Goal: Task Accomplishment & Management: Use online tool/utility

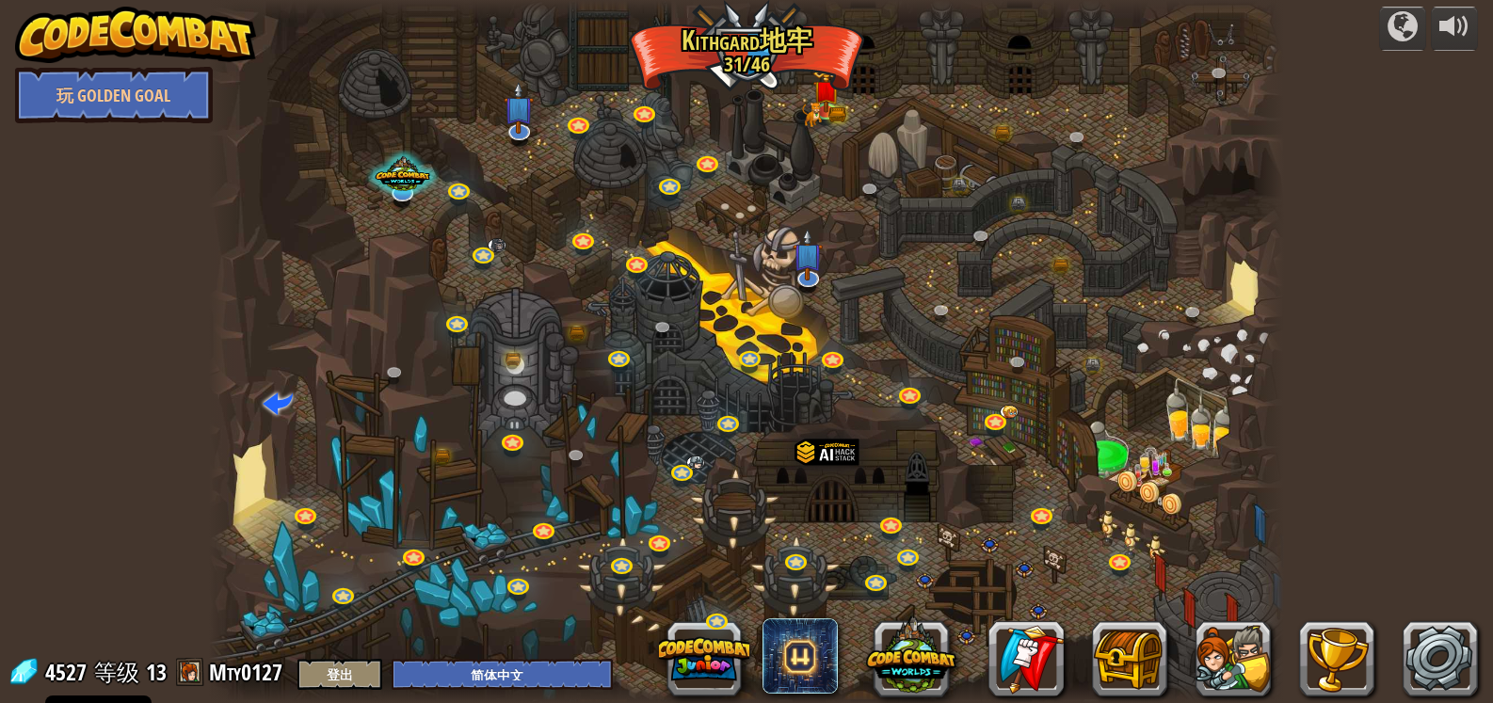
select select "zh-HANS"
click at [832, 113] on link at bounding box center [828, 108] width 38 height 38
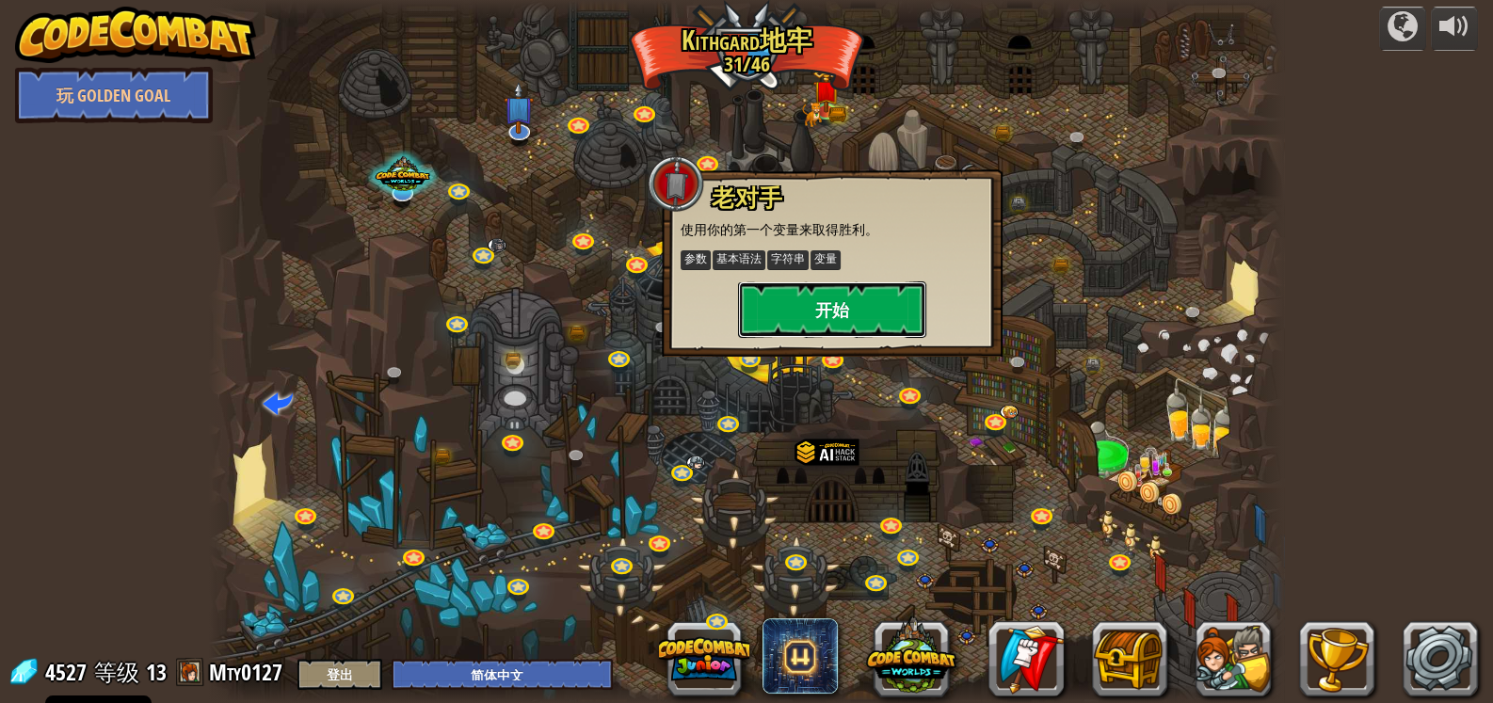
click at [835, 300] on button "开始" at bounding box center [832, 309] width 188 height 56
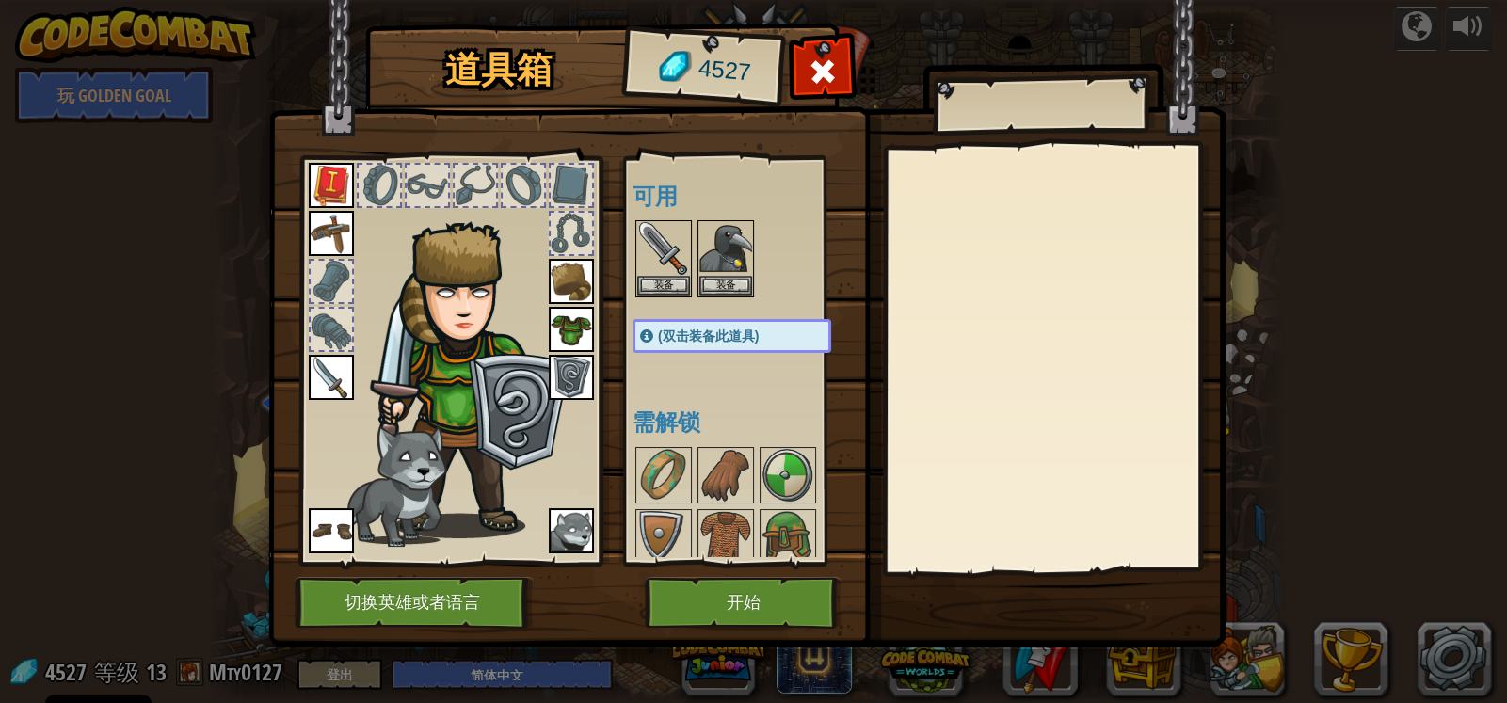
click at [748, 573] on img at bounding box center [746, 305] width 957 height 683
click at [748, 585] on button "开始" at bounding box center [743, 603] width 197 height 52
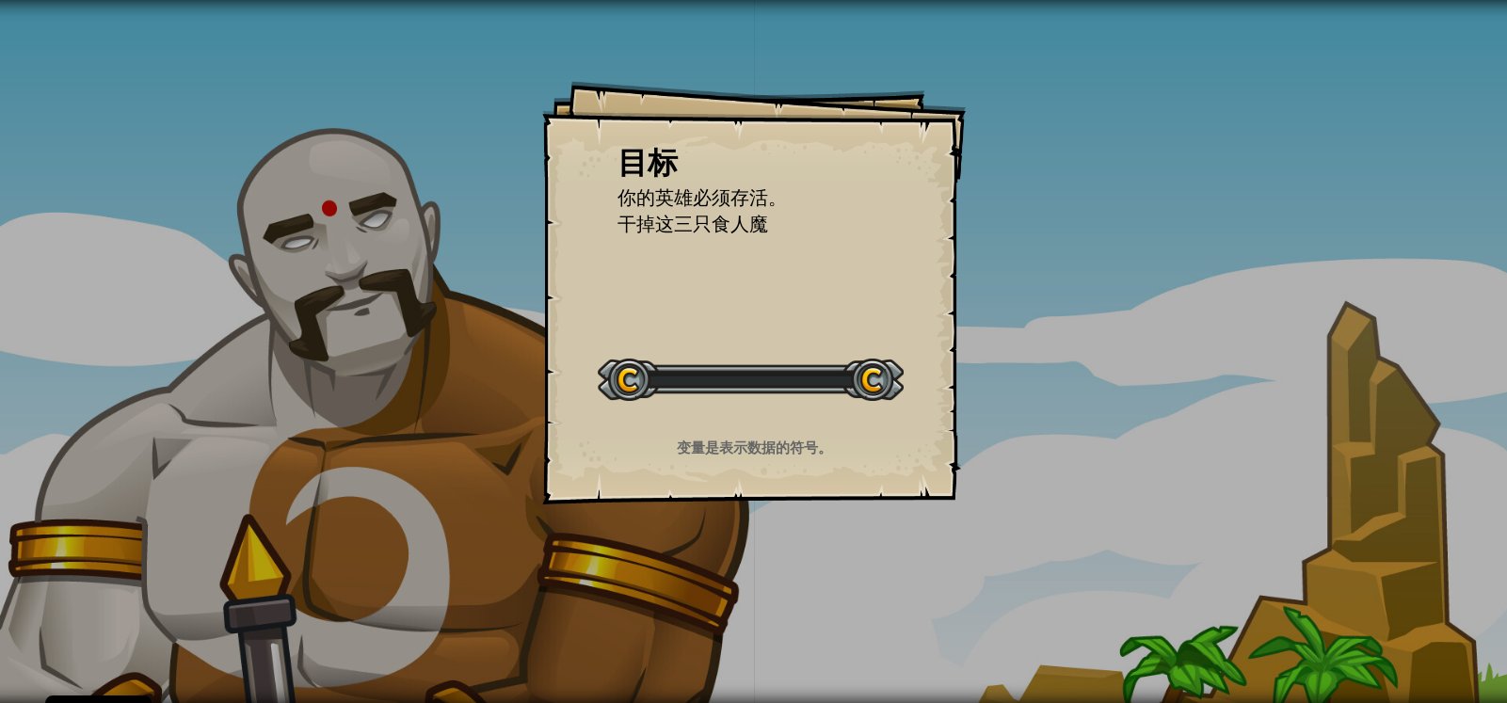
click at [750, 607] on div "目标 你的英雄必须存活。 干掉这三只食人魔 开始 载入失败 订阅后才可开始本关 订阅 你将需要加入一个课程来玩这个关卡 回到我的课程 请询问老师分配后续课程，…" at bounding box center [753, 351] width 1507 height 703
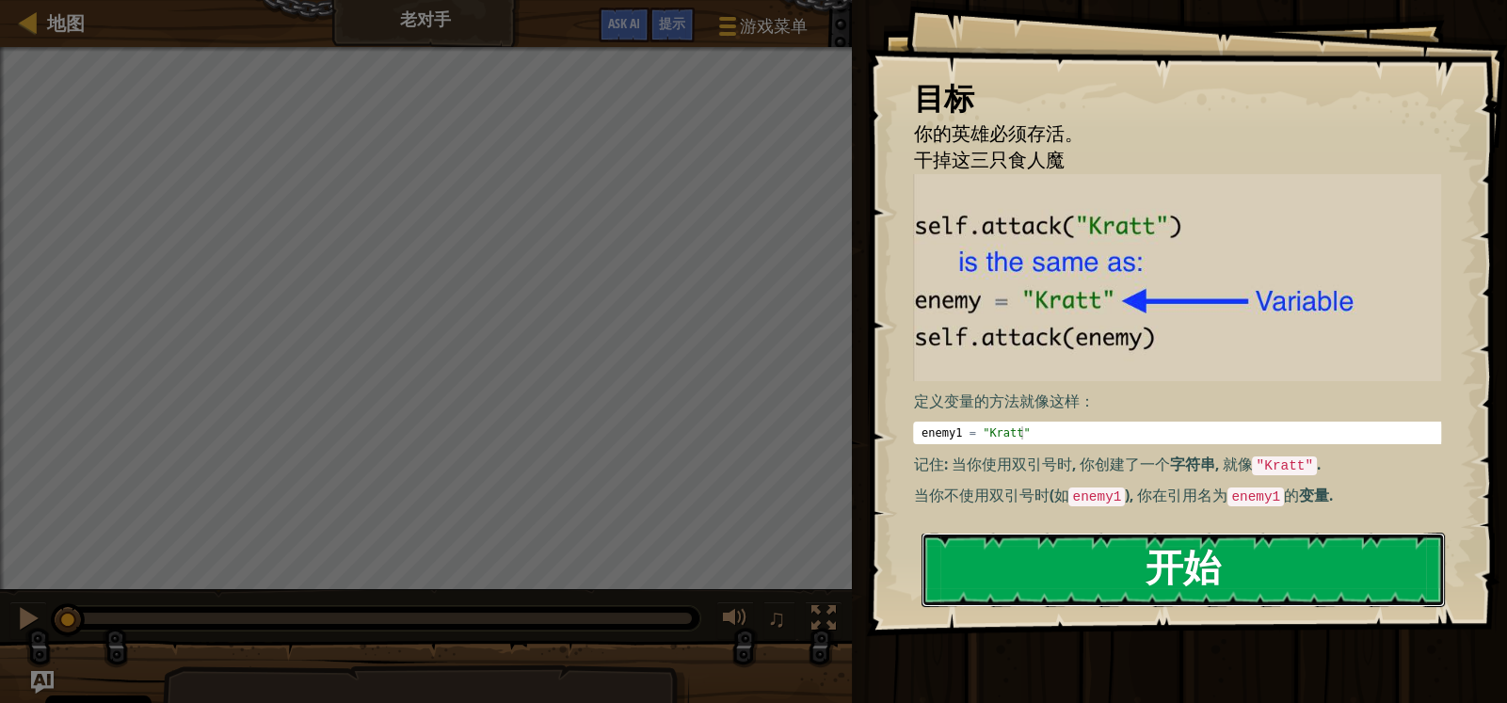
click at [1123, 569] on button "开始" at bounding box center [1183, 570] width 523 height 74
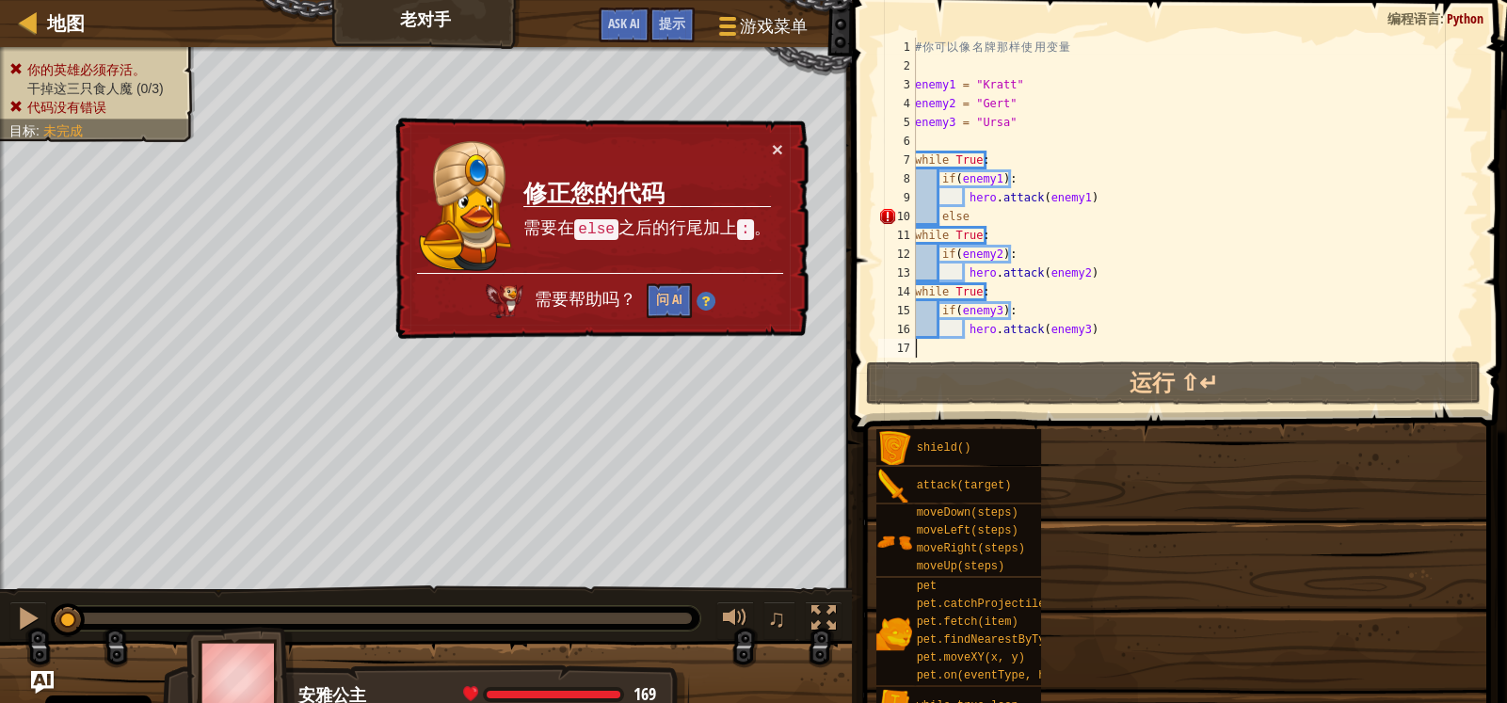
click at [1084, 250] on div "# 你 可 以 像 名 牌 那 样 使 用 变 量 enemy1 = "Kratt" enemy2 = "Gert" enemy3 = "Ursa" whil…" at bounding box center [1195, 217] width 568 height 358
click at [1049, 230] on div "地图 老对手 游戏菜单 完成 提示 Ask AI 1 הההההההההההההההההההההההההההההההההההההההההההההההההההה…" at bounding box center [753, 351] width 1507 height 703
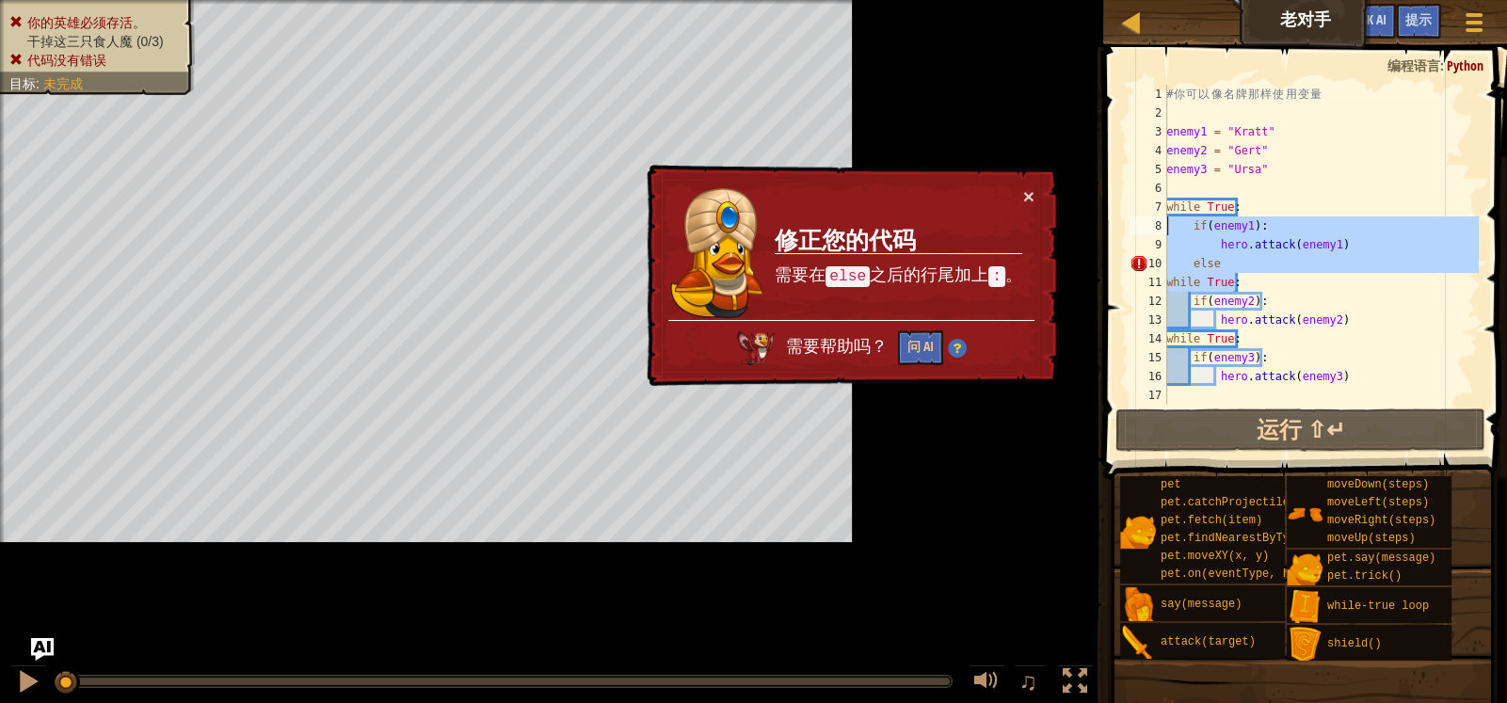
click at [1041, 216] on div "× 修正您的代码 需要在 else 之后的行尾加上 : 。 需要帮助吗？ 问 AI" at bounding box center [851, 276] width 417 height 223
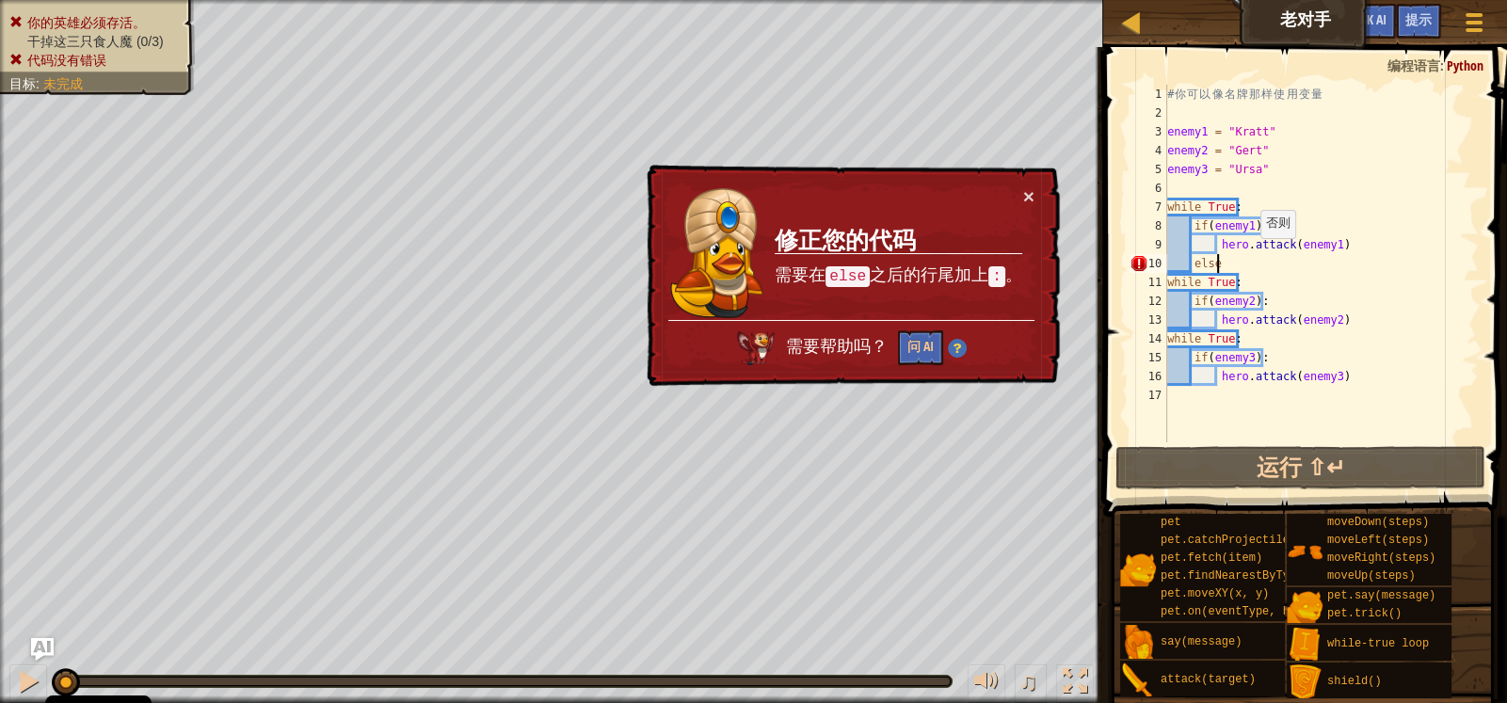
click at [1251, 257] on div "# 你 可 以 像 名 牌 那 样 使 用 变 量 enemy1 = "Kratt" enemy2 = "Gert" enemy3 = "Ursa" whil…" at bounding box center [1320, 282] width 315 height 395
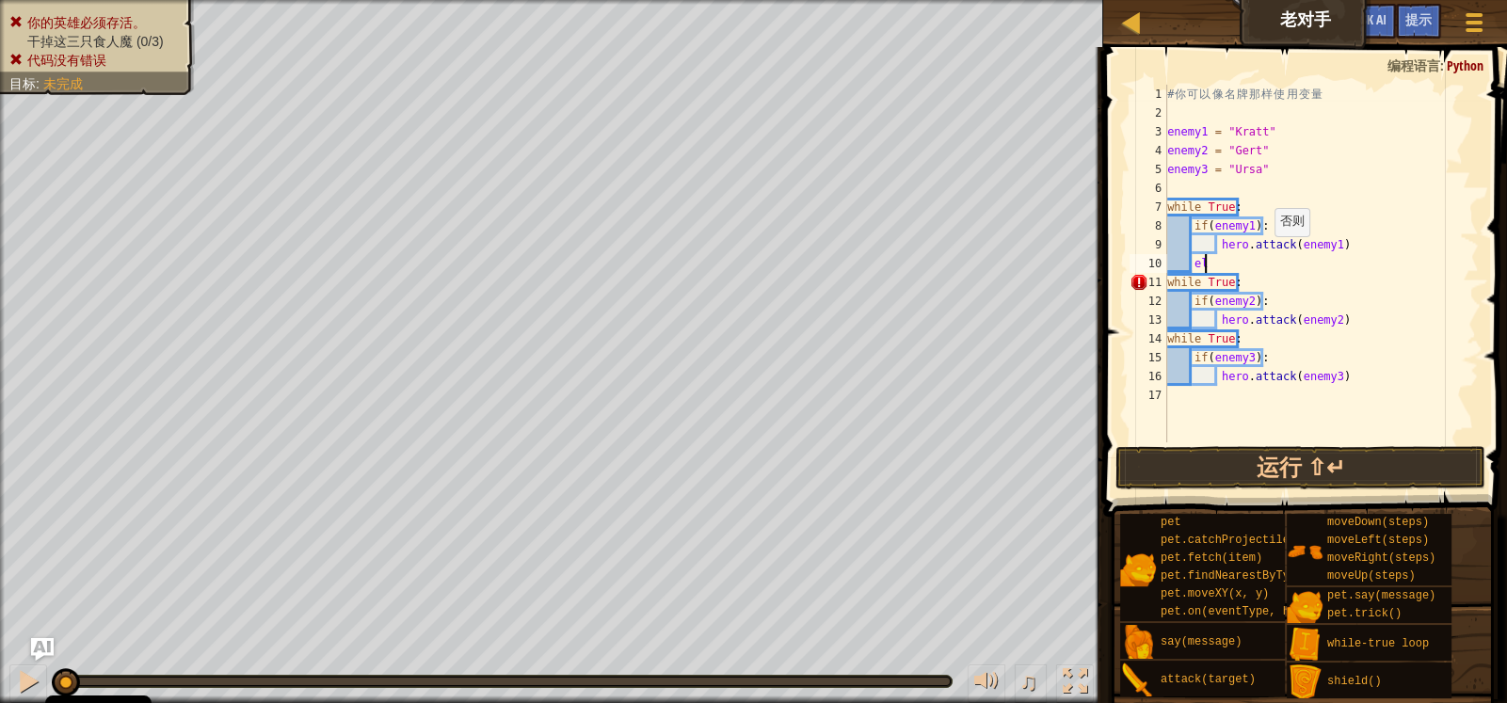
type textarea "e"
click at [1350, 254] on div "# 你 可 以 像 名 牌 那 样 使 用 变 量 enemy1 = "Kratt" enemy2 = "Gert" enemy3 = "Ursa" whil…" at bounding box center [1320, 282] width 315 height 395
click at [1356, 243] on div "# 你 可 以 像 名 牌 那 样 使 用 变 量 enemy1 = "Kratt" enemy2 = "Gert" enemy3 = "Ursa" whil…" at bounding box center [1320, 282] width 315 height 395
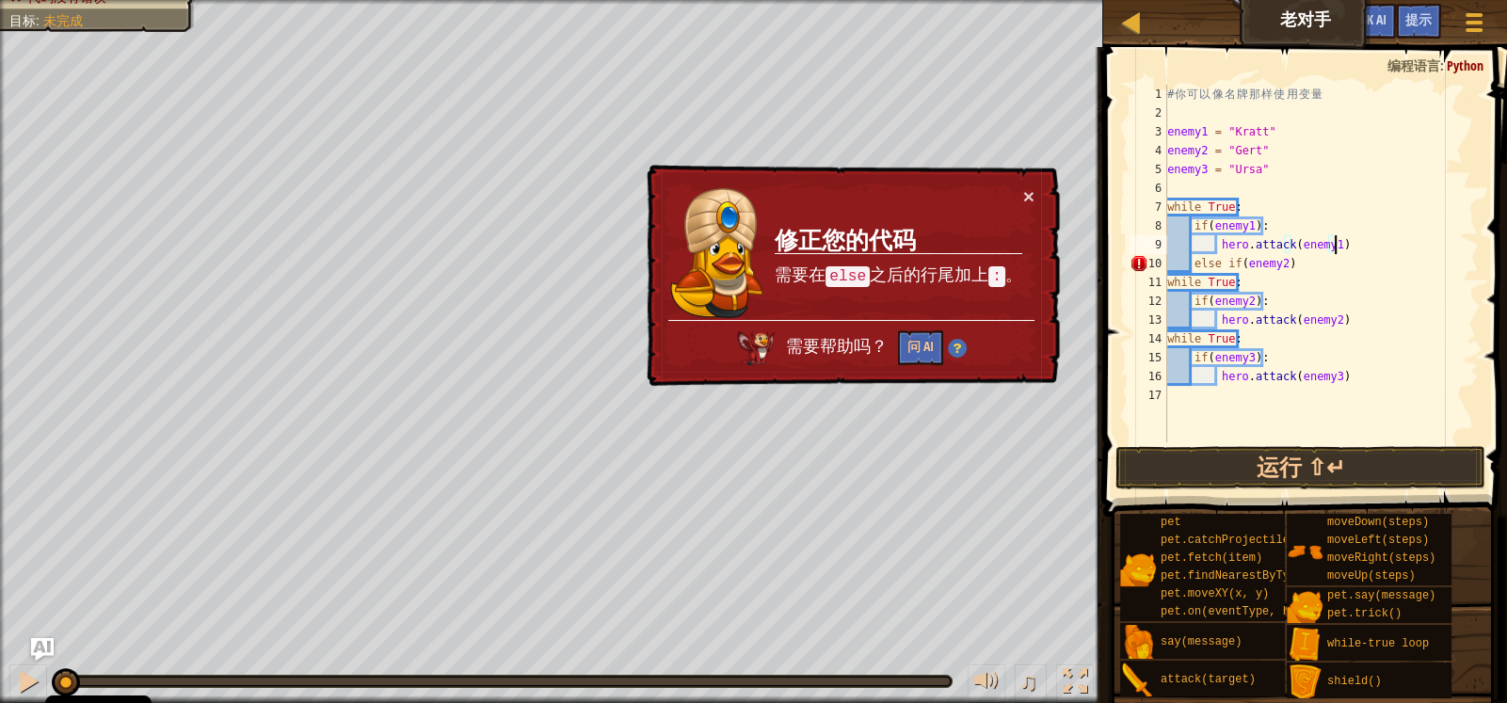
click at [1412, 257] on div "# 你 可 以 像 名 牌 那 样 使 用 变 量 enemy1 = "Kratt" enemy2 = "Gert" enemy3 = "Ursa" whil…" at bounding box center [1320, 282] width 315 height 395
click at [1300, 291] on div "# 你 可 以 像 名 牌 那 样 使 用 变 量 enemy1 = "Kratt" enemy2 = "Gert" enemy3 = "Ursa" whil…" at bounding box center [1320, 282] width 315 height 395
click at [1304, 268] on div "# 你 可 以 像 名 牌 那 样 使 用 变 量 enemy1 = "Kratt" enemy2 = "Gert" enemy3 = "Ursa" whil…" at bounding box center [1320, 282] width 315 height 395
type textarea "else if(enemy2)"
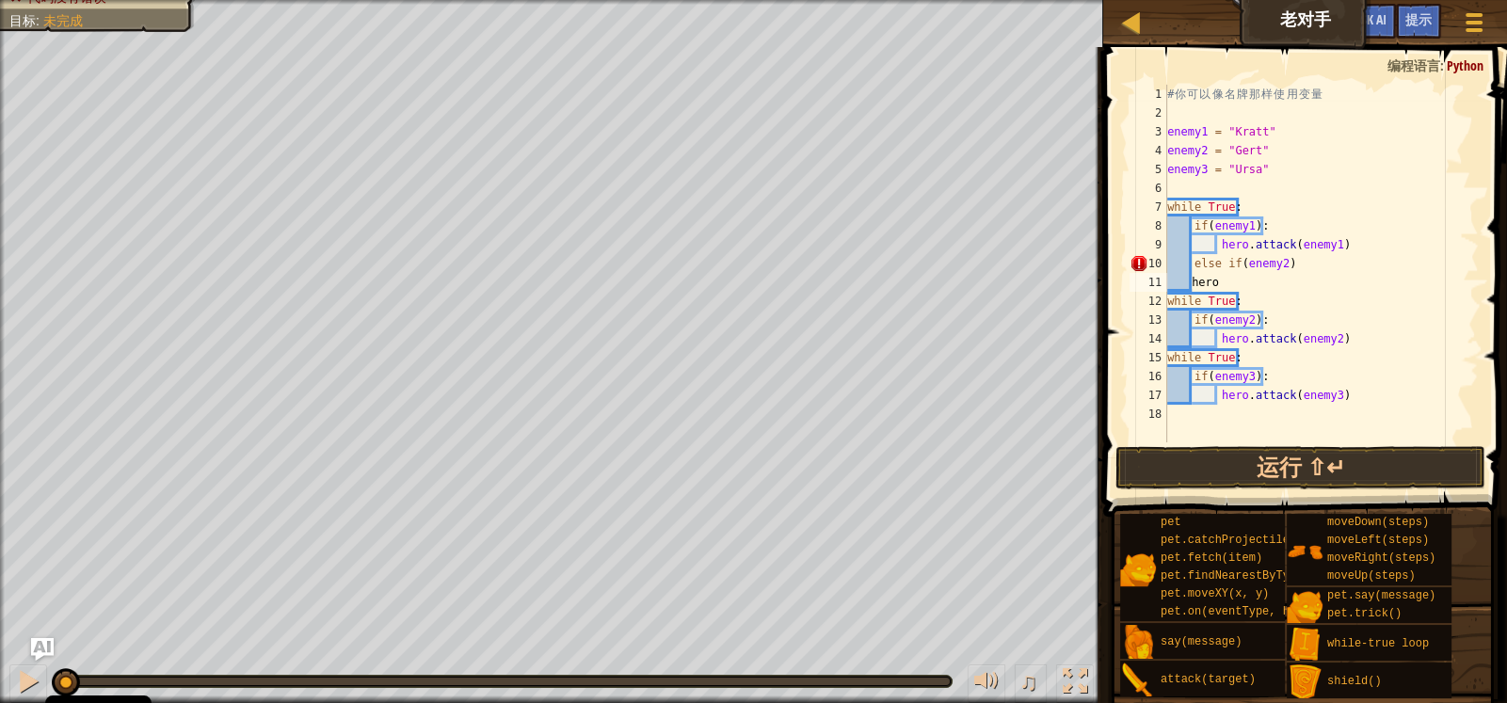
scroll to position [0, 0]
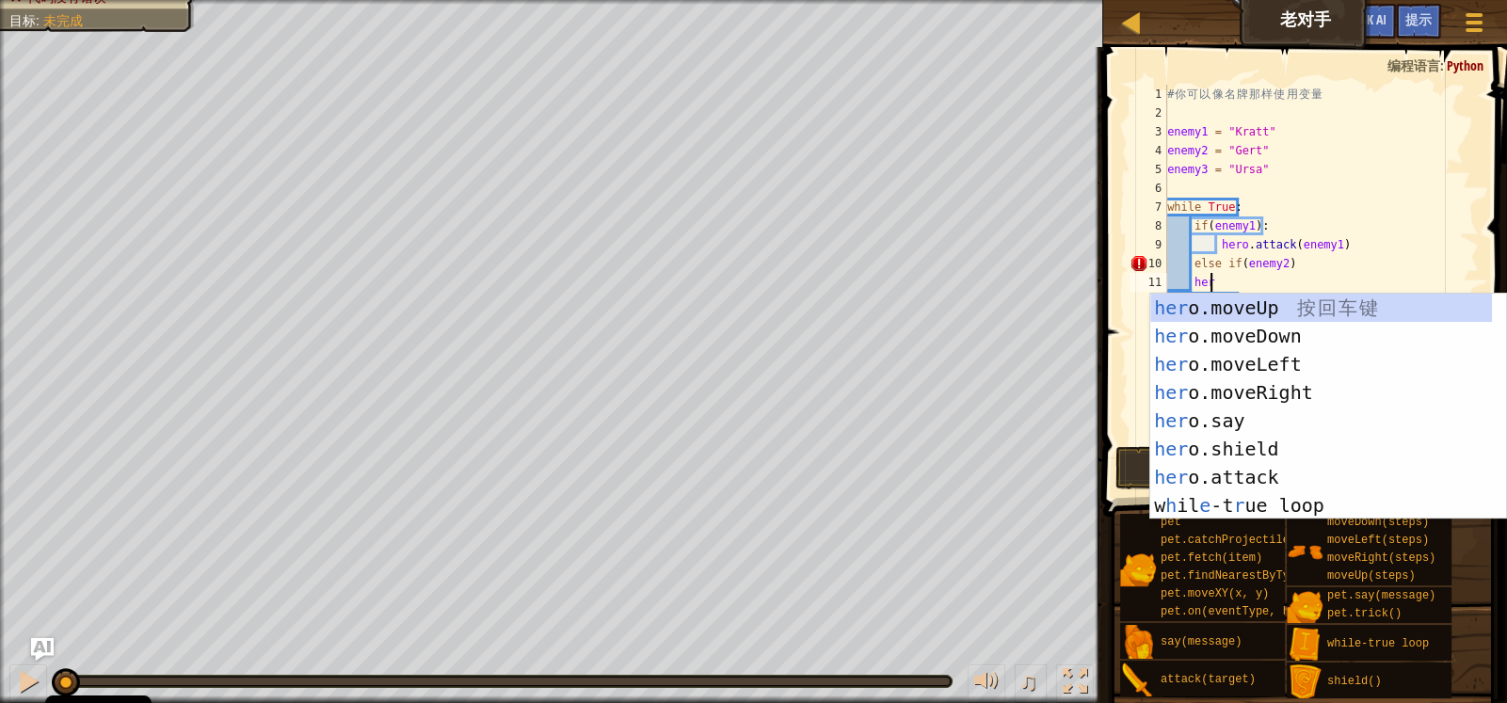
type textarea "h"
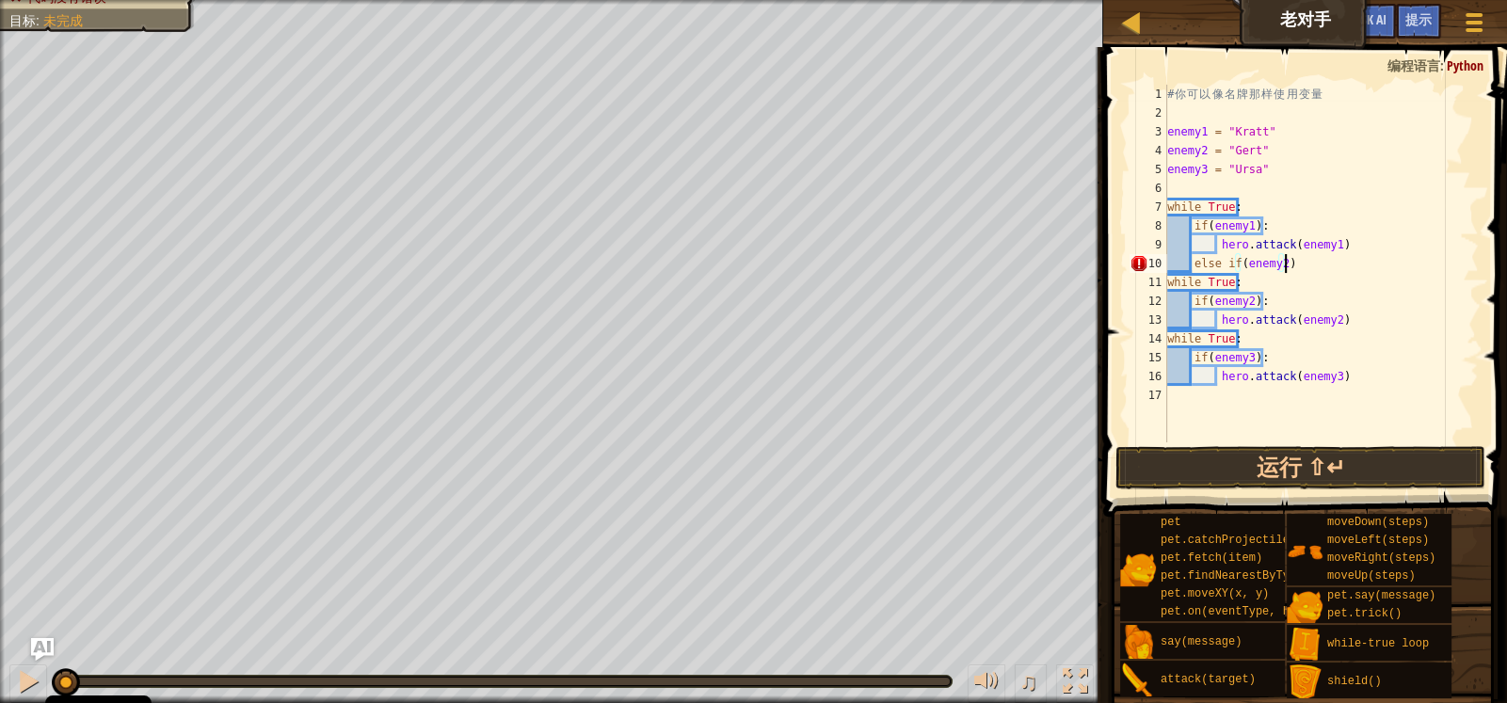
type textarea "else if(enemy2):"
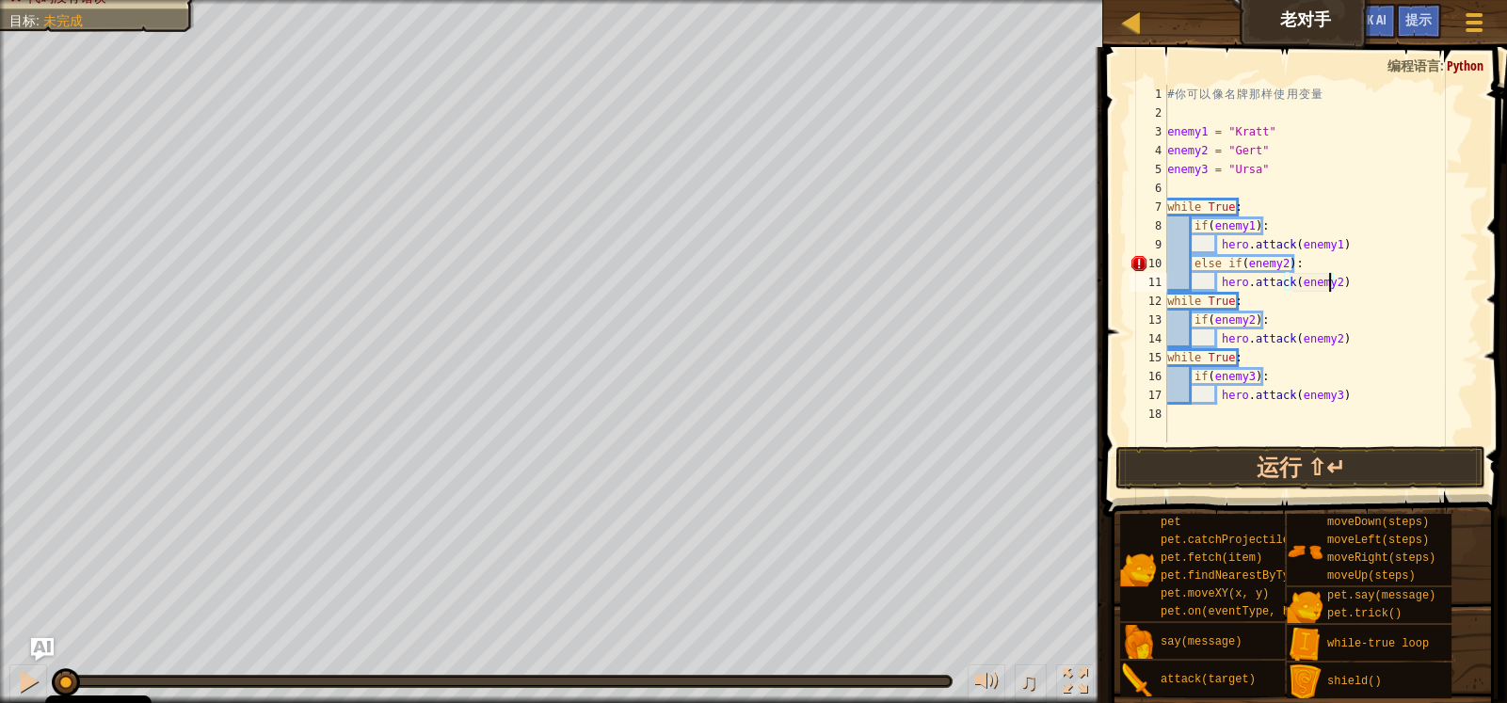
scroll to position [8, 5]
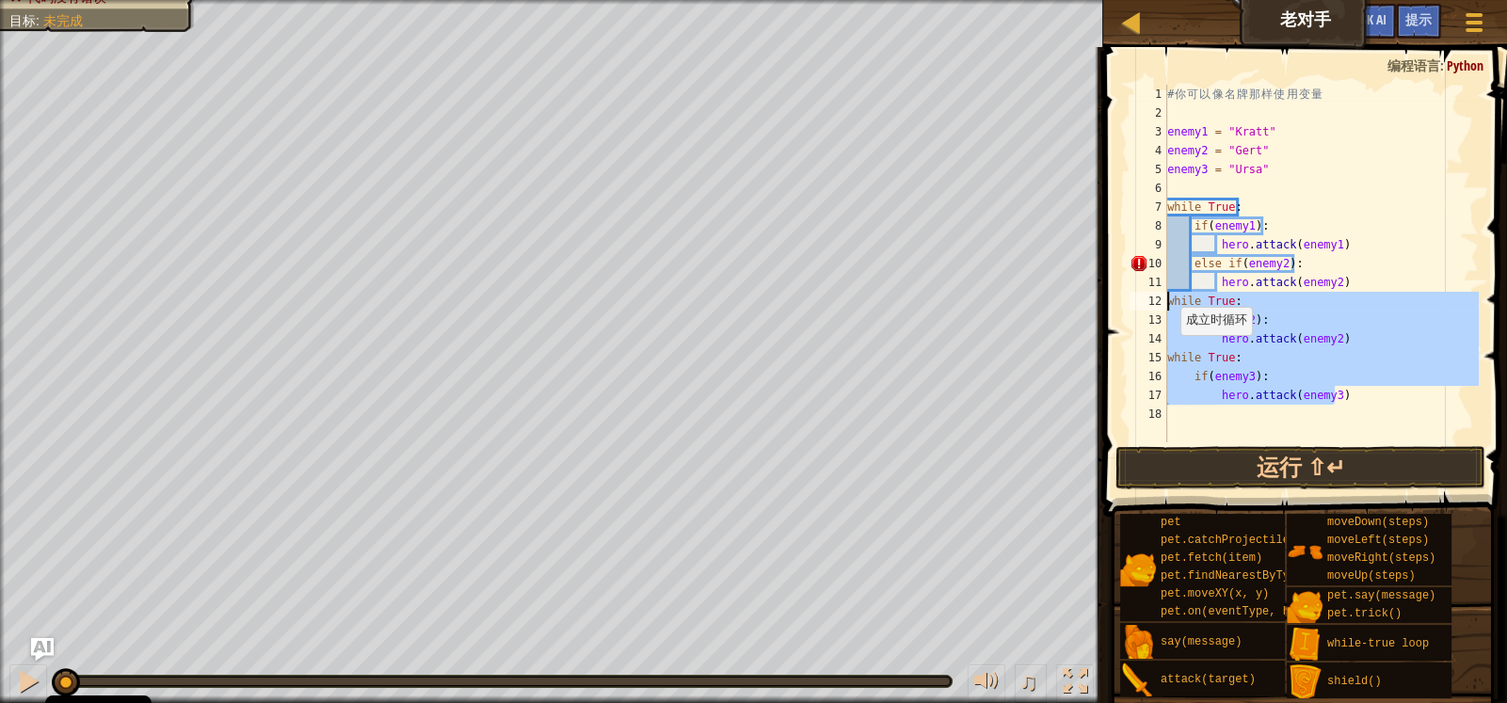
drag, startPoint x: 1244, startPoint y: 380, endPoint x: 1104, endPoint y: 294, distance: 164.8
click at [1104, 294] on div "while True: 1 2 3 4 5 6 7 8 9 10 11 12 13 14 15 16 17 18 # 你 可 以 像 名 牌 那 样 使 用 …" at bounding box center [1302, 318] width 409 height 525
type textarea "while True: if(enemy2):"
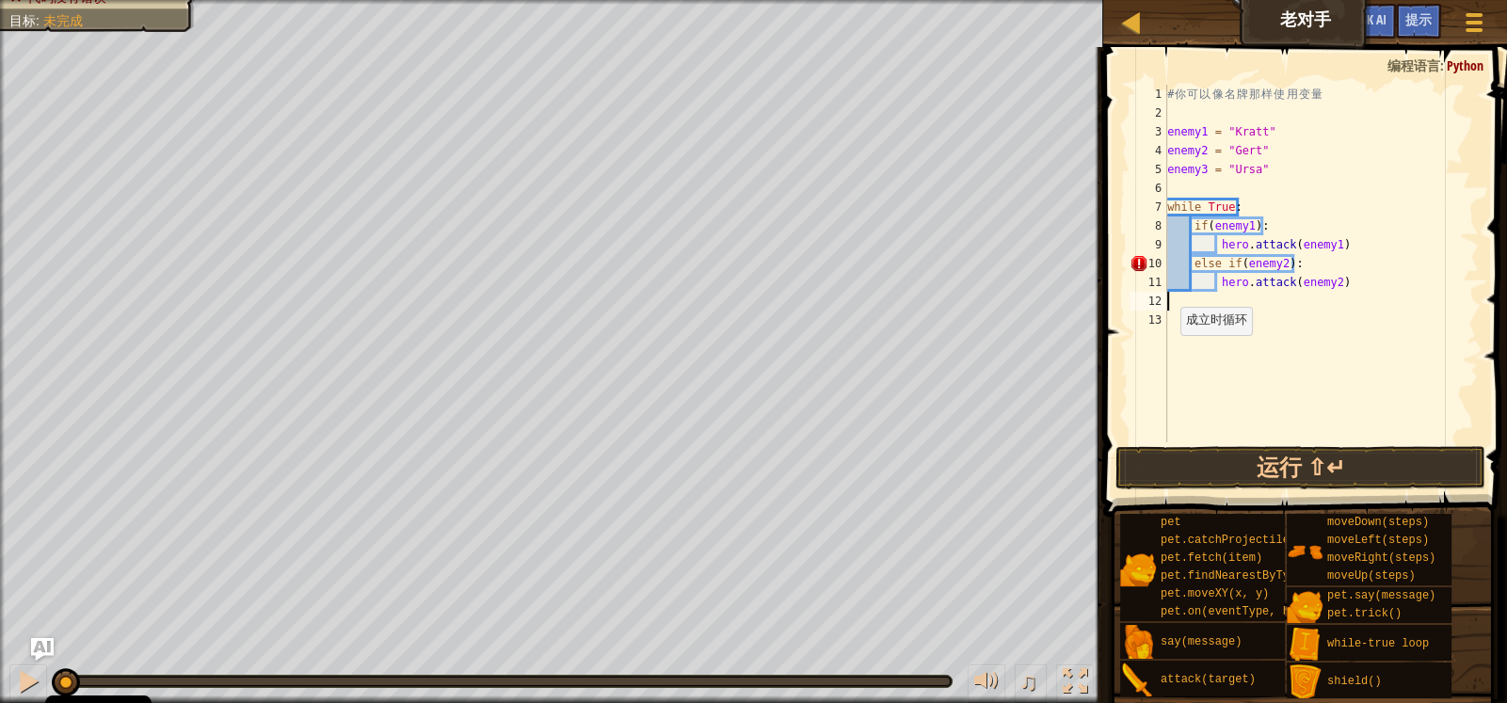
scroll to position [8, 0]
type textarea "hero.attack(enemy2)"
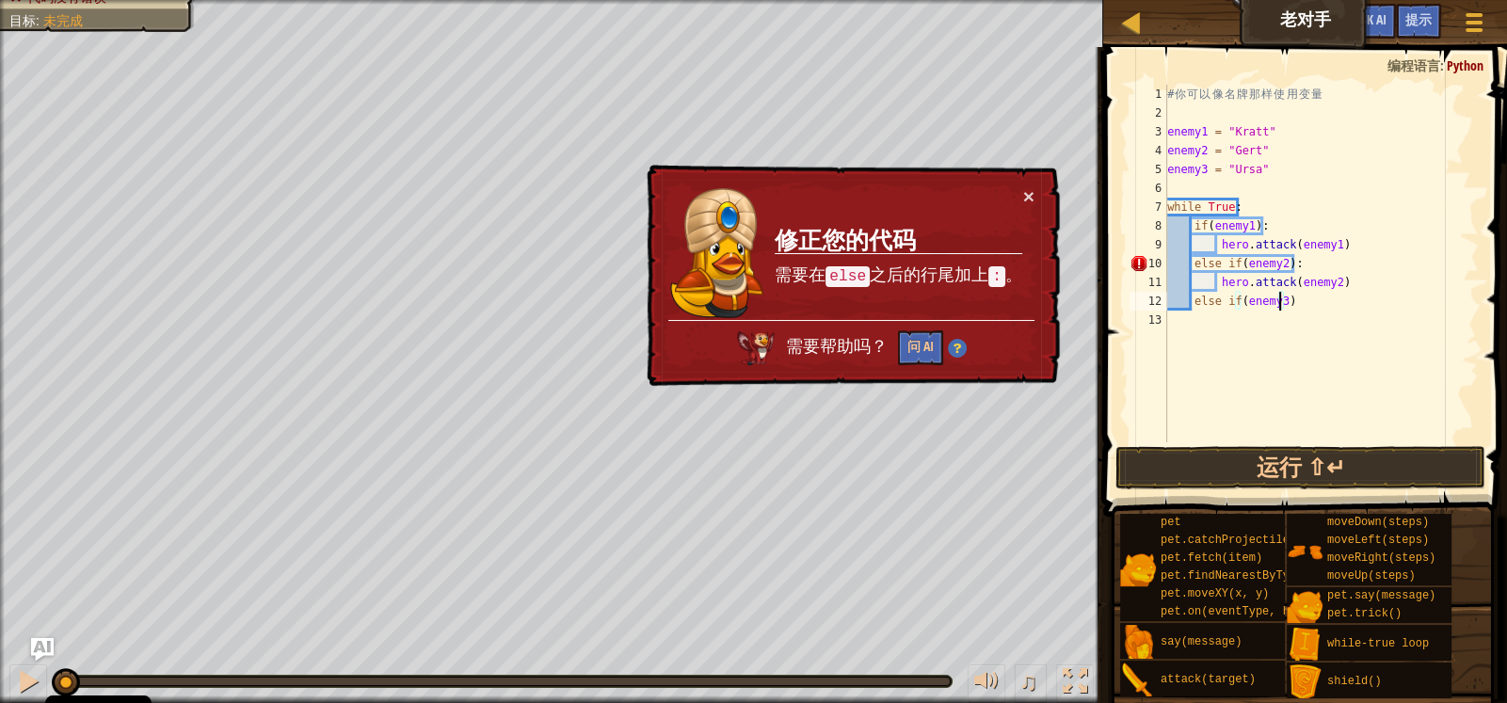
click at [1310, 261] on div "# 你 可 以 像 名 牌 那 样 使 用 变 量 enemy1 = "Kratt" enemy2 = "Gert" enemy3 = "Ursa" whil…" at bounding box center [1320, 282] width 315 height 395
click at [1302, 309] on div "# 你 可 以 像 名 牌 那 样 使 用 变 量 enemy1 = "Kratt" enemy2 = "Gert" enemy3 = "Ursa" whil…" at bounding box center [1320, 282] width 315 height 395
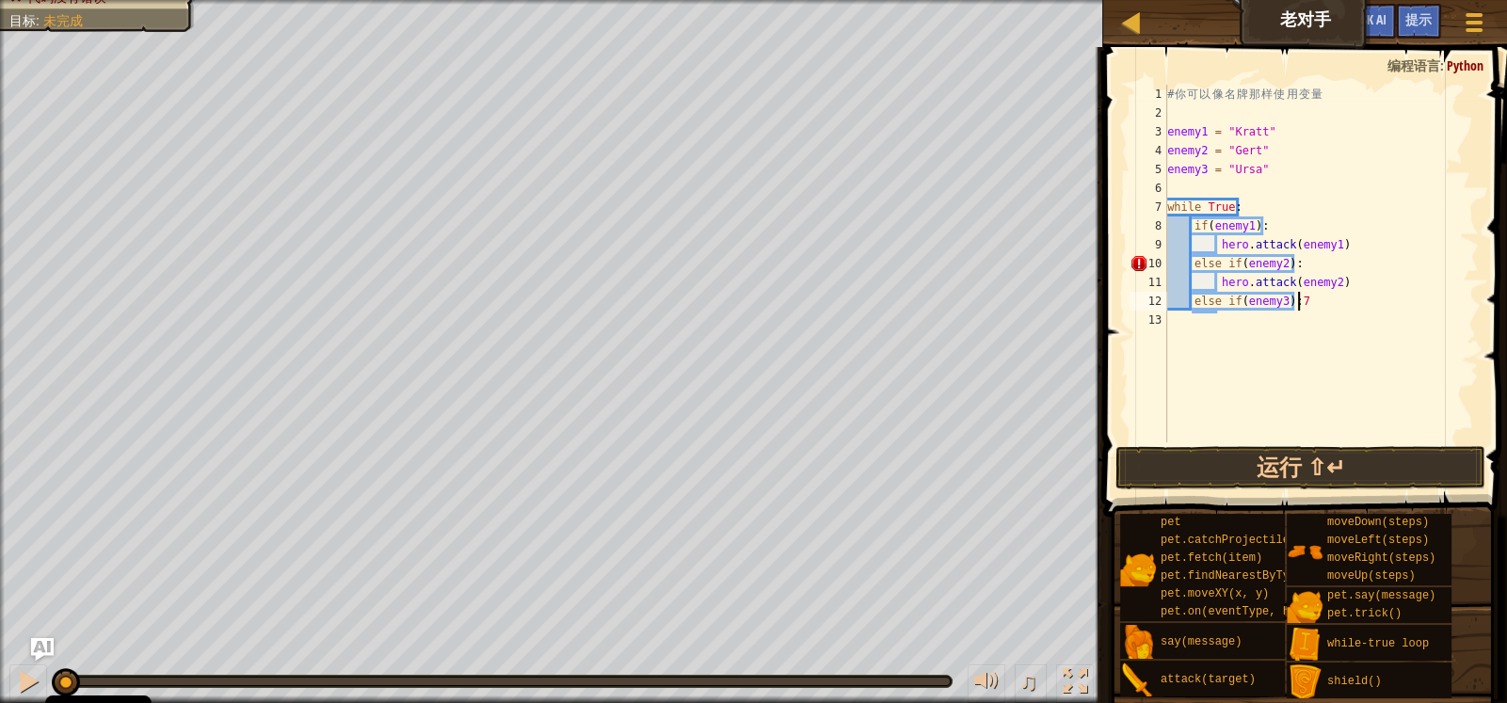
type textarea "else if(enemy3):"
click at [1336, 461] on button "运行 ⇧↵" at bounding box center [1300, 467] width 370 height 43
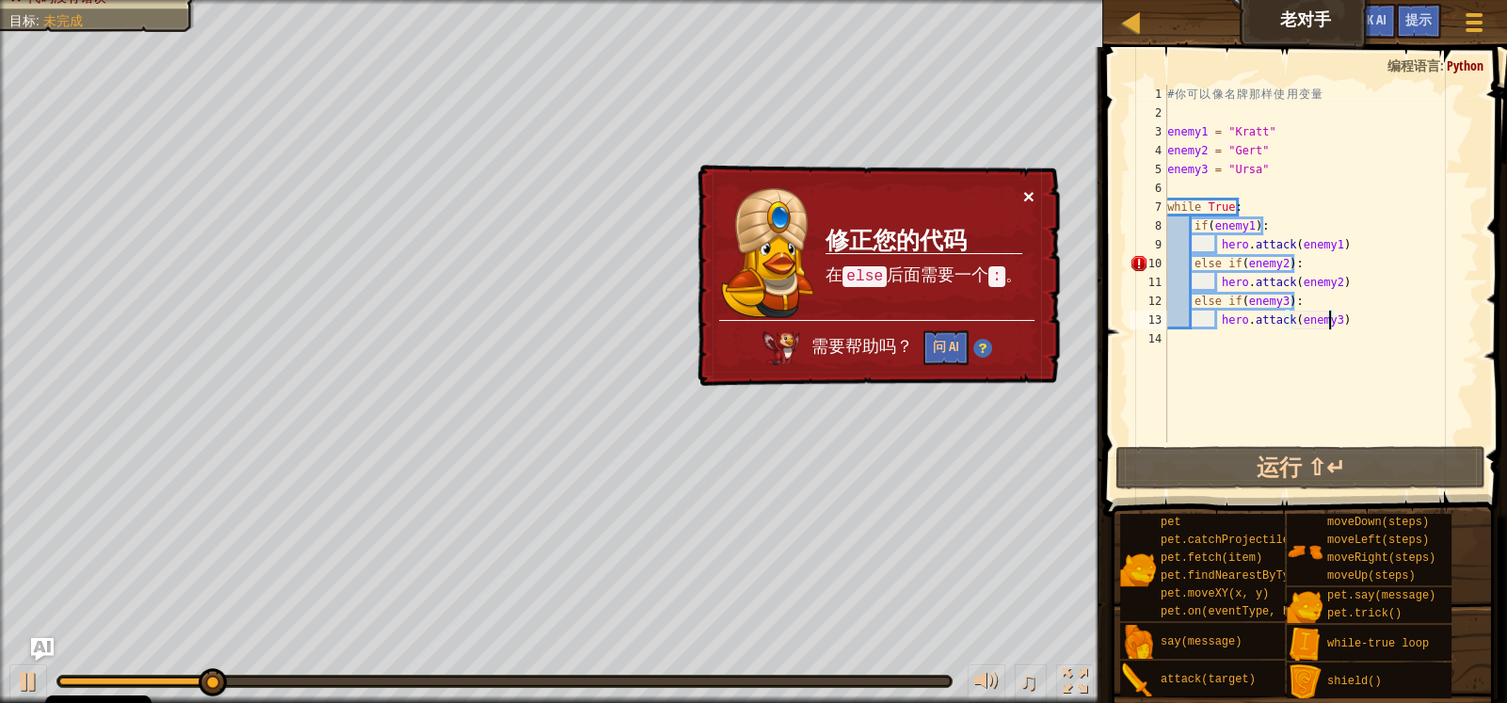
click at [1027, 190] on button "×" at bounding box center [1028, 197] width 11 height 20
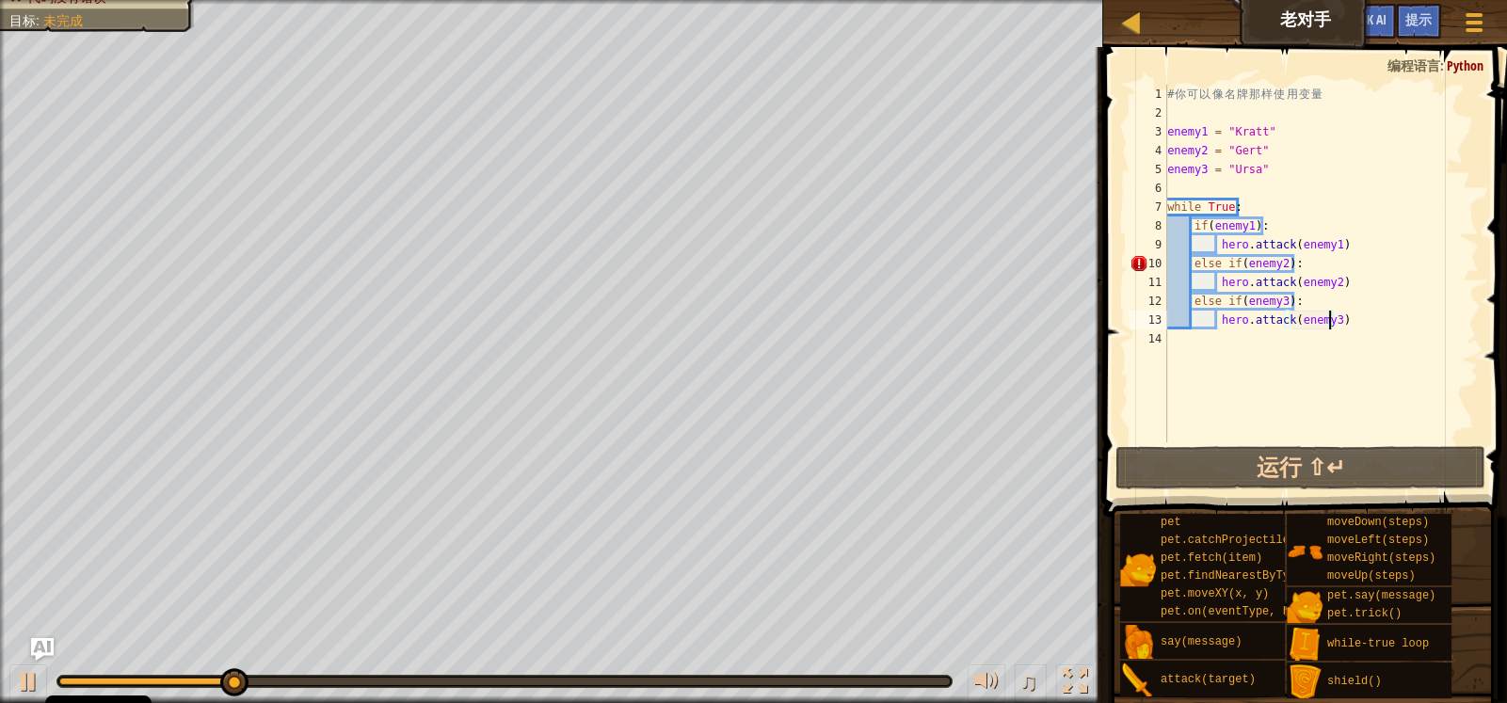
click at [1378, 244] on div "# 你 可 以 像 名 牌 那 样 使 用 变 量 enemy1 = "Kratt" enemy2 = "Gert" enemy3 = "Ursa" whil…" at bounding box center [1320, 282] width 315 height 395
click at [1376, 257] on div "# 你 可 以 像 名 牌 那 样 使 用 变 量 enemy1 = "Kratt" enemy2 = "Gert" enemy3 = "Ursa" whil…" at bounding box center [1320, 282] width 315 height 395
click at [36, 672] on div at bounding box center [28, 681] width 24 height 24
click at [1418, 246] on div "# 你 可 以 像 名 牌 那 样 使 用 变 量 enemy1 = "Kratt" enemy2 = "Gert" enemy3 = "Ursa" whil…" at bounding box center [1320, 282] width 315 height 395
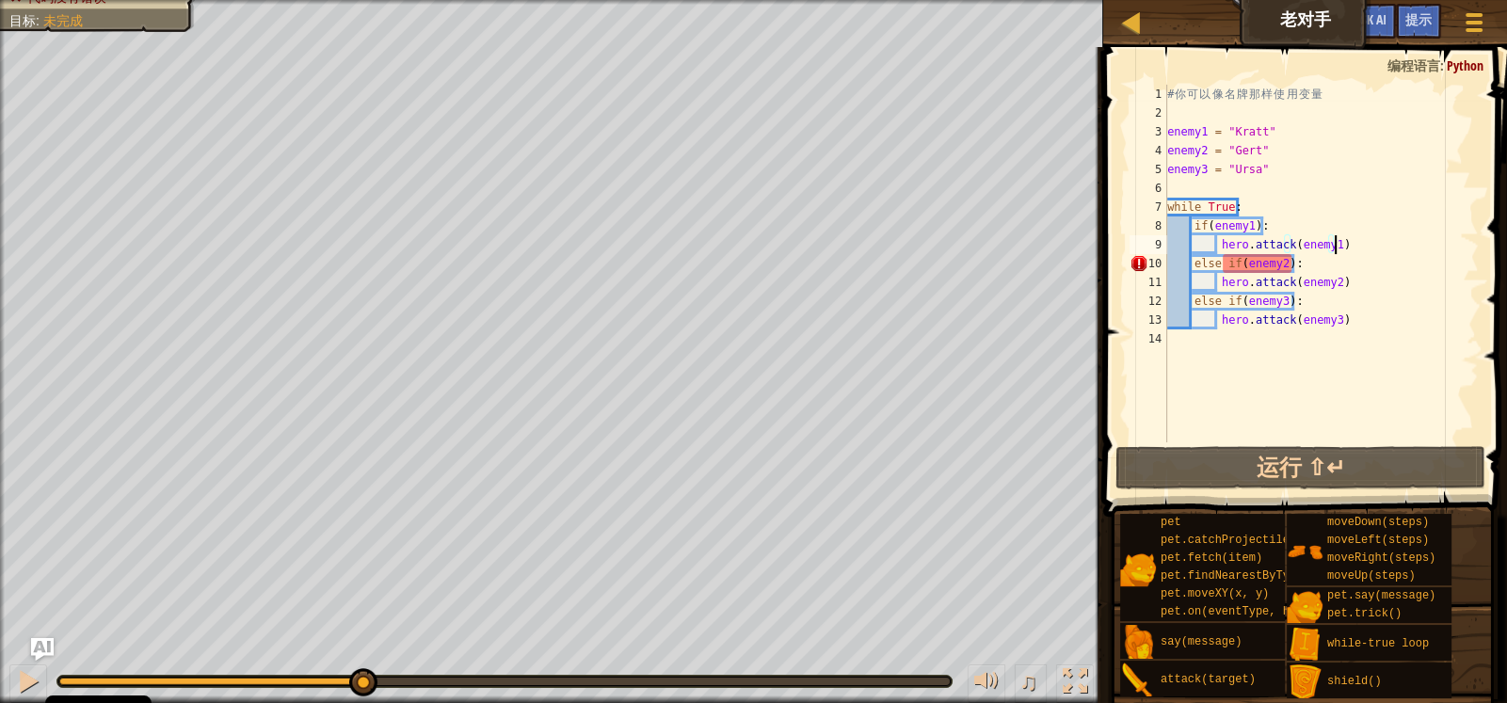
click at [1224, 260] on div "# 你 可 以 像 名 牌 那 样 使 用 变 量 enemy1 = "Kratt" enemy2 = "Gert" enemy3 = "Ursa" whil…" at bounding box center [1320, 282] width 315 height 395
click at [1233, 267] on div "# 你 可 以 像 名 牌 那 样 使 用 变 量 enemy1 = "Kratt" enemy2 = "Gert" enemy3 = "Ursa" whil…" at bounding box center [1320, 282] width 315 height 395
drag, startPoint x: 1234, startPoint y: 267, endPoint x: 1192, endPoint y: 267, distance: 42.4
click at [1192, 267] on div "# 你 可 以 像 名 牌 那 样 使 用 变 量 enemy1 = "Kratt" enemy2 = "Gert" enemy3 = "Ursa" whil…" at bounding box center [1320, 282] width 315 height 395
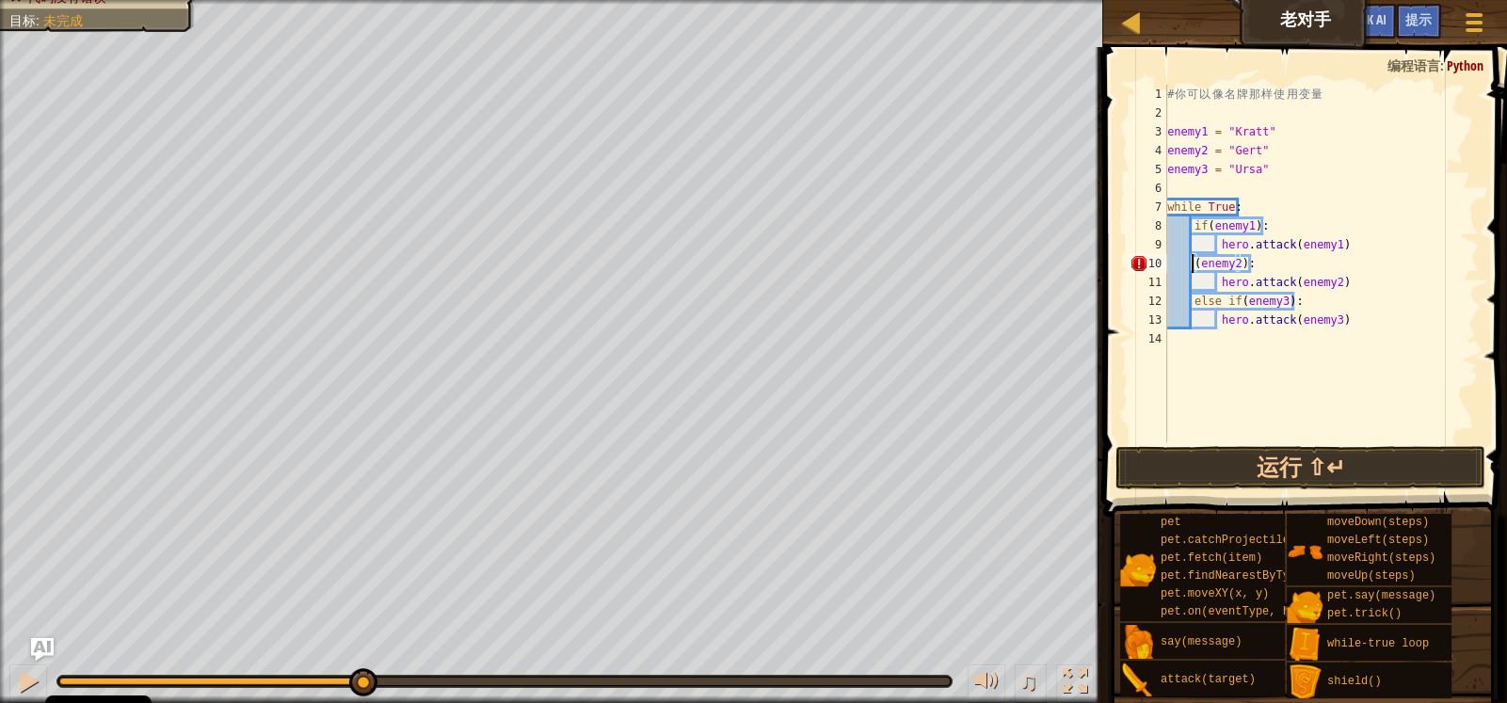
scroll to position [8, 3]
drag, startPoint x: 1237, startPoint y: 303, endPoint x: 1191, endPoint y: 303, distance: 46.1
click at [1191, 302] on div "# 你 可 以 像 名 牌 那 样 使 用 变 量 enemy1 = "Kratt" enemy2 = "Gert" enemy3 = "Ursa" whil…" at bounding box center [1320, 282] width 315 height 395
type textarea "if(enemy3):"
click at [1334, 455] on button "运行 ⇧↵" at bounding box center [1300, 467] width 370 height 43
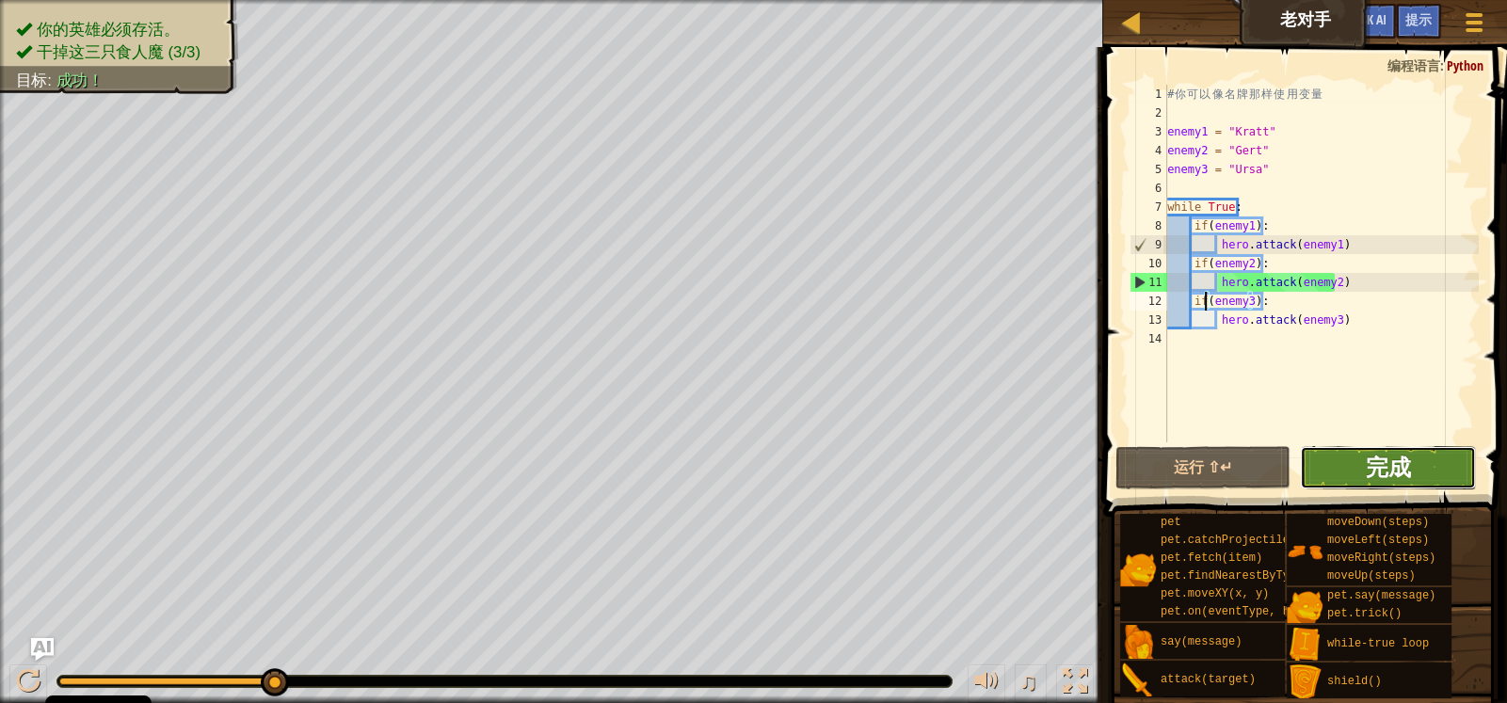
click at [1376, 471] on span "完成" at bounding box center [1388, 467] width 45 height 30
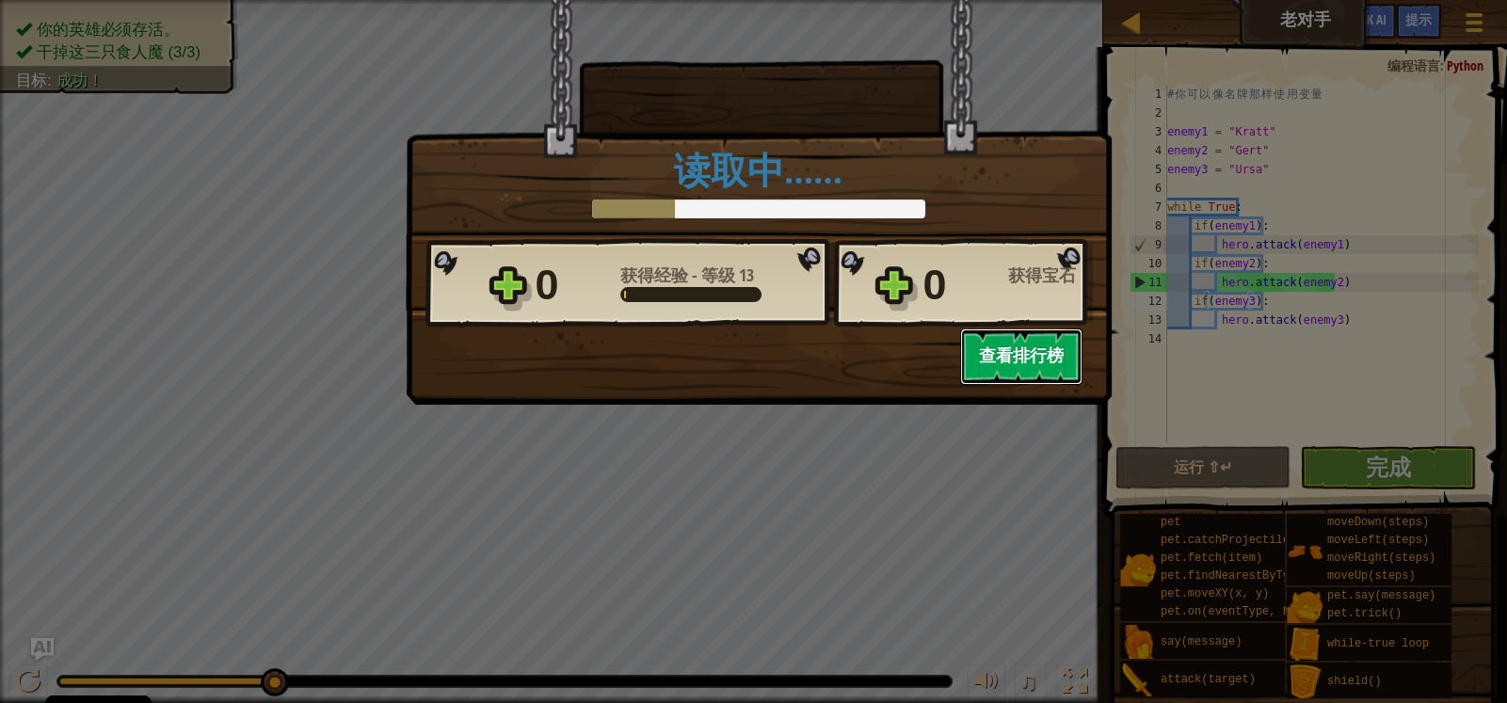
click at [1031, 380] on button "查看排行榜" at bounding box center [1021, 357] width 122 height 56
select select "zh-HANS"
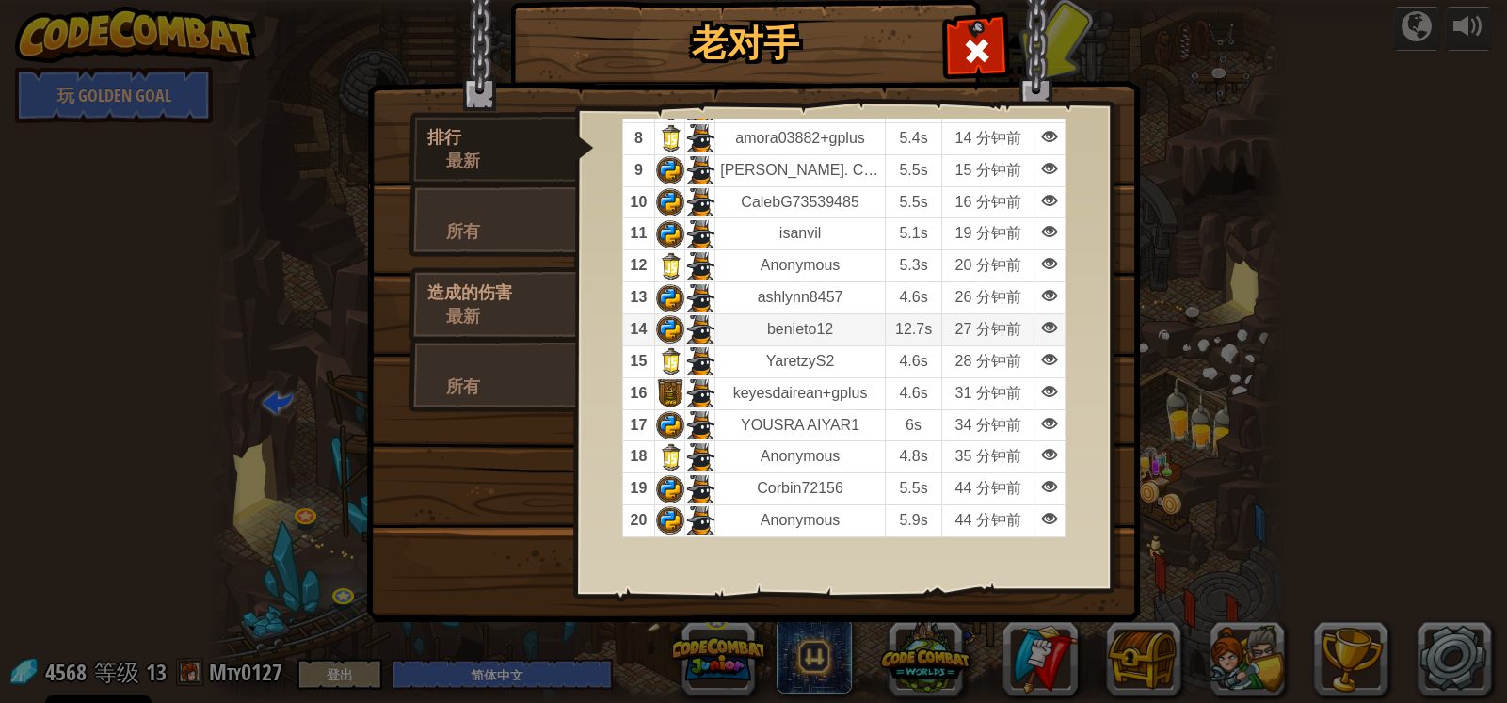
scroll to position [319, 0]
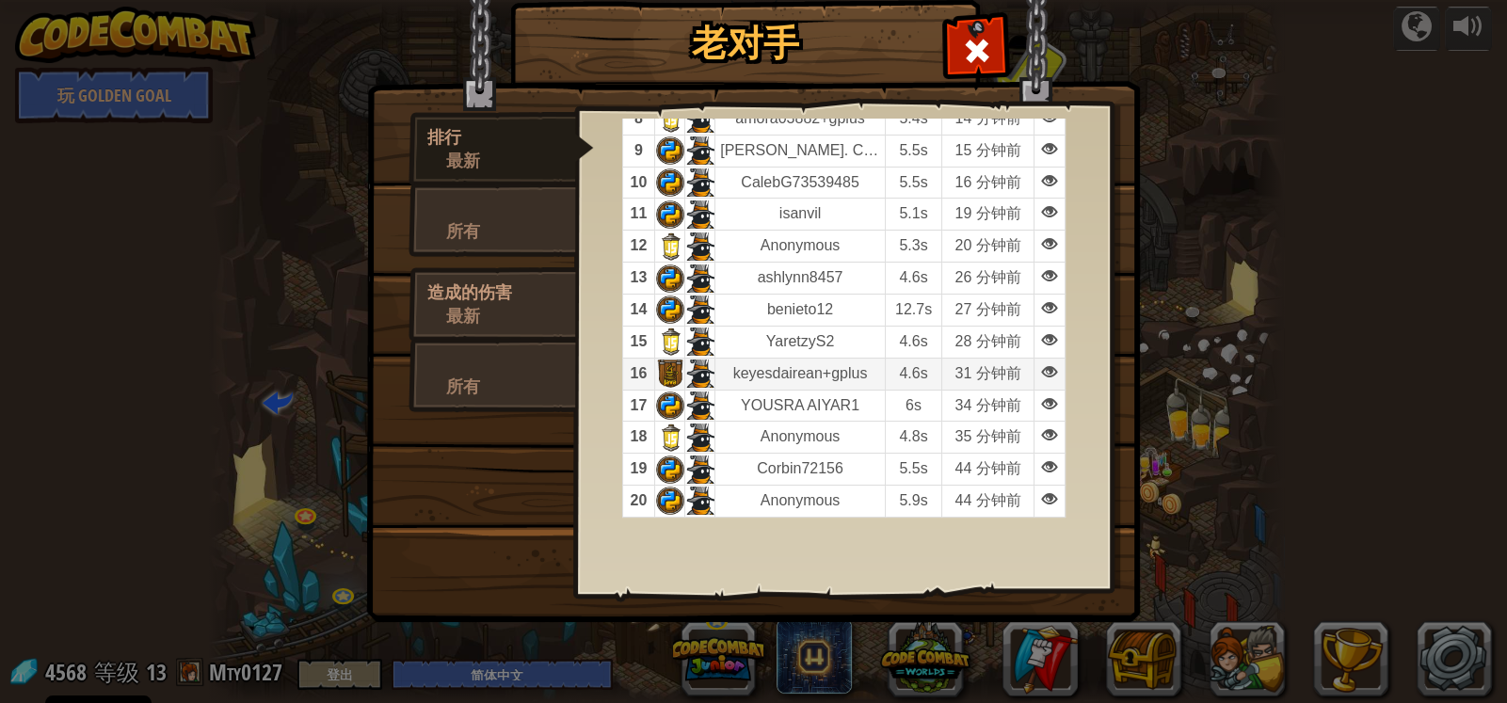
click at [890, 375] on td "4.6s" at bounding box center [913, 374] width 56 height 32
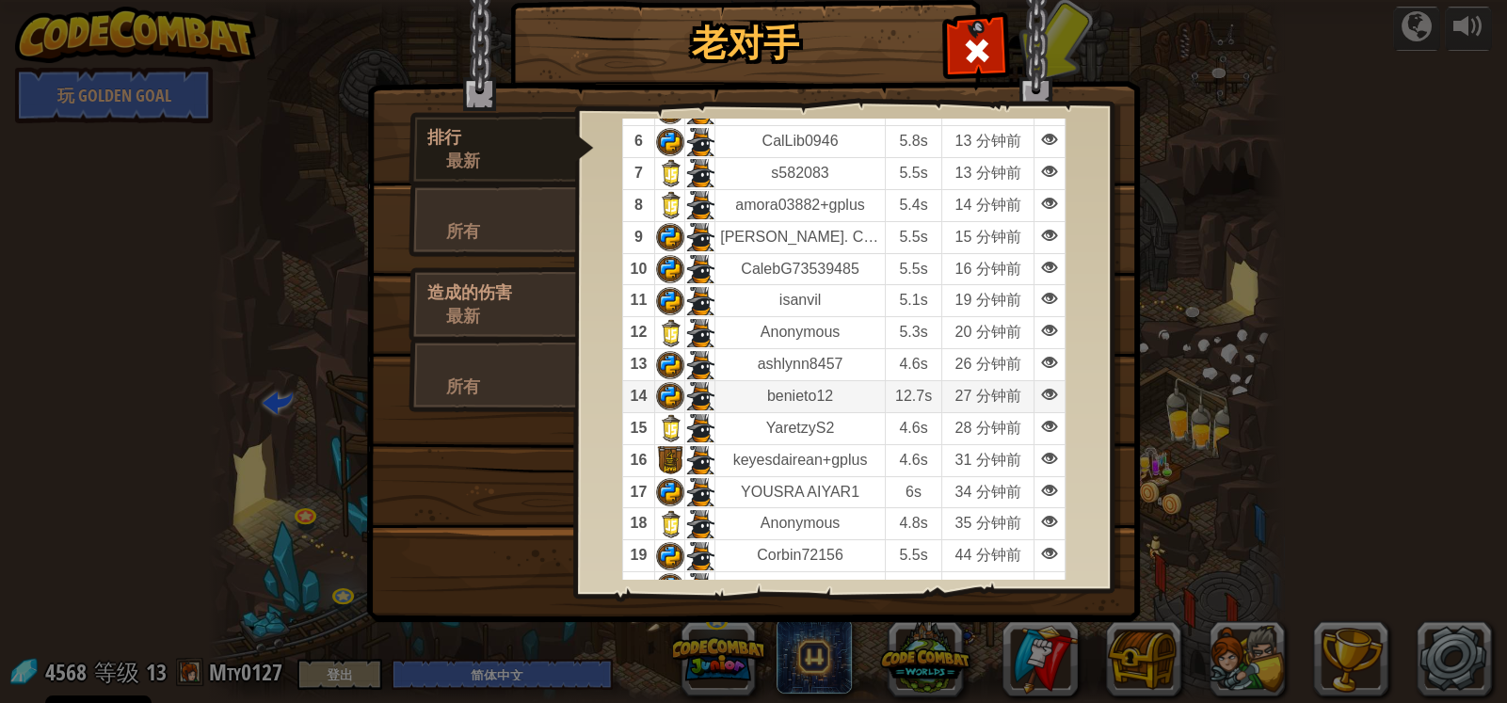
scroll to position [225, 0]
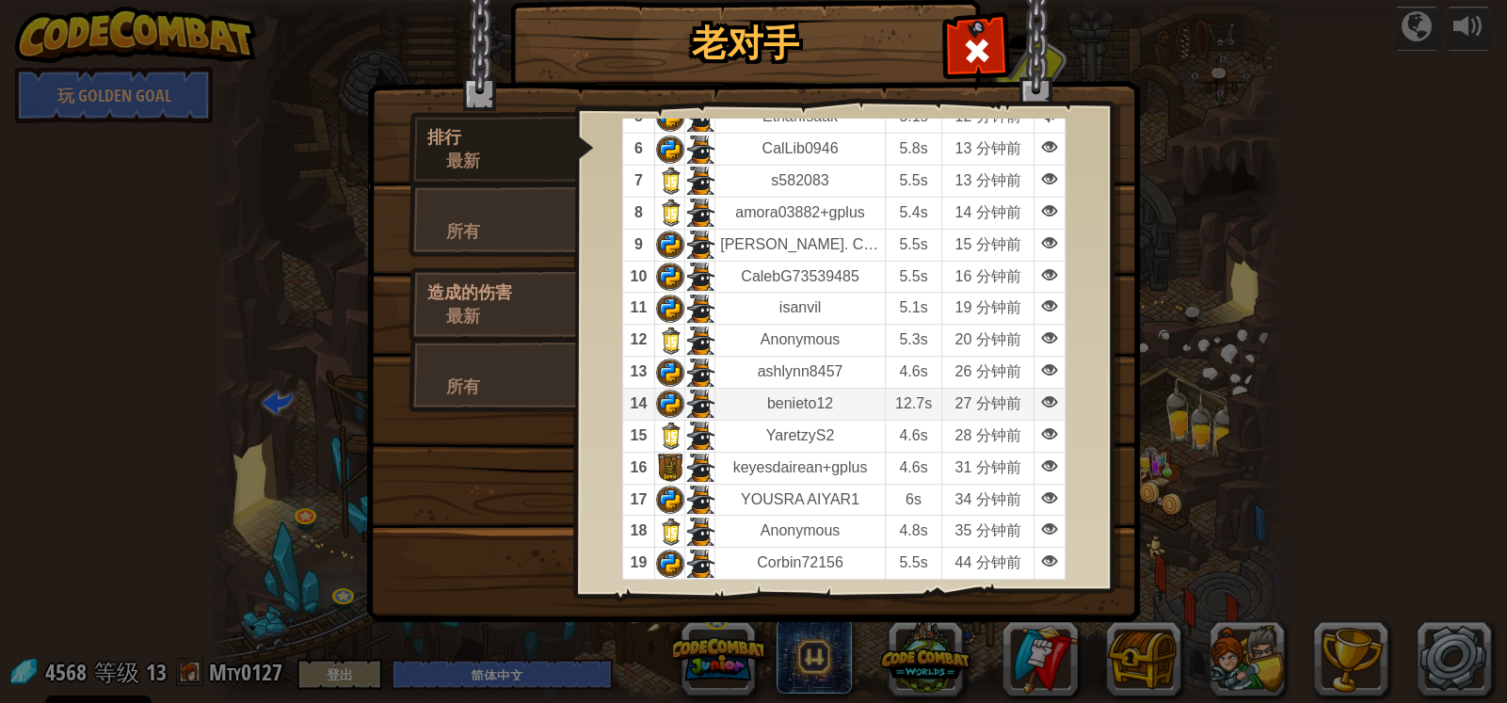
click at [956, 394] on td "27 分钟前" at bounding box center [988, 404] width 92 height 32
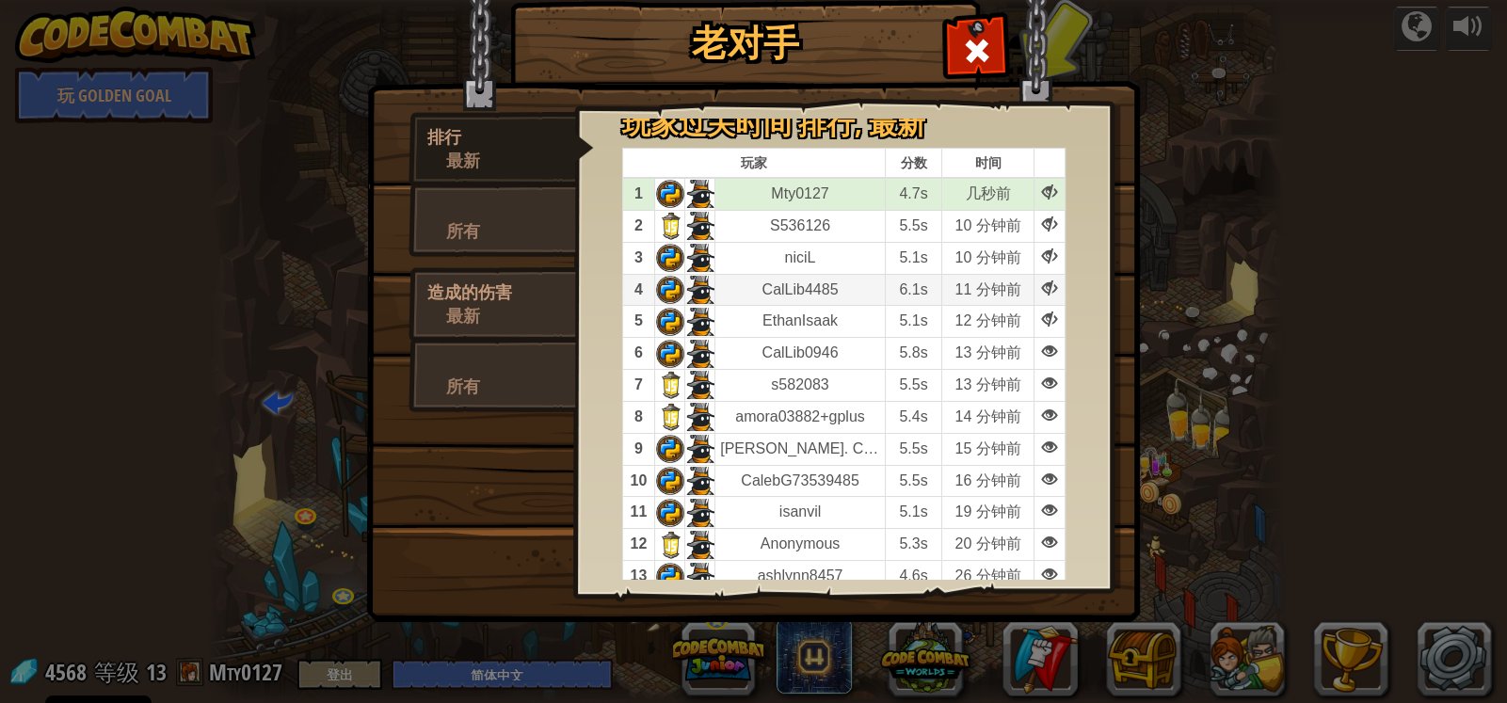
scroll to position [0, 0]
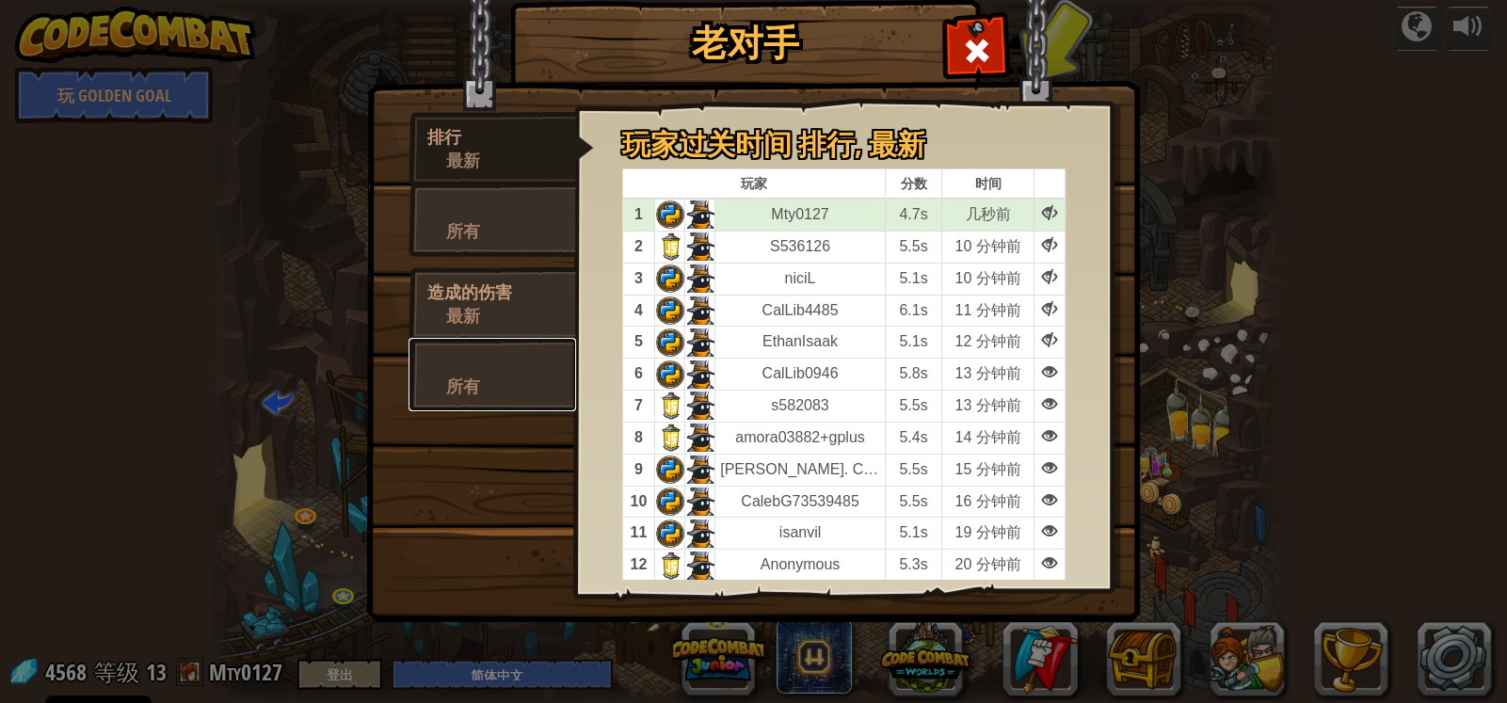
click at [516, 365] on div at bounding box center [492, 363] width 130 height 24
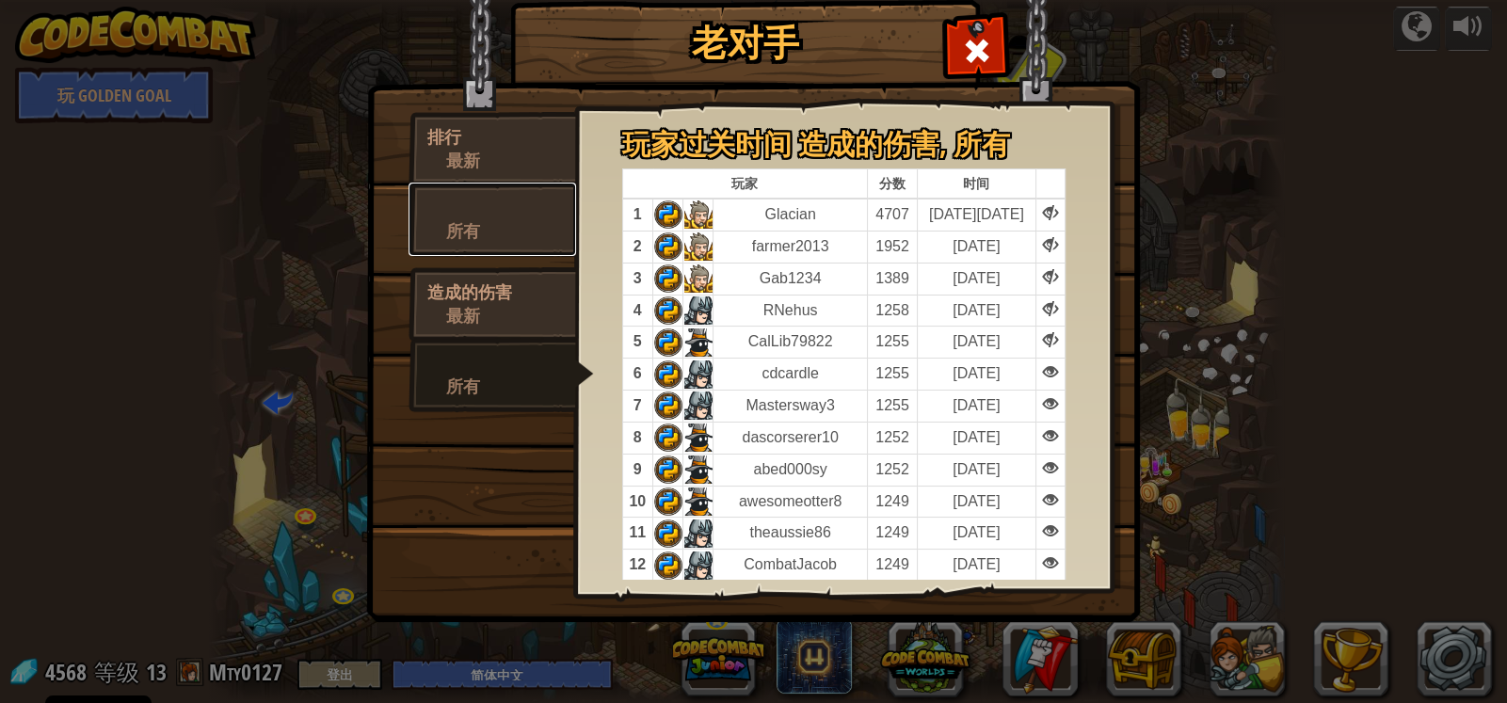
click at [505, 239] on div "所有" at bounding box center [501, 231] width 111 height 24
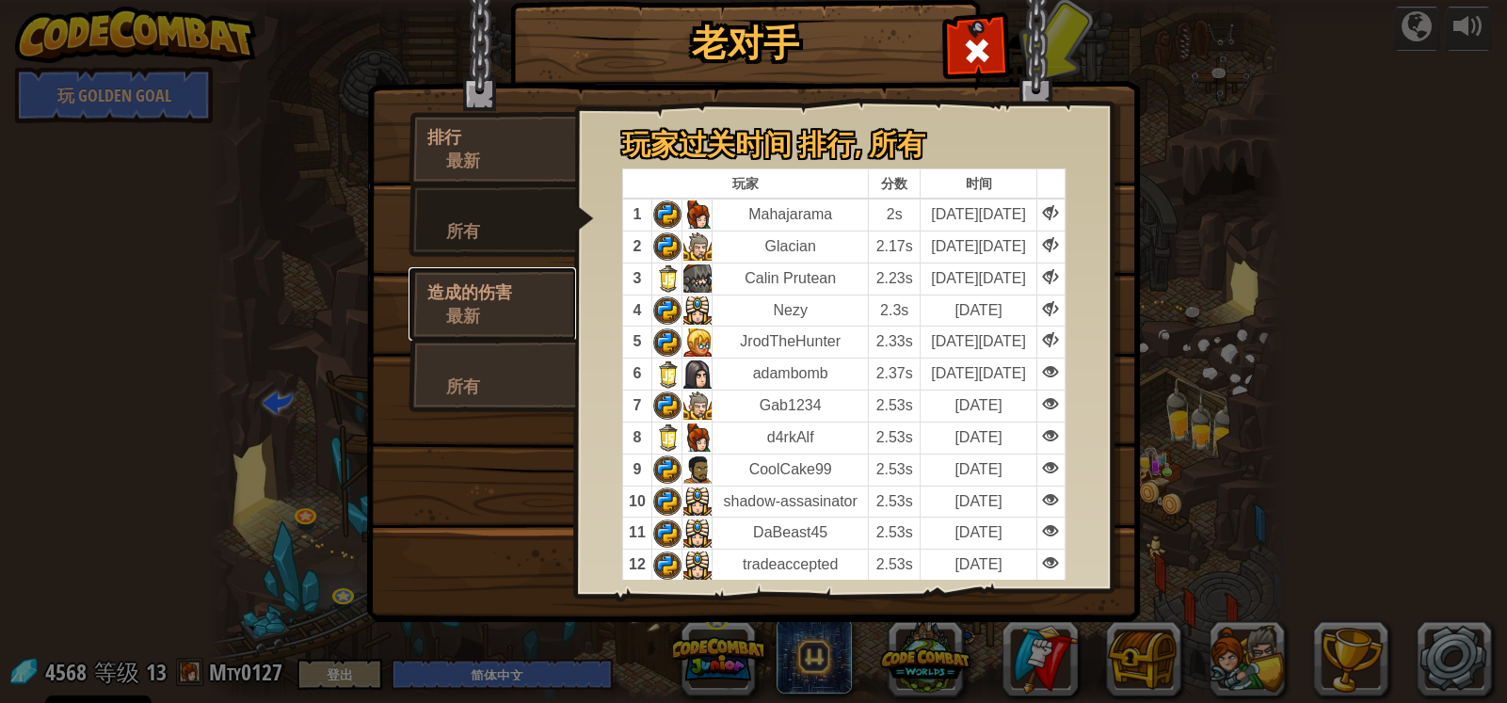
click at [544, 285] on div "造成的伤害" at bounding box center [492, 292] width 130 height 24
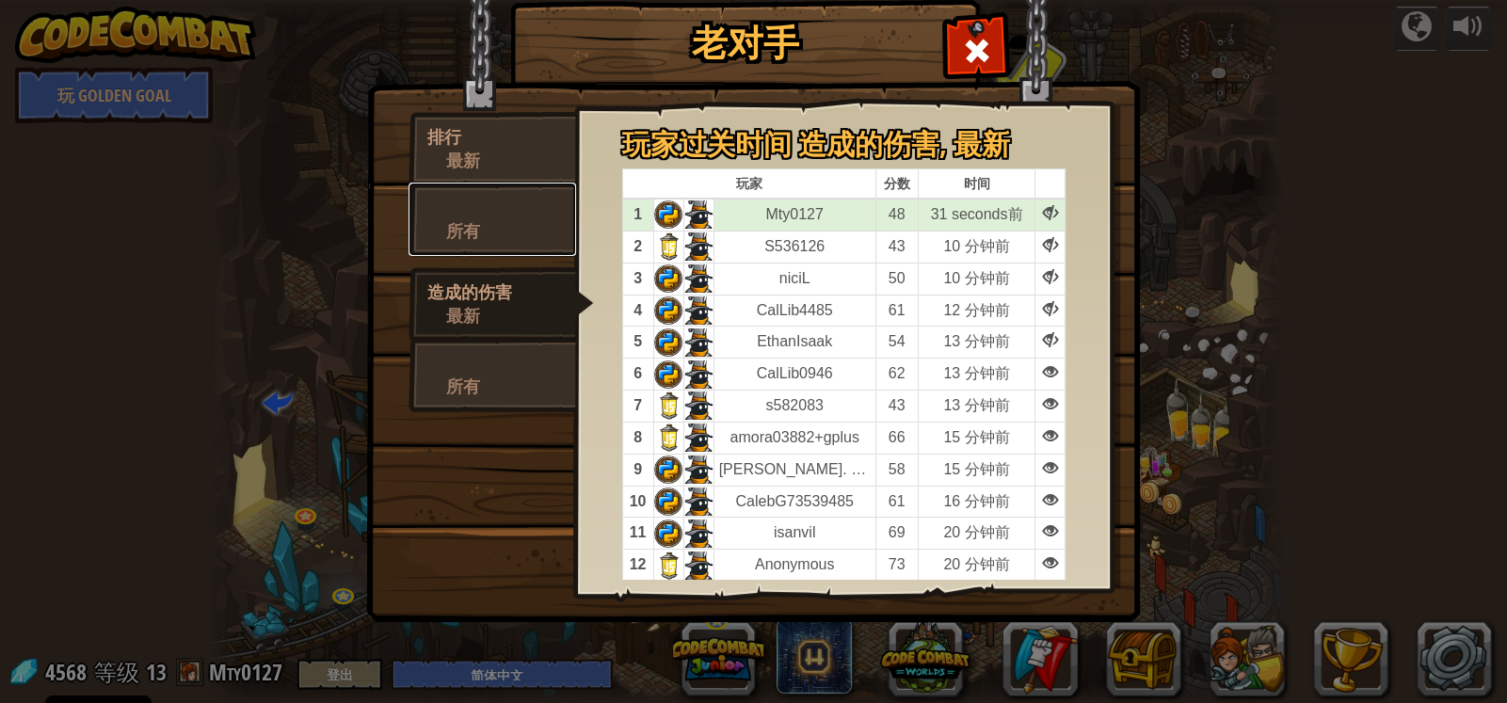
click at [537, 225] on div "所有" at bounding box center [501, 231] width 111 height 24
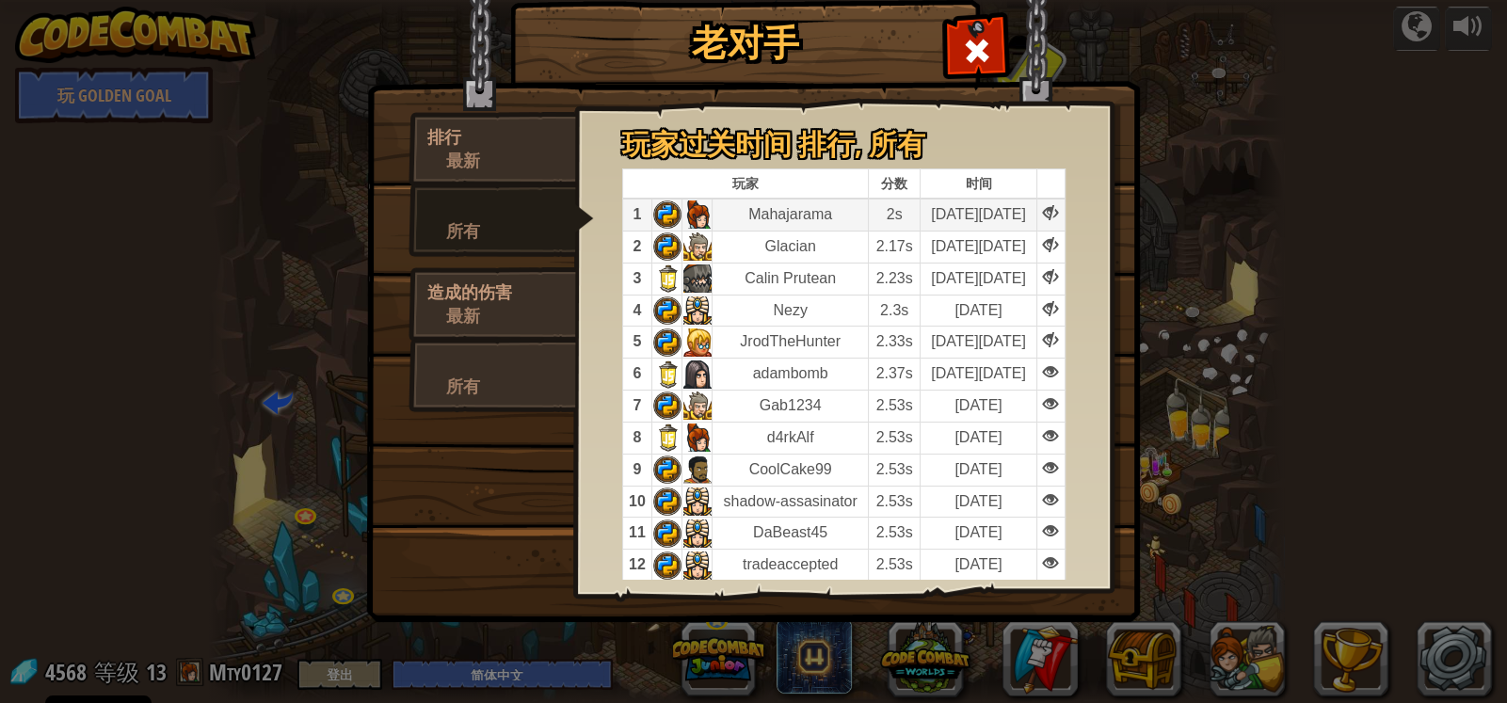
click at [974, 228] on td "10 年前" at bounding box center [979, 215] width 116 height 32
click at [994, 213] on td "10 年前" at bounding box center [979, 215] width 116 height 32
click at [511, 363] on div at bounding box center [492, 363] width 130 height 24
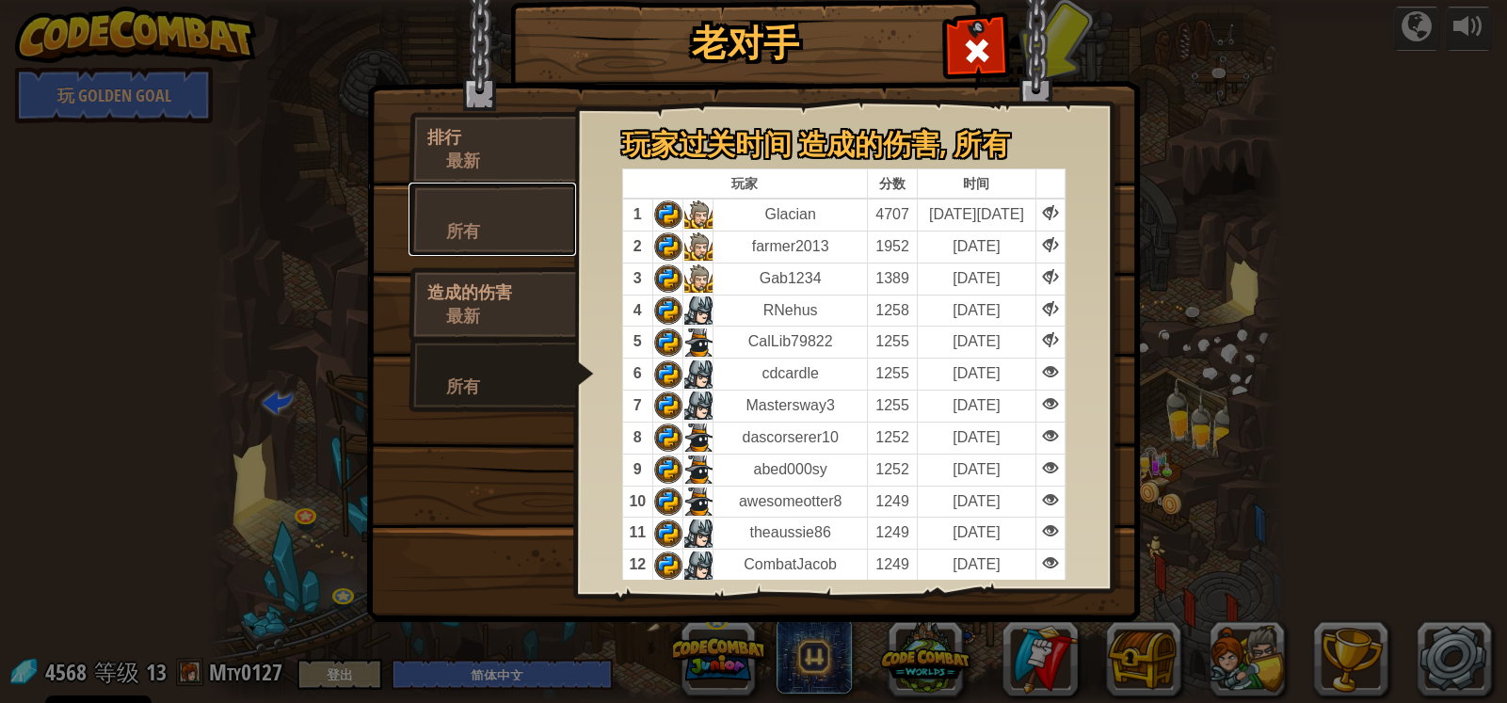
click at [473, 221] on div "所有" at bounding box center [501, 231] width 111 height 24
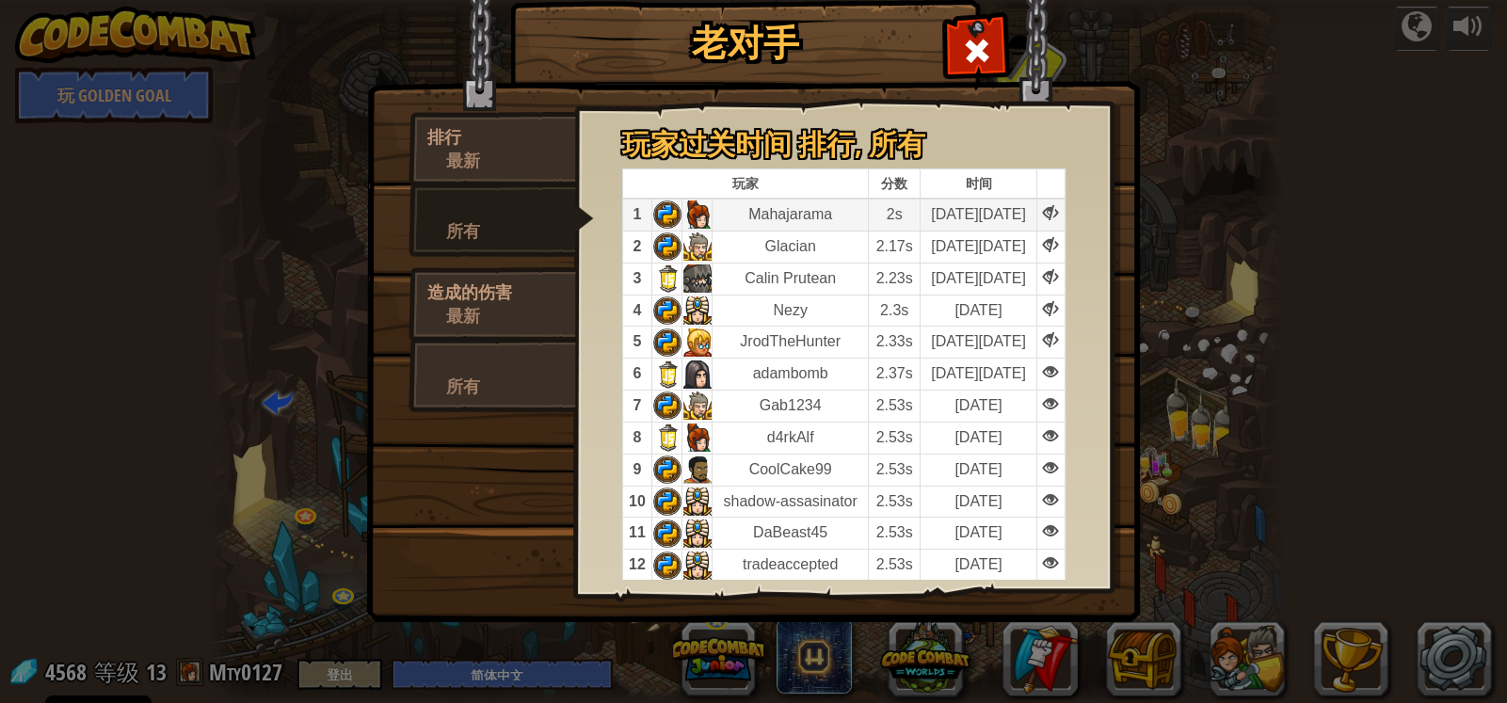
click at [1044, 206] on div at bounding box center [1050, 213] width 15 height 15
click at [622, 150] on span "玩家过关时间" at bounding box center [710, 143] width 176 height 39
click at [457, 141] on div "排行" at bounding box center [492, 137] width 130 height 24
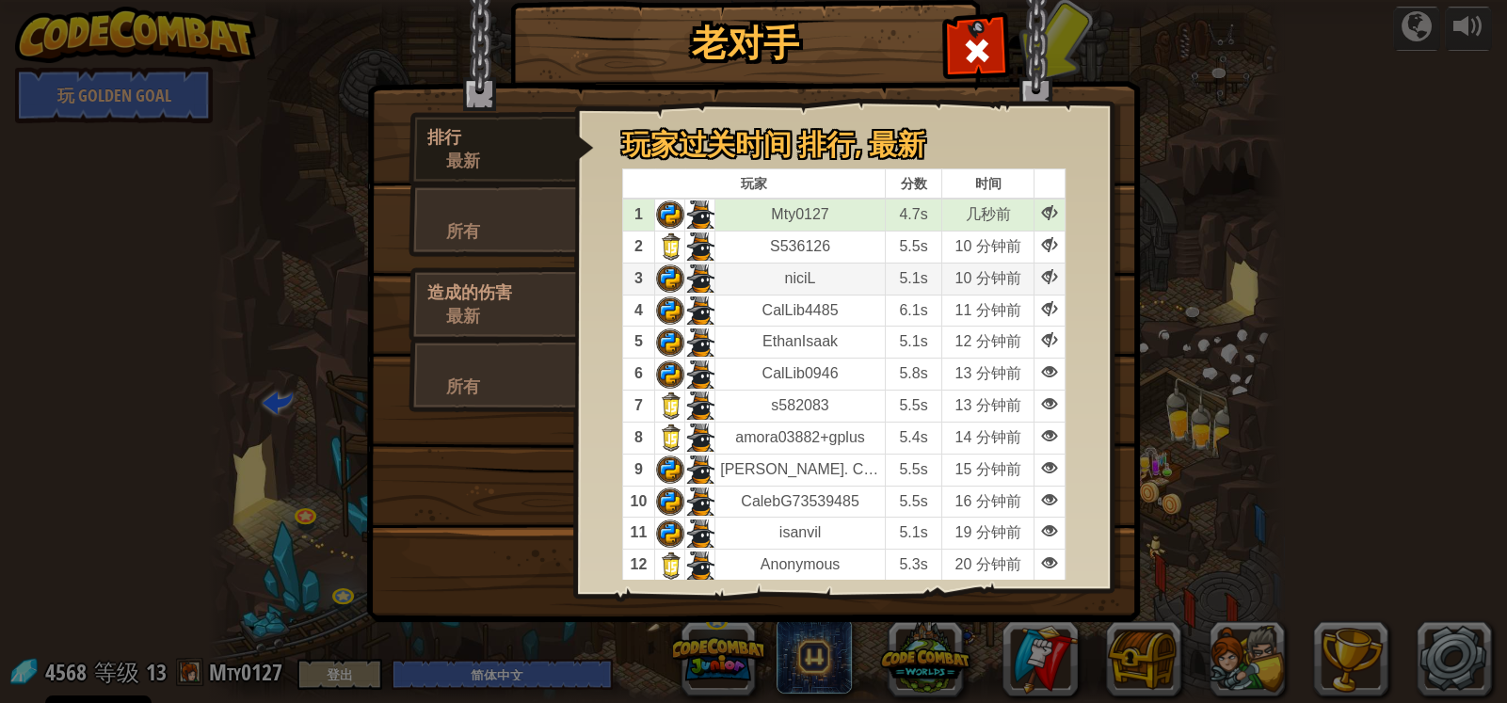
drag, startPoint x: 668, startPoint y: 276, endPoint x: 821, endPoint y: 348, distance: 168.8
click at [668, 277] on td at bounding box center [670, 279] width 30 height 32
click at [895, 377] on td "5.8s" at bounding box center [913, 375] width 56 height 32
click at [958, 377] on td "13 分钟前" at bounding box center [988, 375] width 92 height 32
click at [569, 216] on link "所有" at bounding box center [493, 219] width 168 height 73
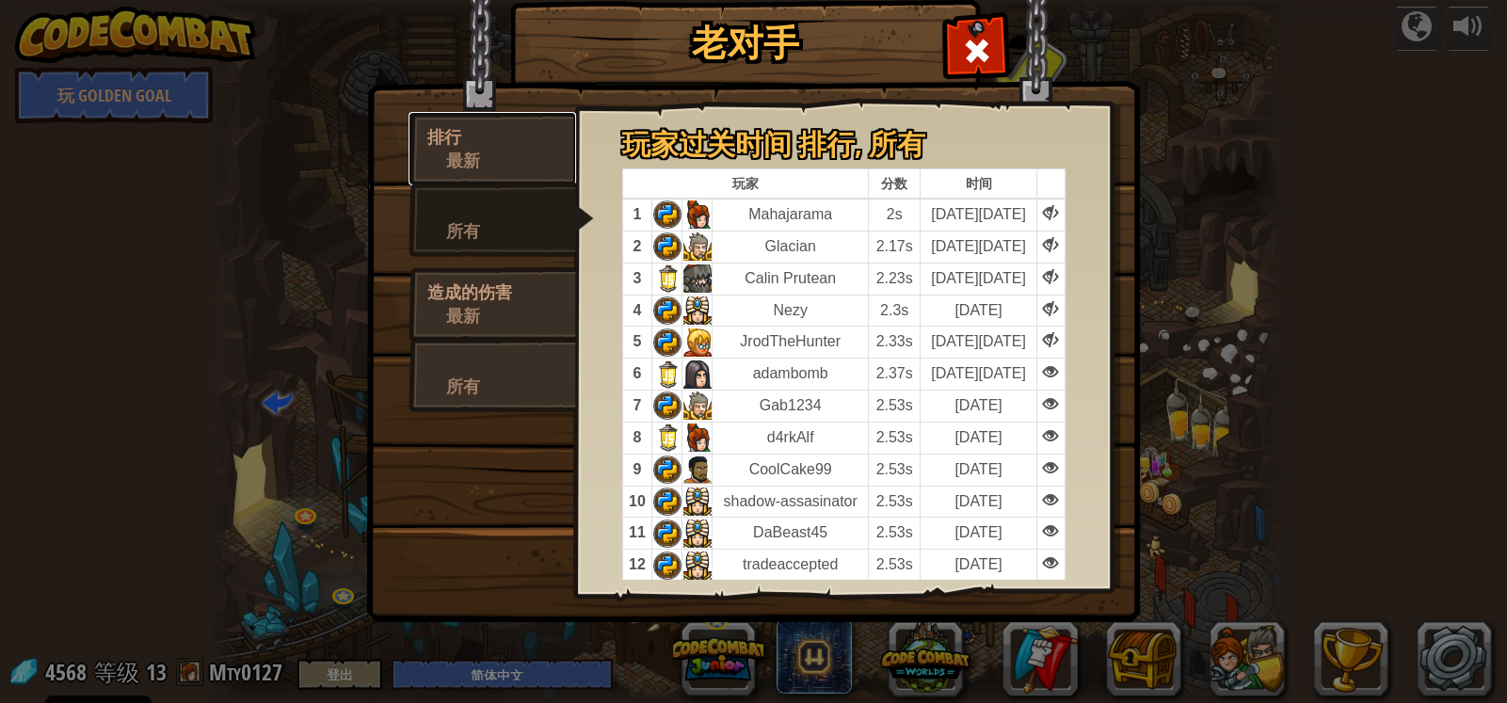
click at [499, 168] on div "最新" at bounding box center [501, 161] width 111 height 24
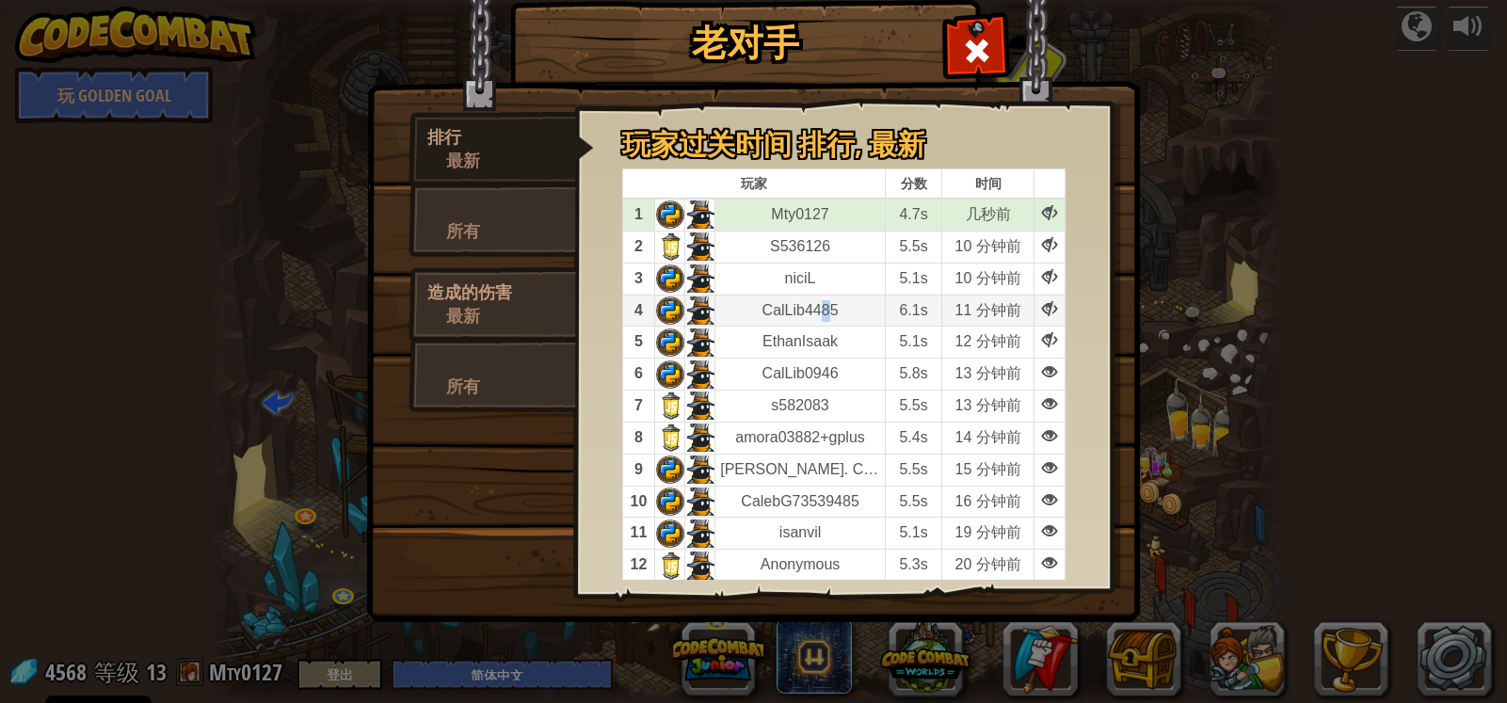
click at [825, 305] on td "CalLib4485" at bounding box center [800, 311] width 170 height 32
click at [527, 242] on div "所有" at bounding box center [501, 231] width 111 height 24
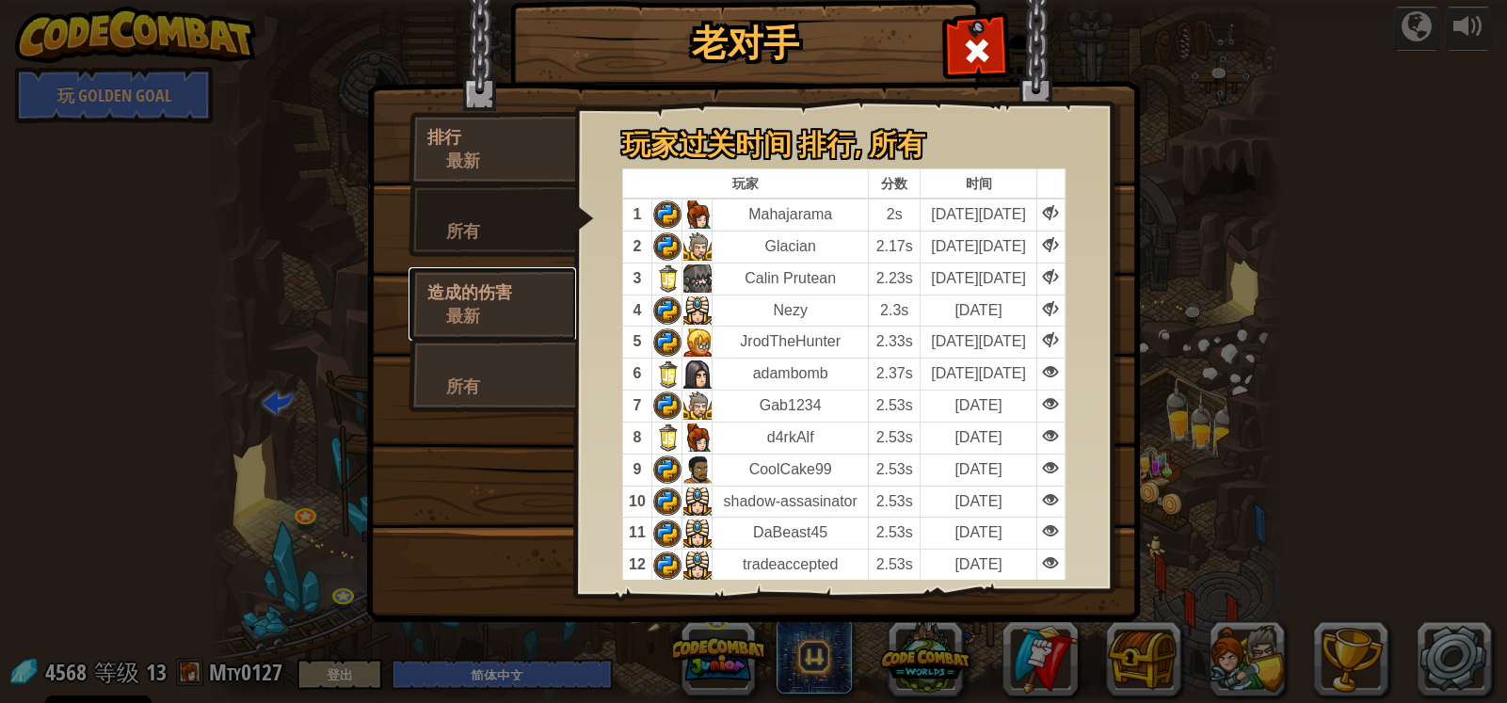
click at [522, 300] on div "造成的伤害" at bounding box center [492, 292] width 130 height 24
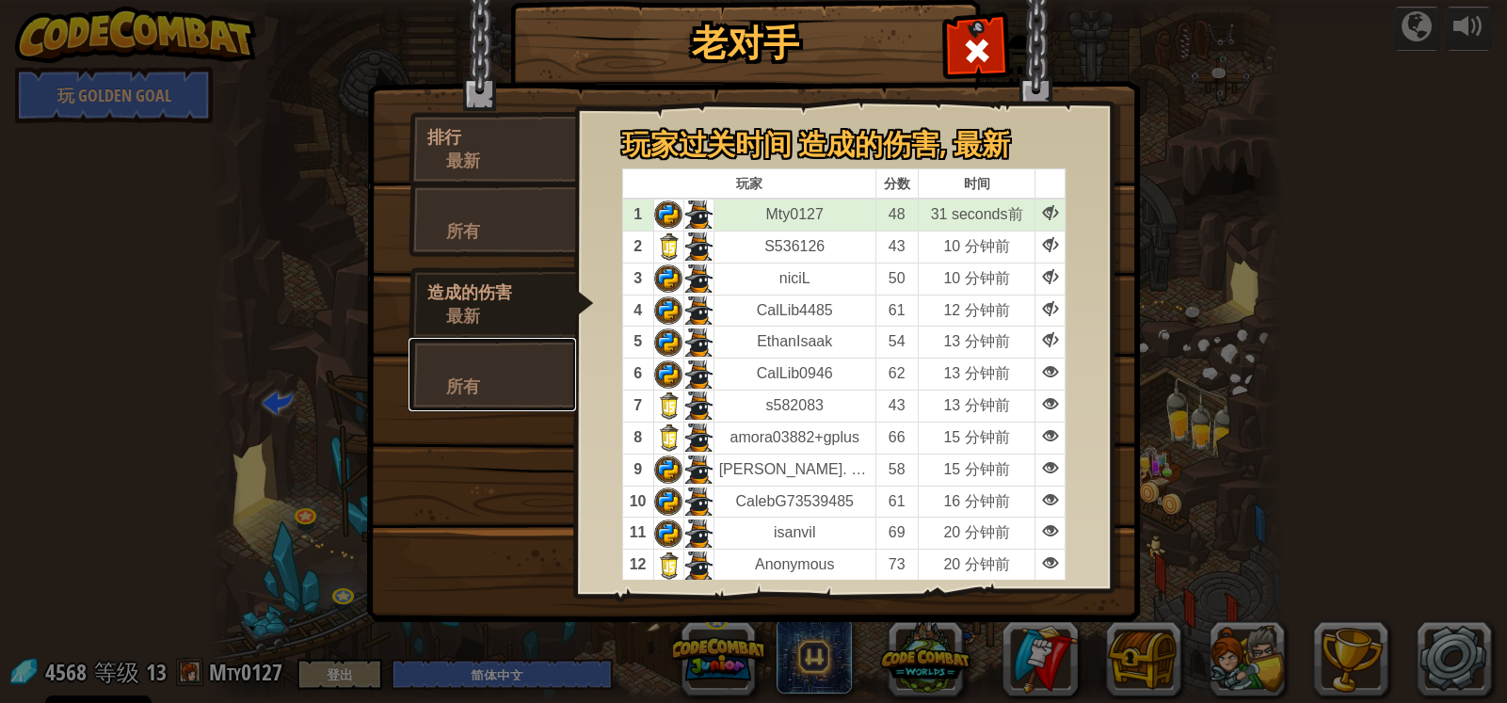
click at [517, 380] on div "所有" at bounding box center [501, 387] width 111 height 24
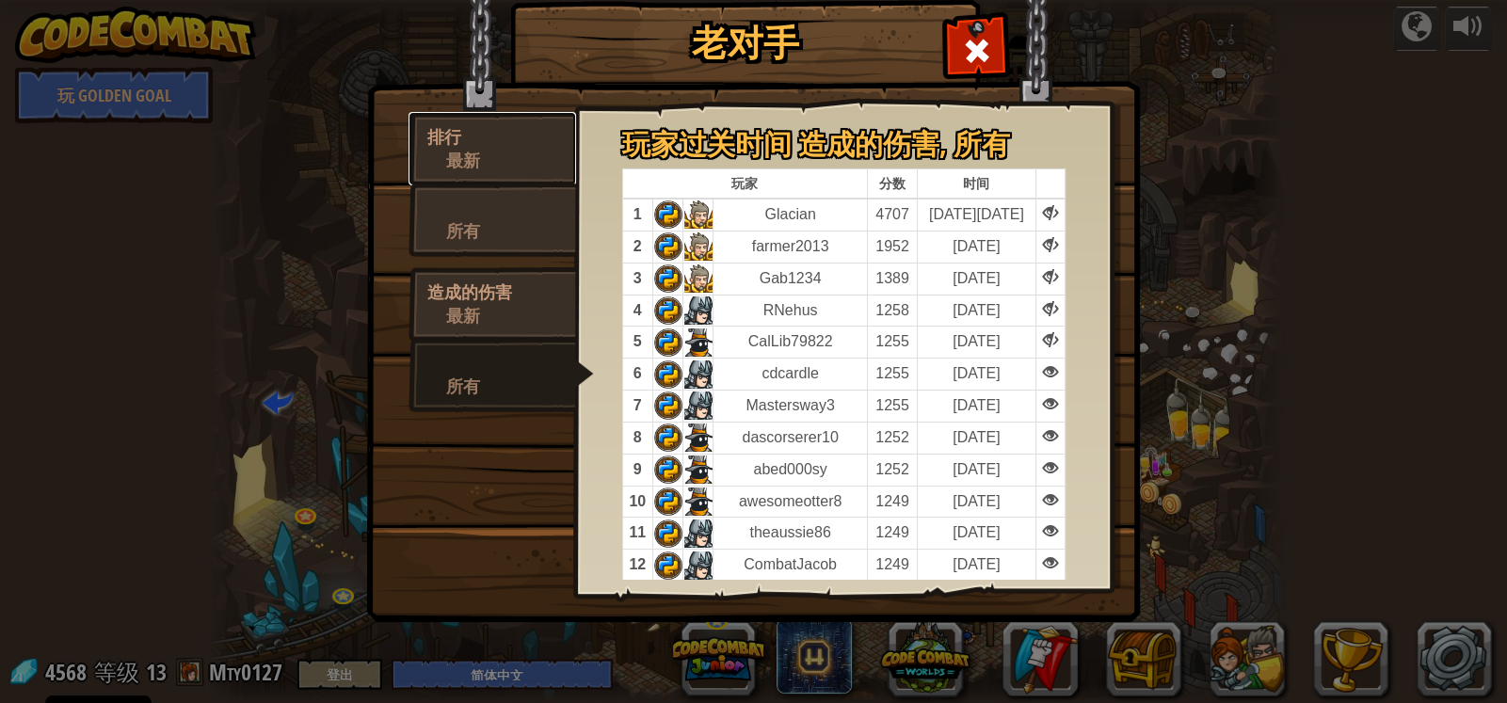
click at [525, 149] on div "最新" at bounding box center [501, 161] width 111 height 24
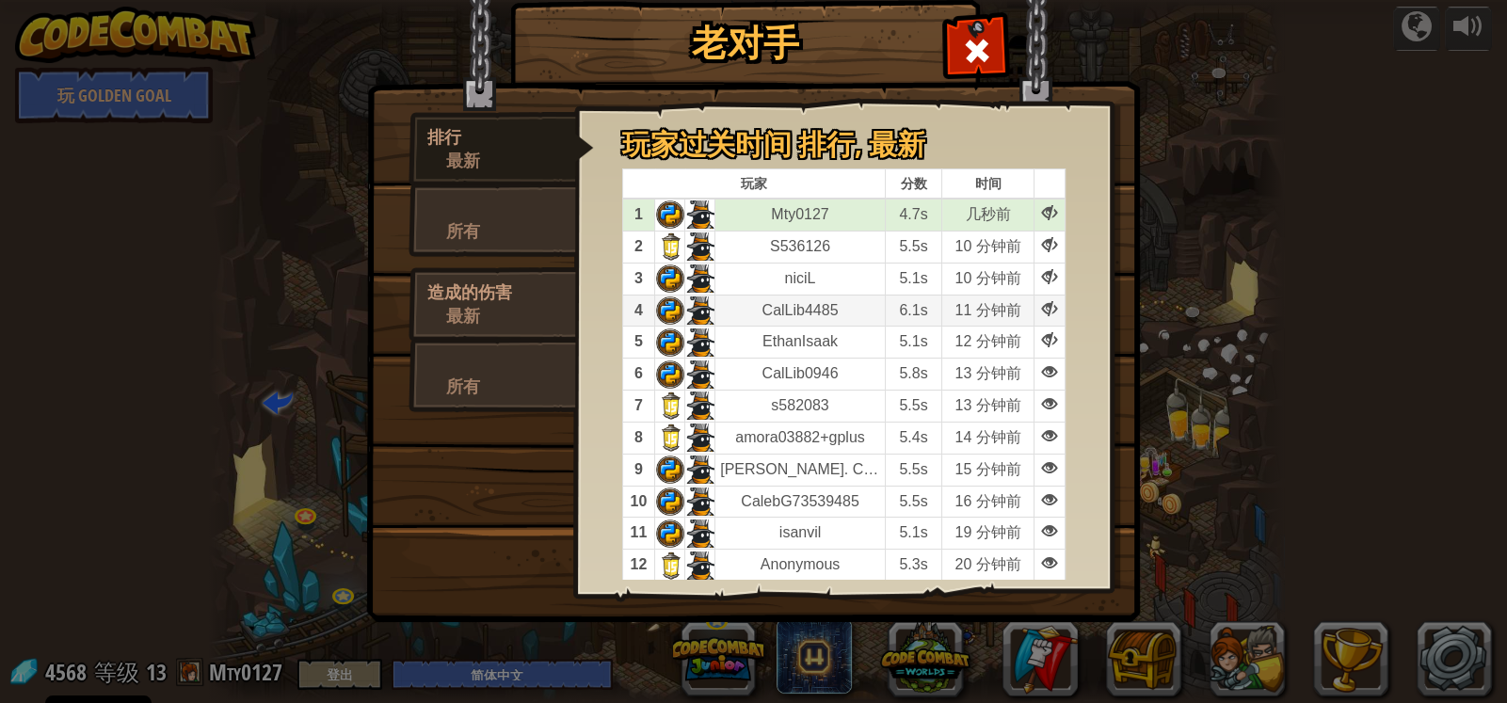
click at [841, 295] on td "CalLib4485" at bounding box center [800, 311] width 170 height 32
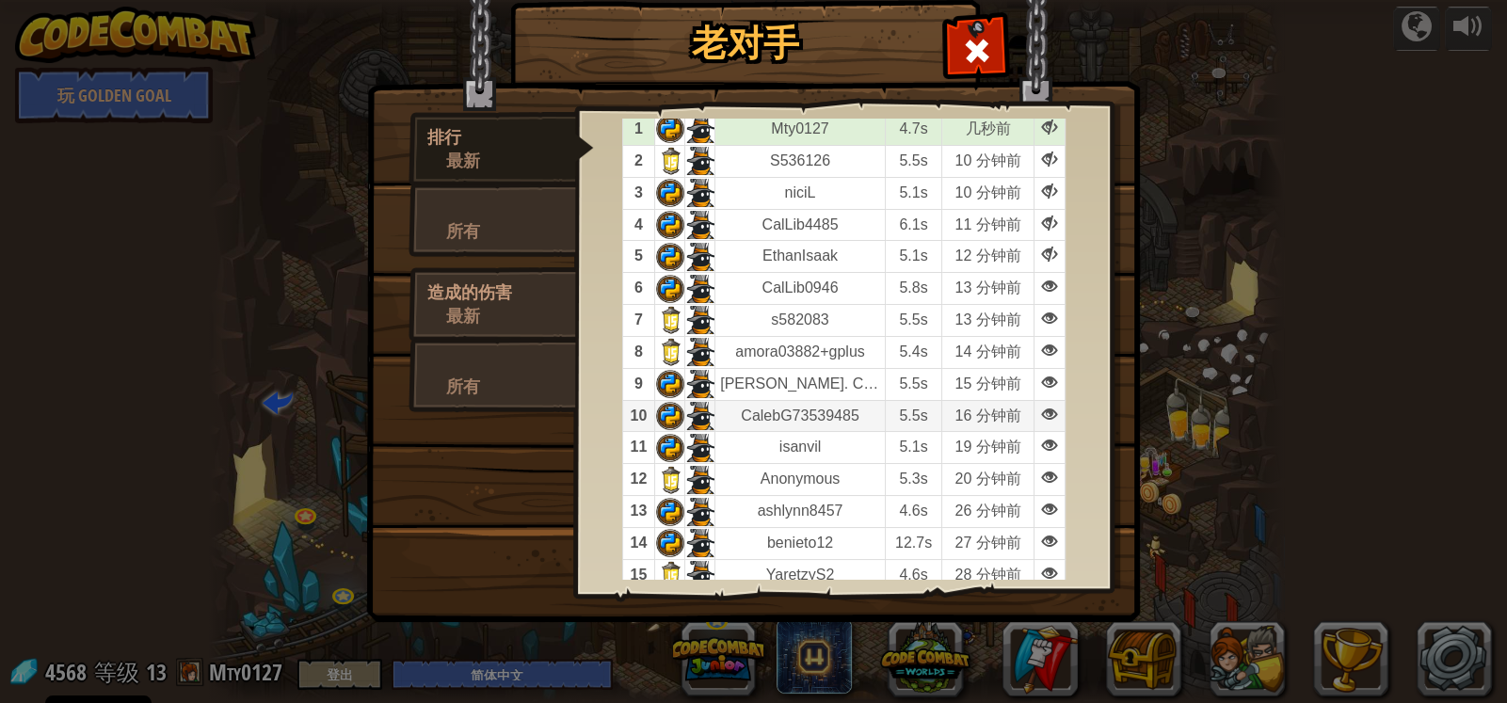
scroll to position [93, 0]
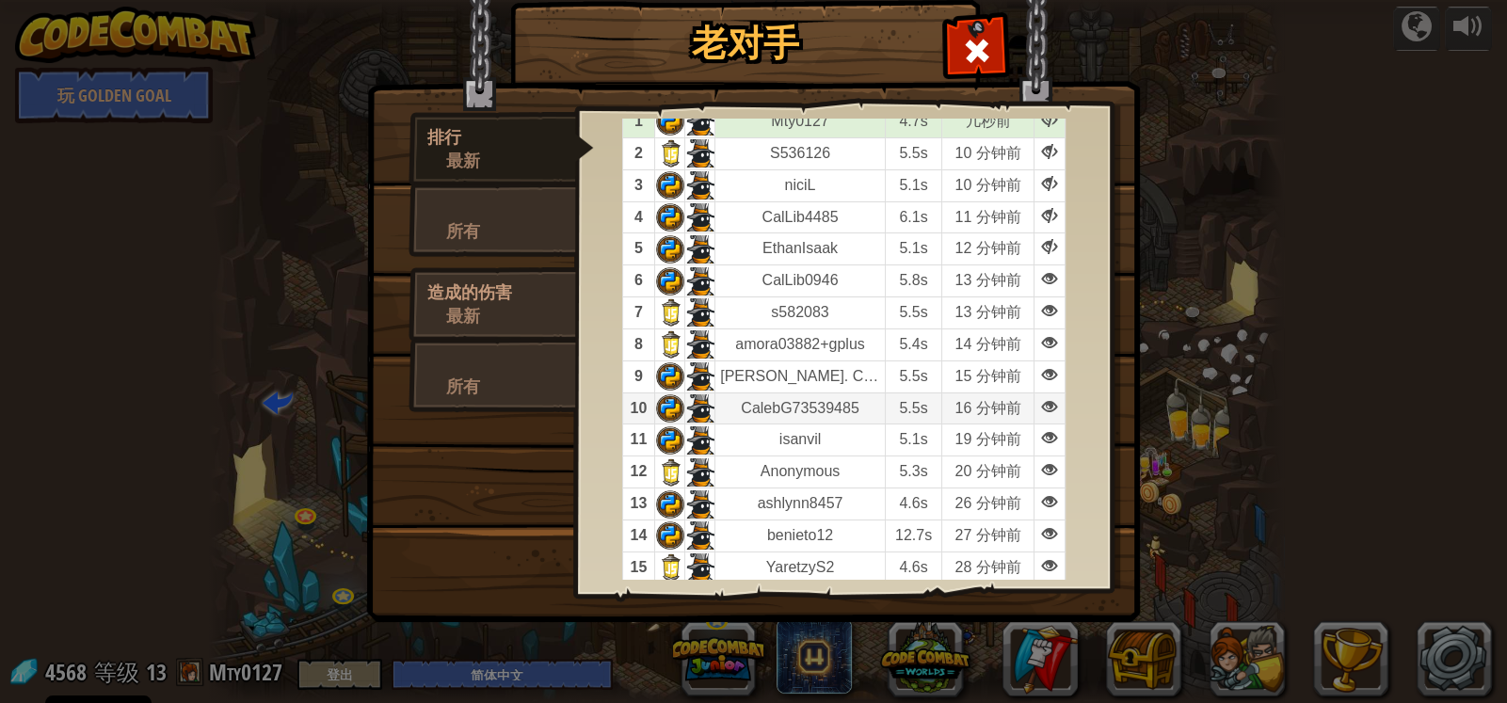
click at [826, 398] on td "CalebG73539485" at bounding box center [800, 409] width 170 height 32
click at [965, 56] on span at bounding box center [977, 51] width 30 height 30
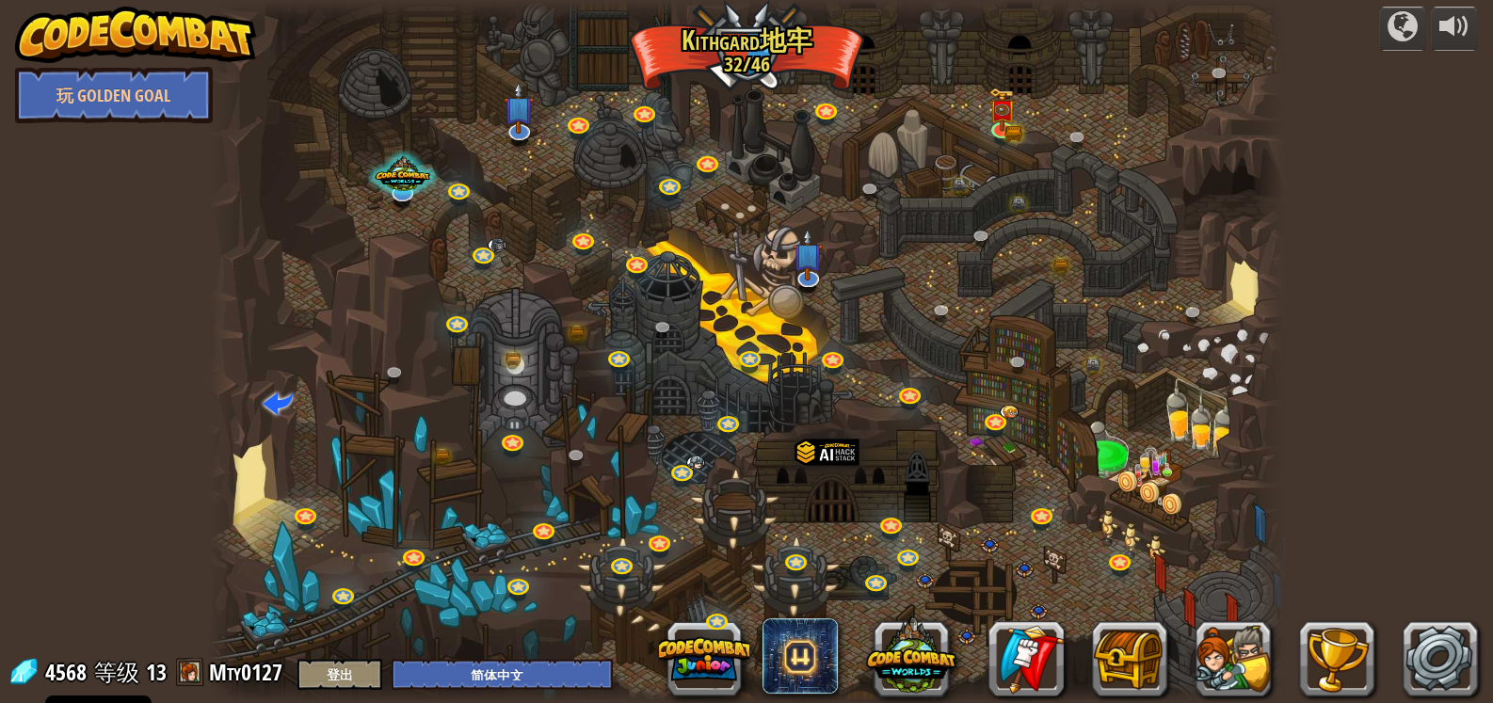
click at [838, 198] on div at bounding box center [747, 351] width 1076 height 703
click at [1012, 125] on img at bounding box center [1001, 98] width 27 height 59
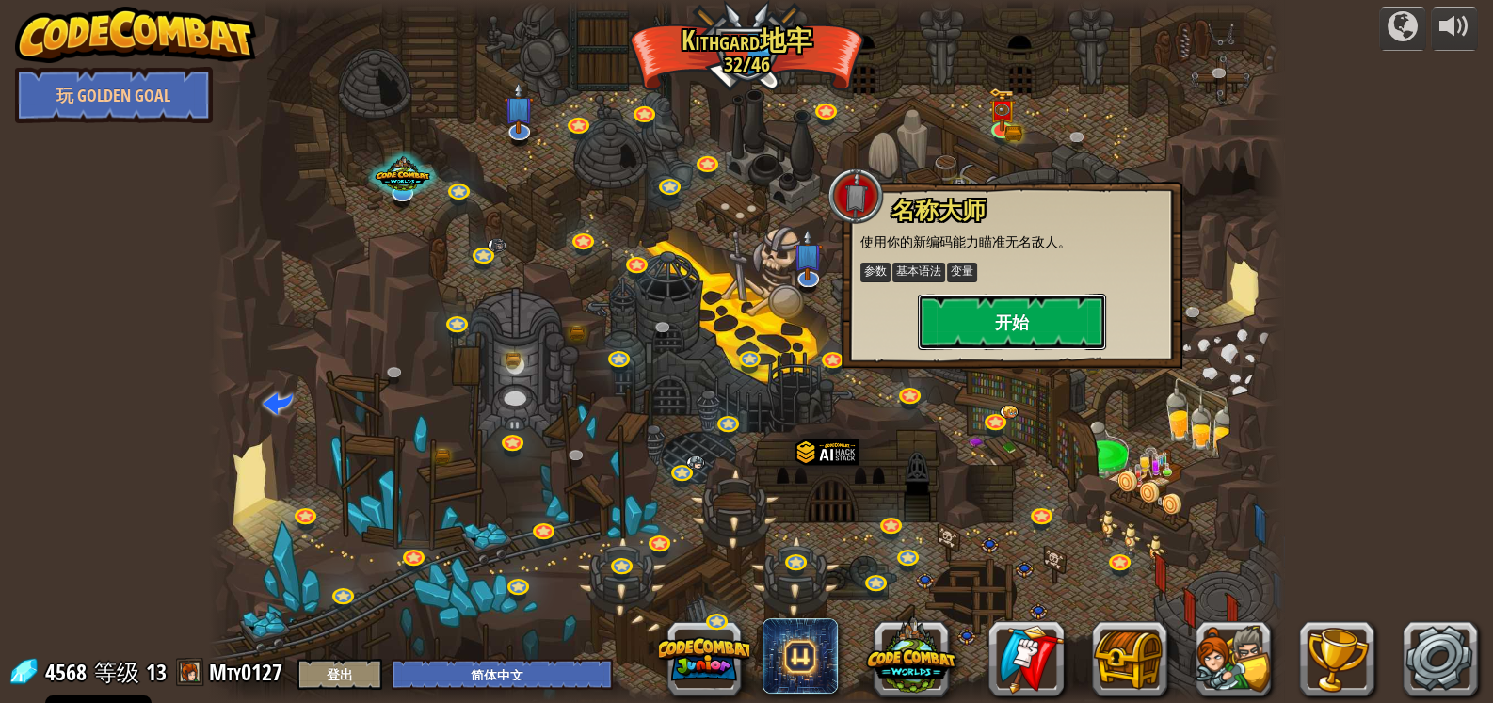
click at [978, 314] on button "开始" at bounding box center [1012, 322] width 188 height 56
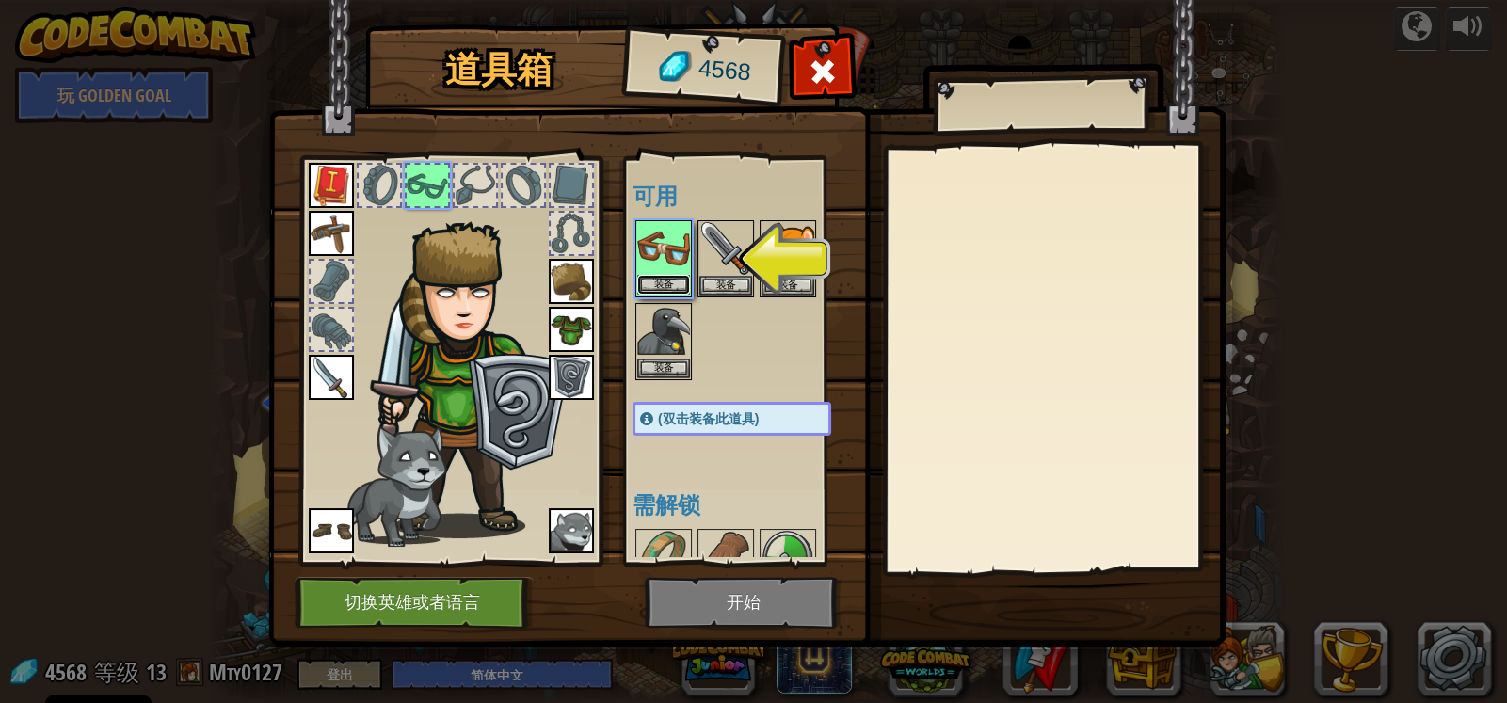
click at [673, 284] on button "装备" at bounding box center [663, 285] width 53 height 20
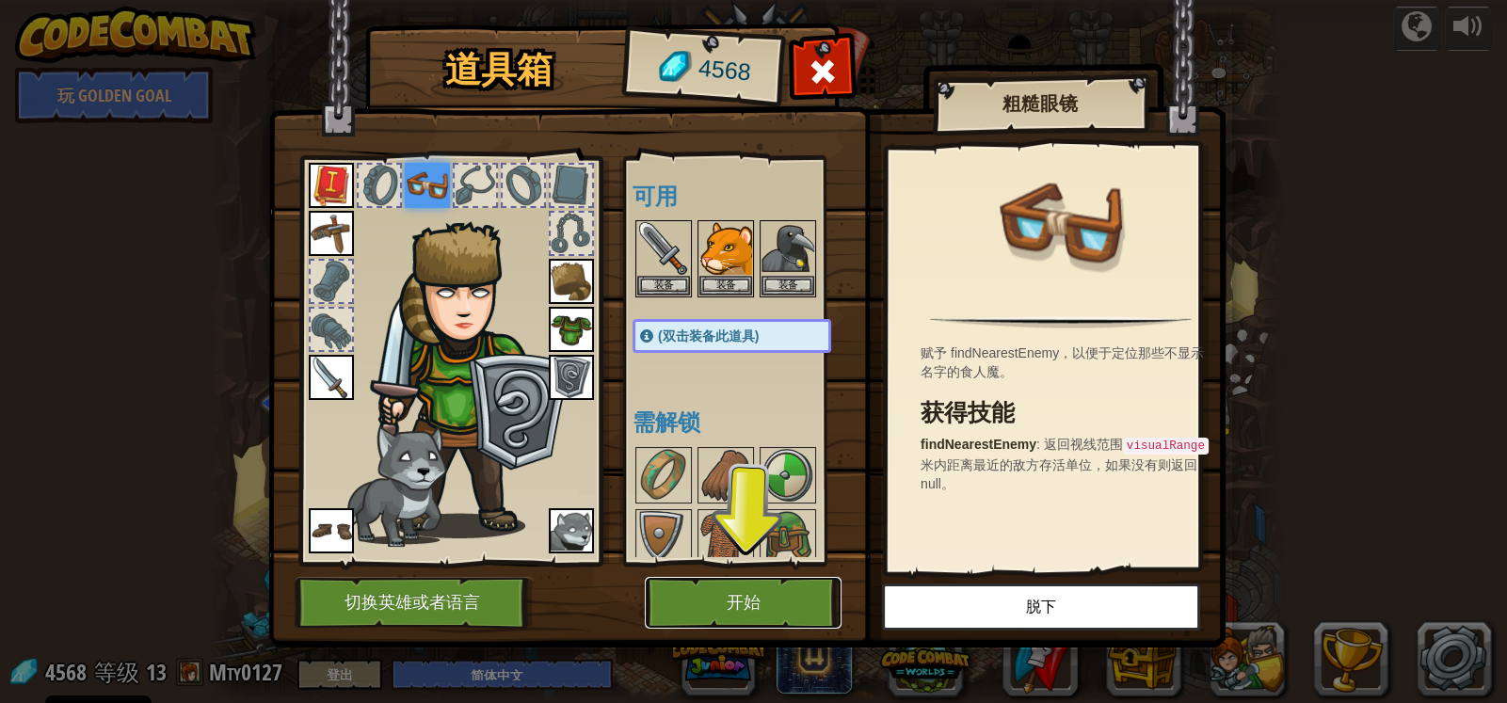
click at [786, 602] on button "开始" at bounding box center [743, 603] width 197 height 52
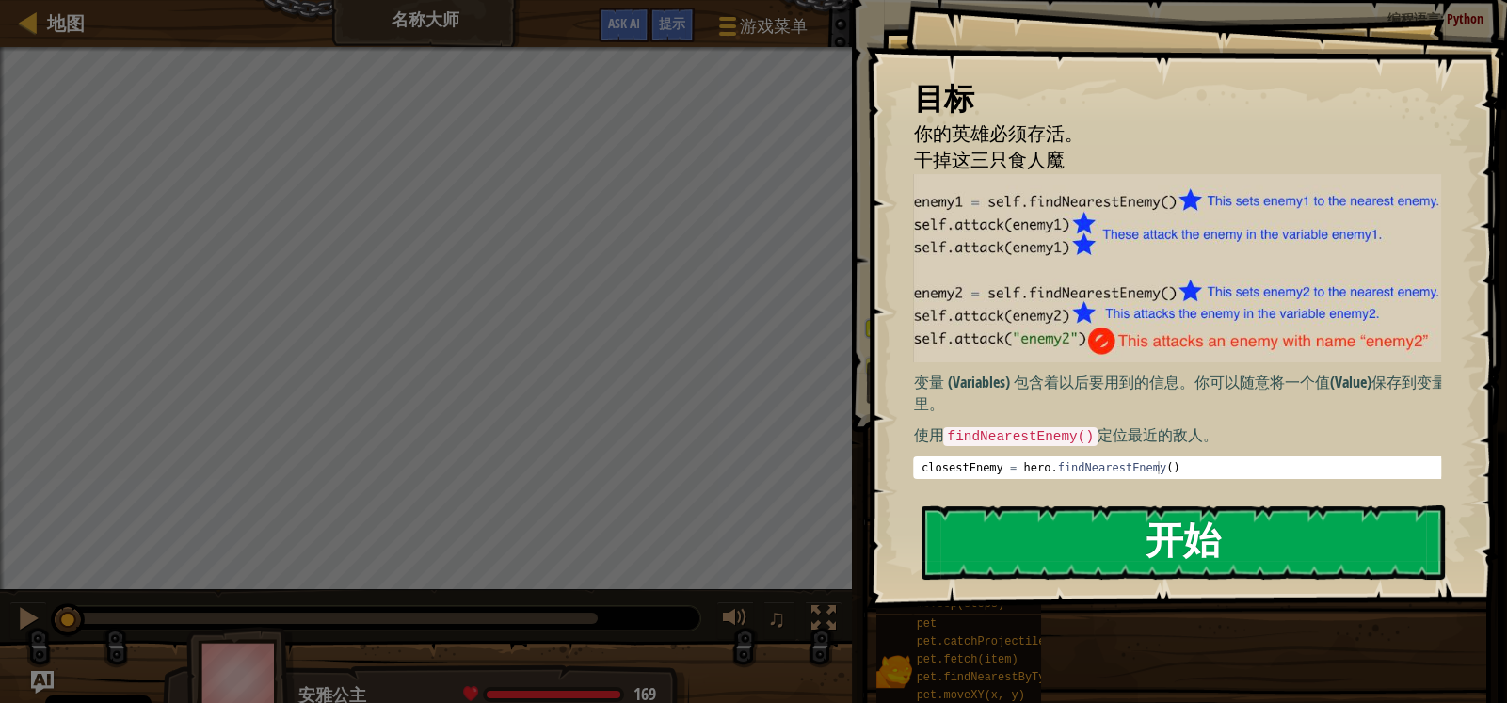
click at [1114, 530] on button "开始" at bounding box center [1183, 542] width 523 height 74
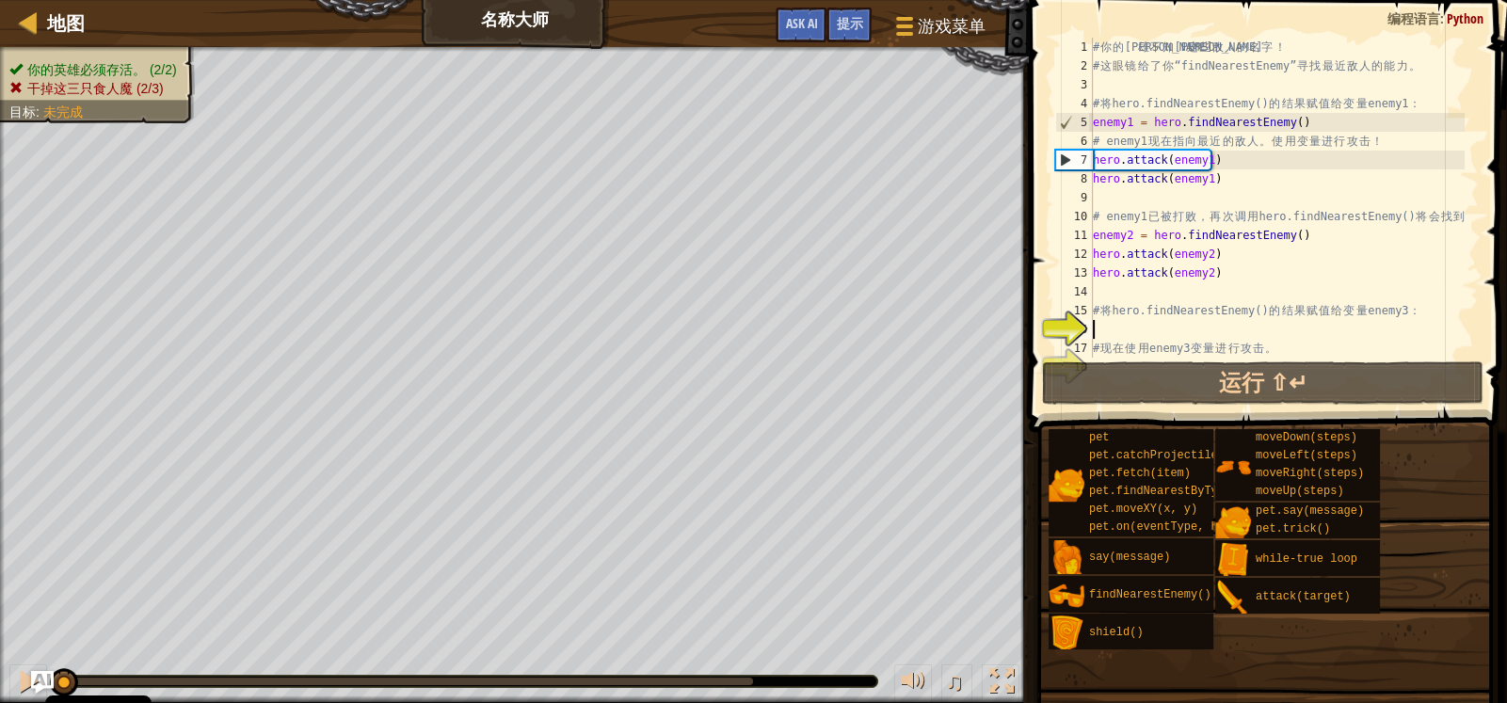
scroll to position [19, 0]
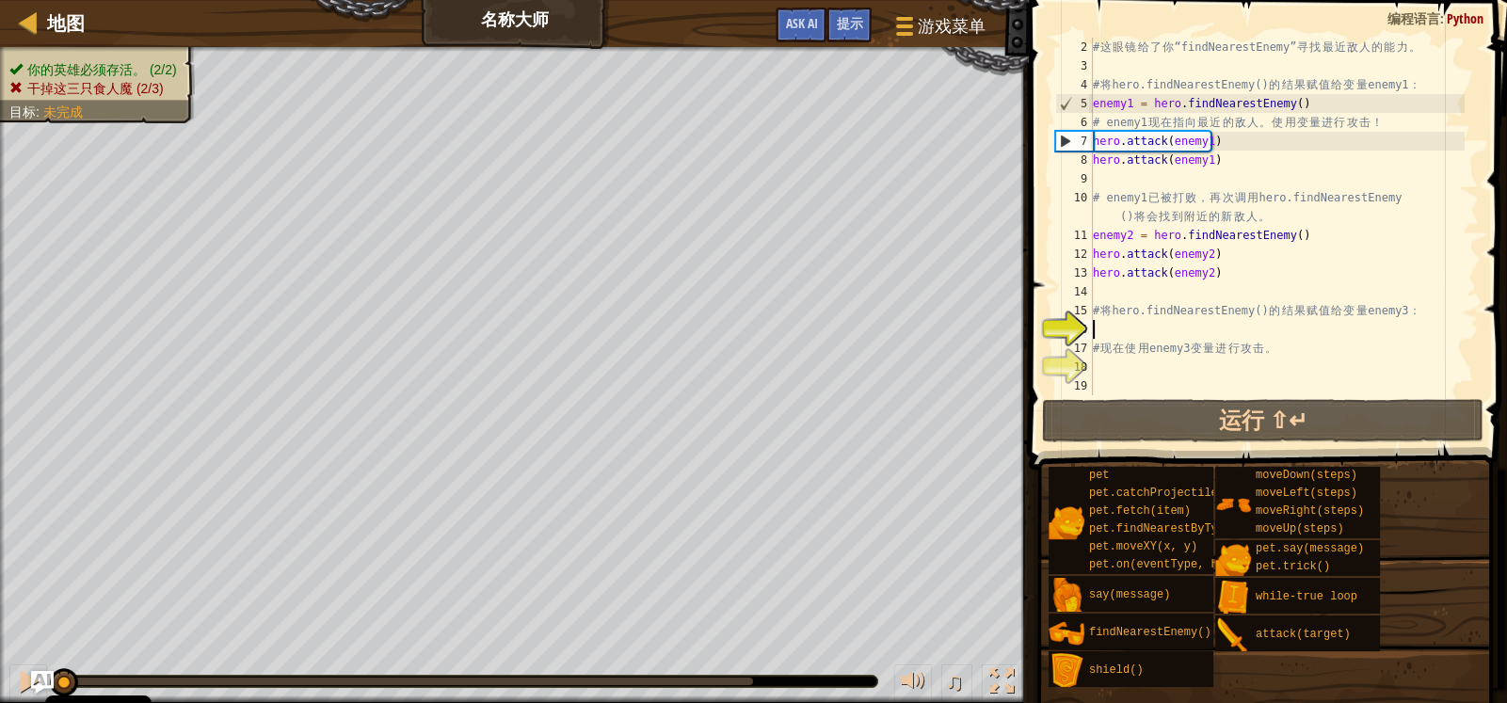
click at [1319, 103] on div "# 这 眼 镜 给 了 你 “findNearestEnemy” 寻 找 最 近 敌 人 的 能 力 。 # 将 hero.findNearestEnemy(…" at bounding box center [1277, 235] width 376 height 395
click at [1307, 147] on div "# 这 眼 镜 给 了 你 “findNearestEnemy” 寻 找 最 近 敌 人 的 能 力 。 # 将 hero.findNearestEnemy(…" at bounding box center [1277, 235] width 376 height 395
type textarea "hero.attack(enemy1)"
click at [1296, 175] on div "# 这 眼 镜 给 了 你 “findNearestEnemy” 寻 找 最 近 敌 人 的 能 力 。 # 将 hero.findNearestEnemy(…" at bounding box center [1277, 235] width 376 height 395
click at [1279, 254] on div "# 这 眼 镜 给 了 你 “findNearestEnemy” 寻 找 最 近 敌 人 的 能 力 。 # 将 hero.findNearestEnemy(…" at bounding box center [1277, 235] width 376 height 395
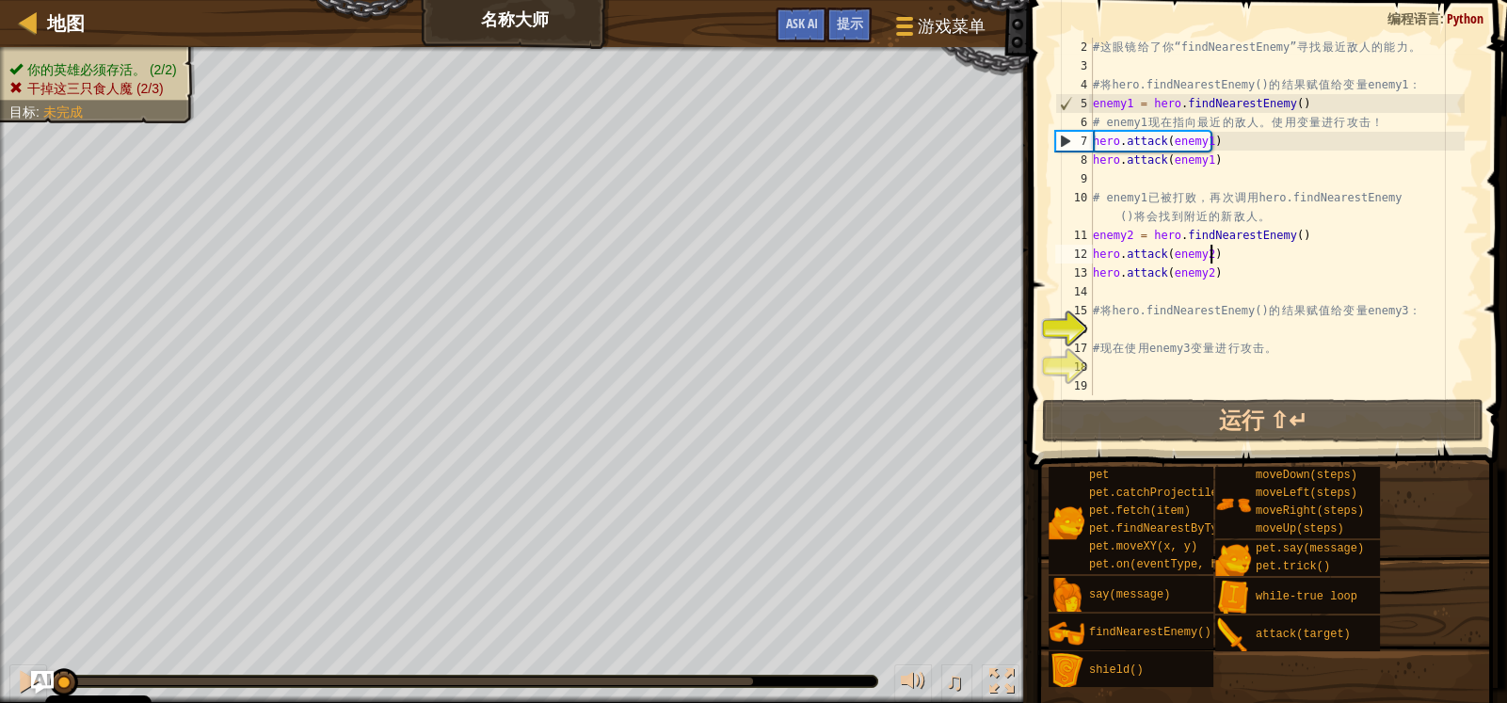
type textarea "hero.attack(enemy2)"
click at [1242, 294] on div "# 这 眼 镜 给 了 你 “findNearestEnemy” 寻 找 最 近 敌 人 的 能 力 。 # 将 hero.findNearestEnemy(…" at bounding box center [1277, 235] width 376 height 395
click at [1095, 105] on div "# 这 眼 镜 给 了 你 “findNearestEnemy” 寻 找 最 近 敌 人 的 能 力 。 # 将 hero.findNearestEnemy(…" at bounding box center [1277, 235] width 376 height 395
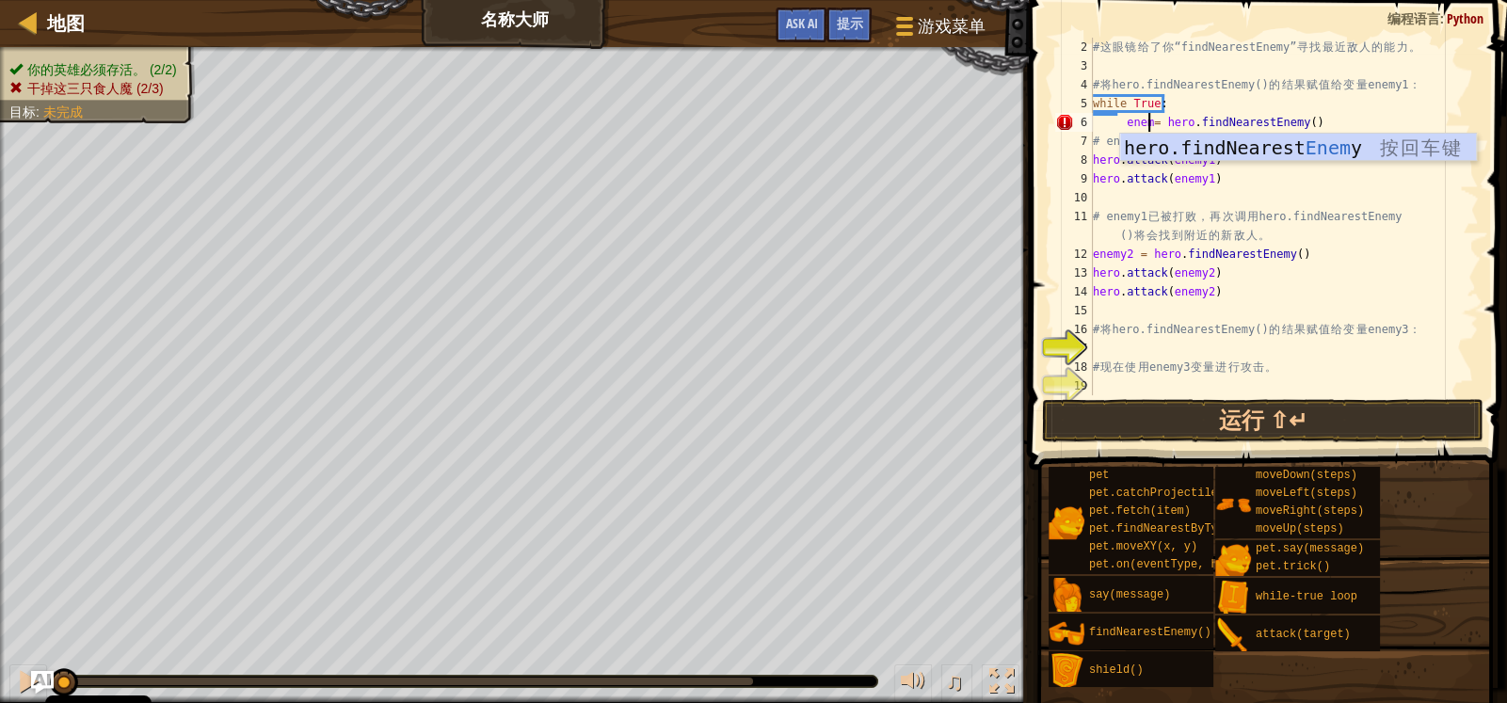
scroll to position [8, 5]
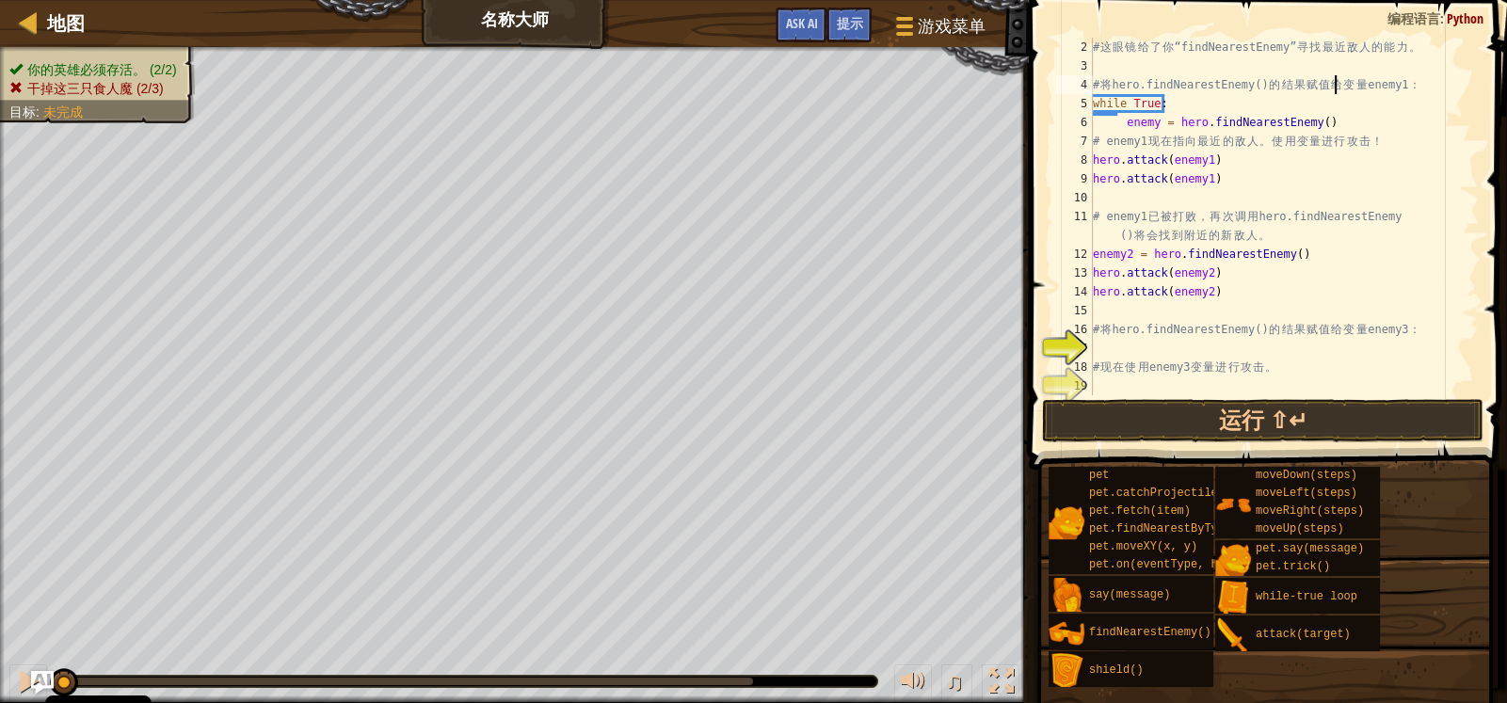
click at [1338, 93] on div "# 这 眼 镜 给 了 你 “findNearestEnemy” 寻 找 最 近 敌 人 的 能 力 。 # 将 hero.findNearestEnemy(…" at bounding box center [1277, 235] width 376 height 395
click at [1338, 122] on div "# 这 眼 镜 给 了 你 “findNearestEnemy” 寻 找 最 近 敌 人 的 能 力 。 # 将 hero.findNearestEnemy(…" at bounding box center [1277, 235] width 376 height 395
click at [1107, 132] on div "# 这 眼 镜 给 了 你 “findNearestEnemy” 寻 找 最 近 敌 人 的 能 力 。 # 将 hero.findNearestEnemy(…" at bounding box center [1277, 235] width 376 height 395
type textarea "# enemy1现在指向最近的敌人。使用变量进行攻击！"
drag, startPoint x: 1395, startPoint y: 130, endPoint x: 1064, endPoint y: 149, distance: 331.9
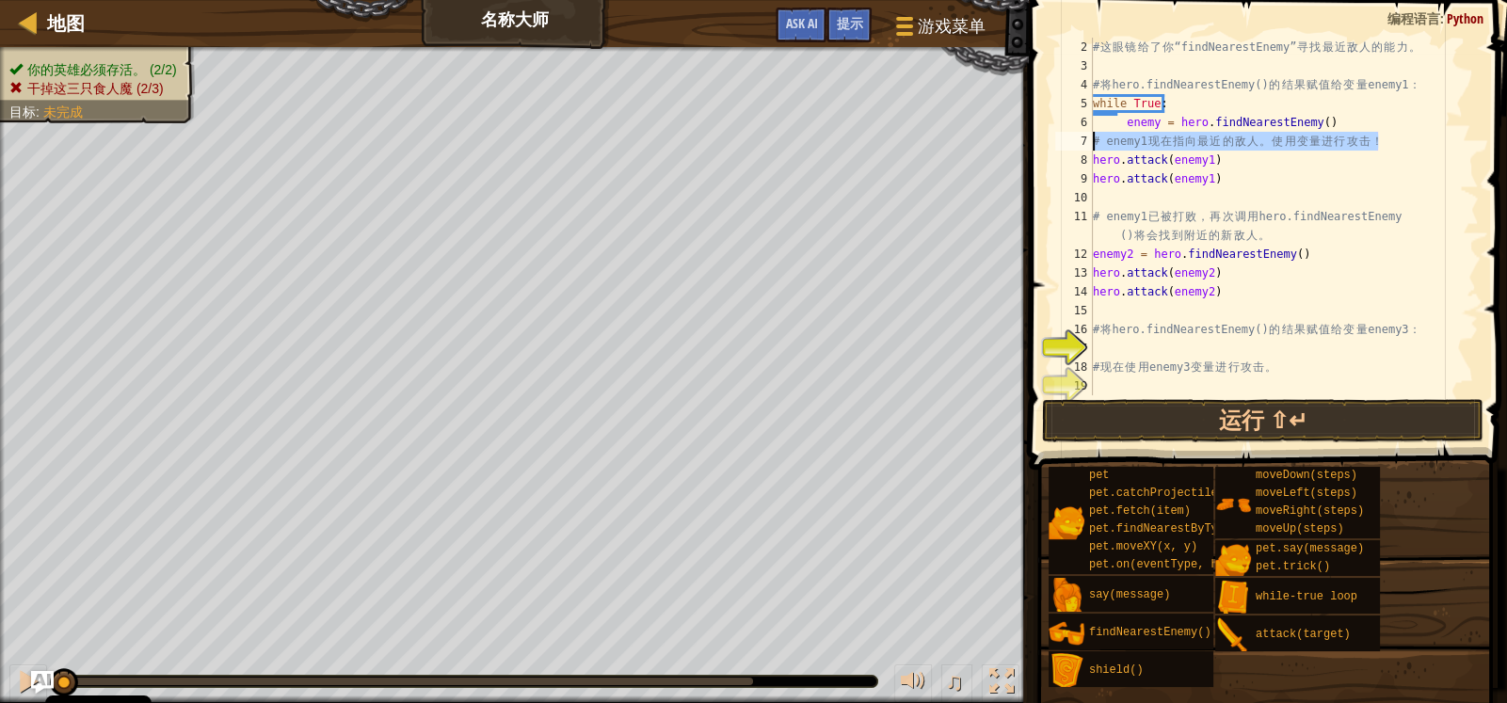
click at [1064, 149] on div "# enemy1现在指向最近的敌人。使用变量进行攻击！ 2 3 4 5 6 7 8 9 10 11 12 13 14 15 16 17 18 19 20 # …" at bounding box center [1264, 217] width 427 height 358
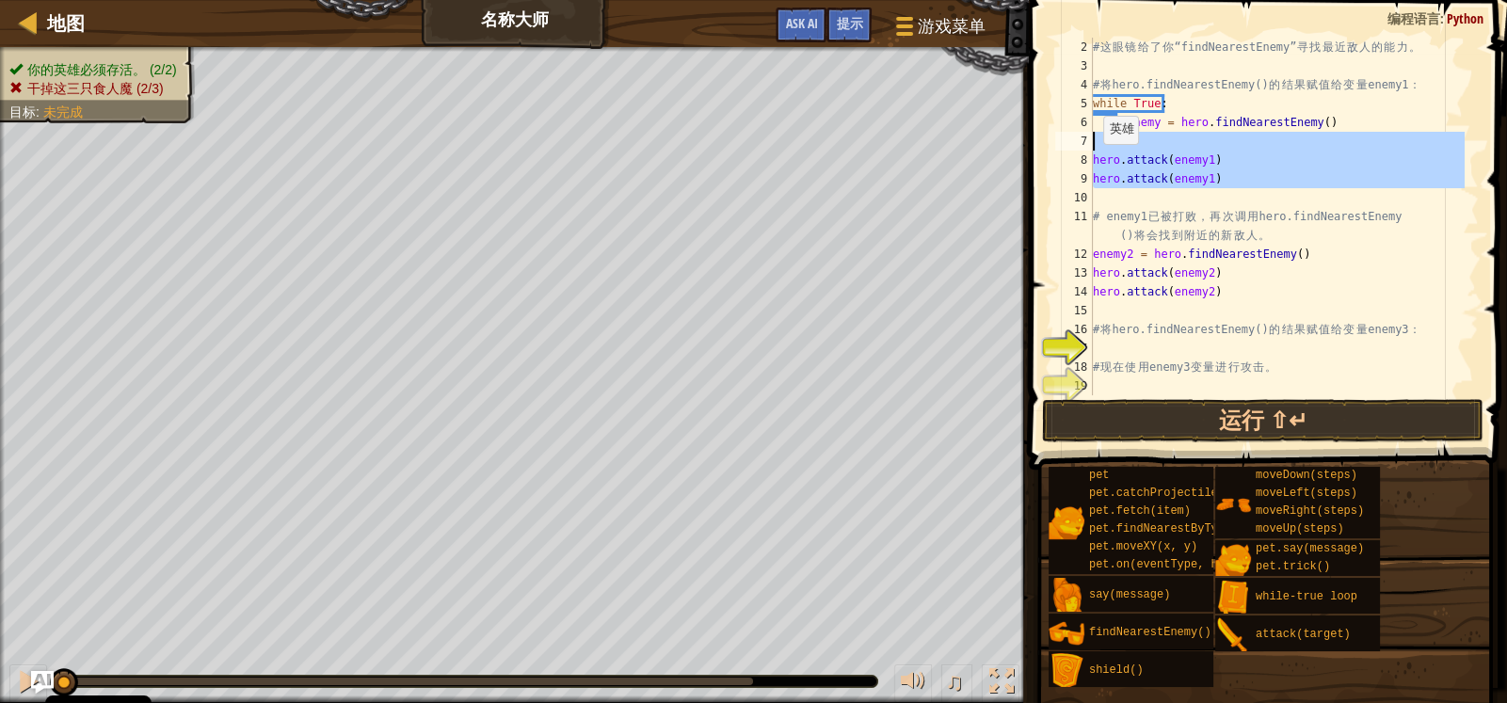
drag, startPoint x: 1227, startPoint y: 189, endPoint x: 1076, endPoint y: 144, distance: 158.1
click at [1076, 144] on div "2 3 4 5 6 7 8 9 10 11 12 13 14 15 16 17 18 19 20 # 这 眼 镜 给 了 你 “findNearestEnem…" at bounding box center [1264, 217] width 427 height 358
type textarea "hero.attack(enemy1)"
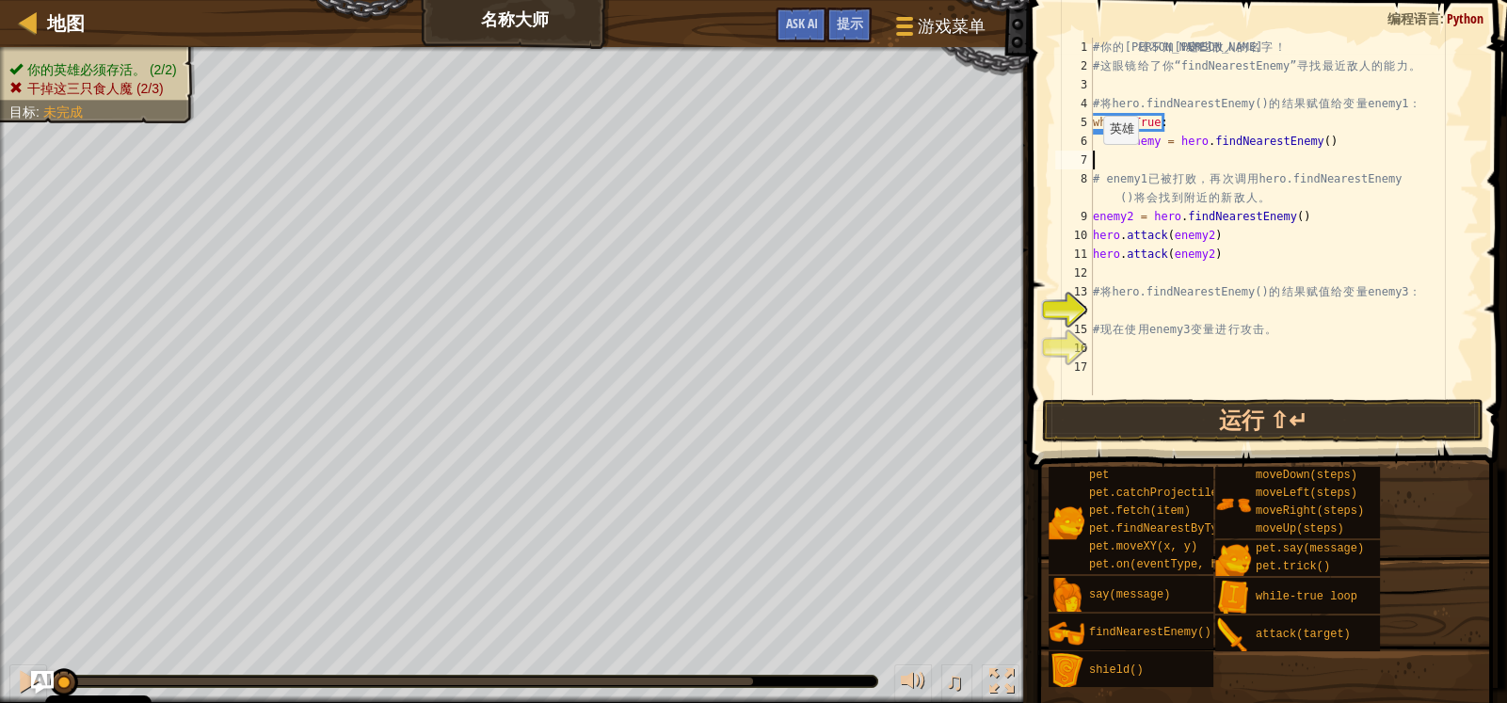
type textarea "enemy = hero.findNearestEnemy()"
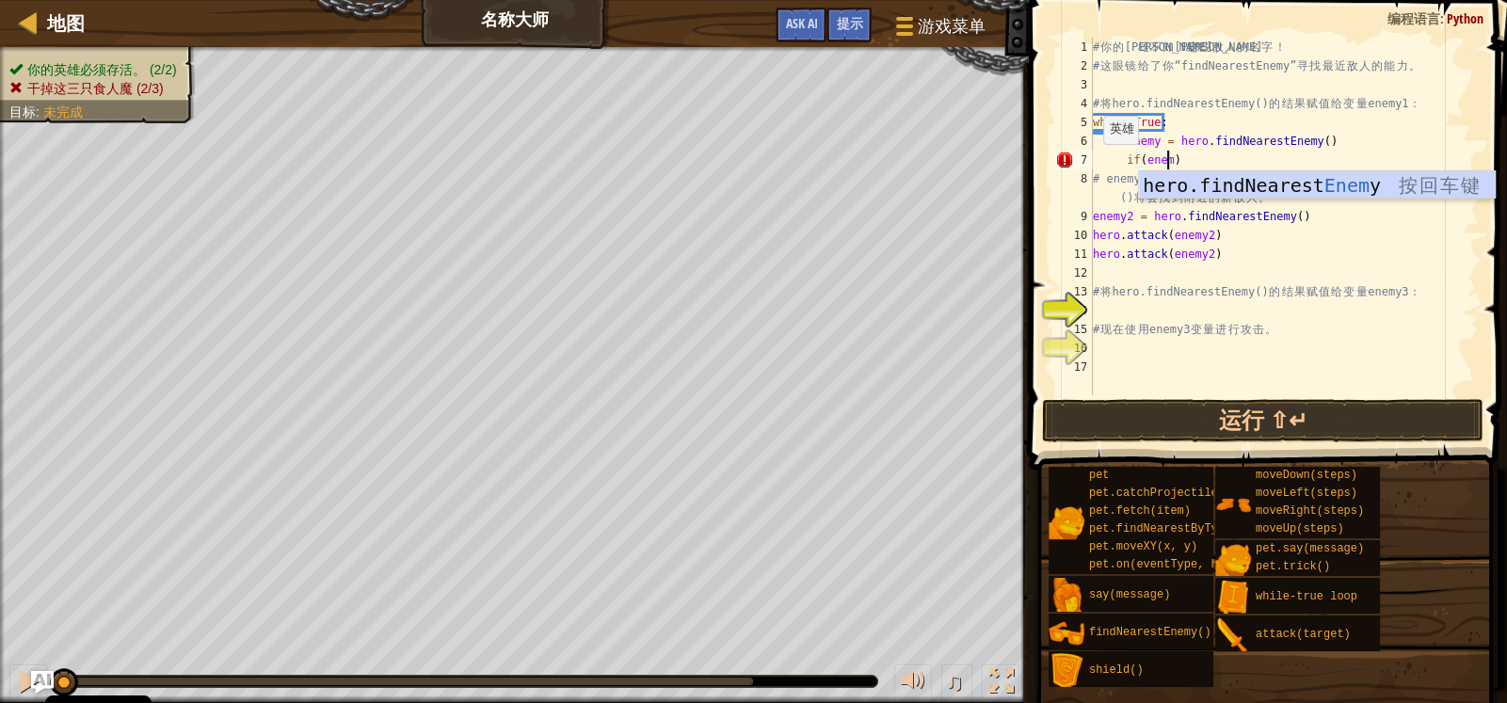
type textarea "if(enemy)"
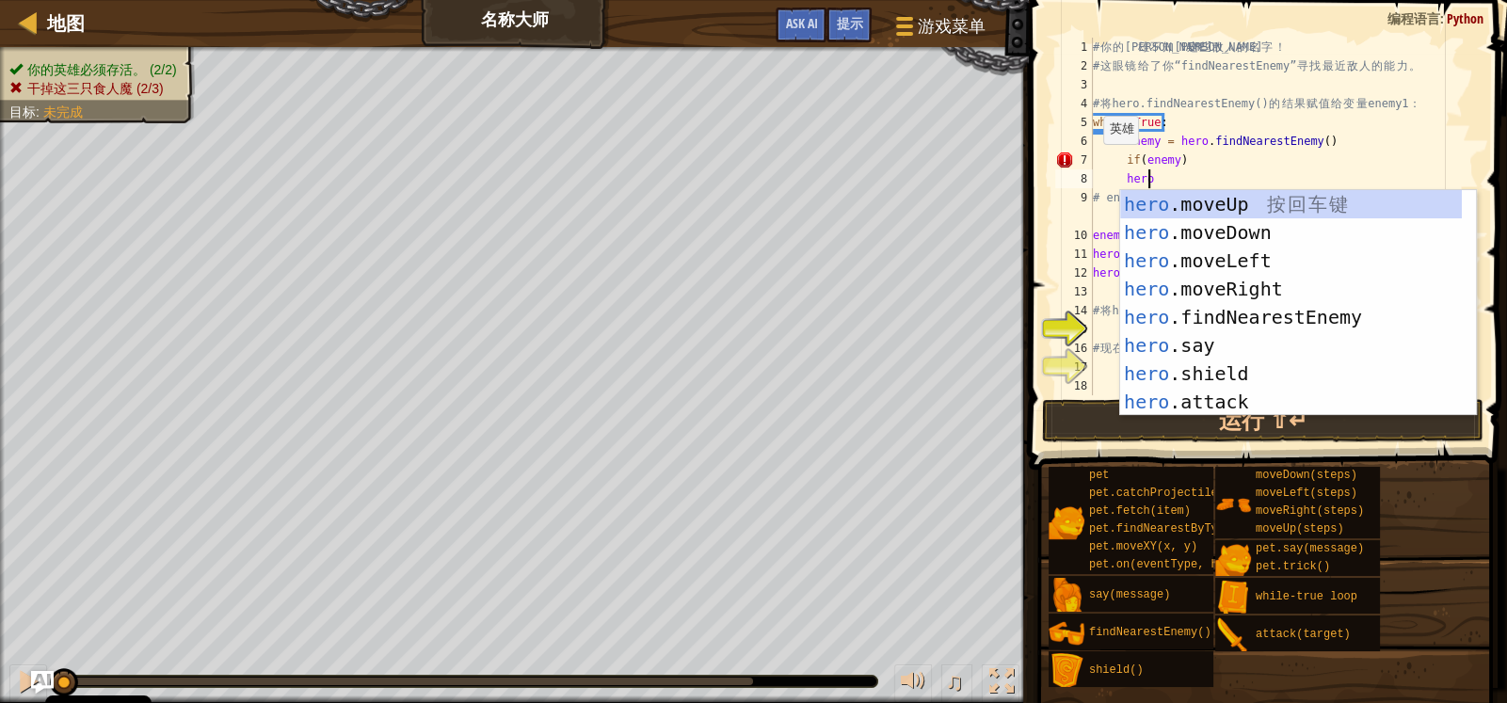
scroll to position [56, 0]
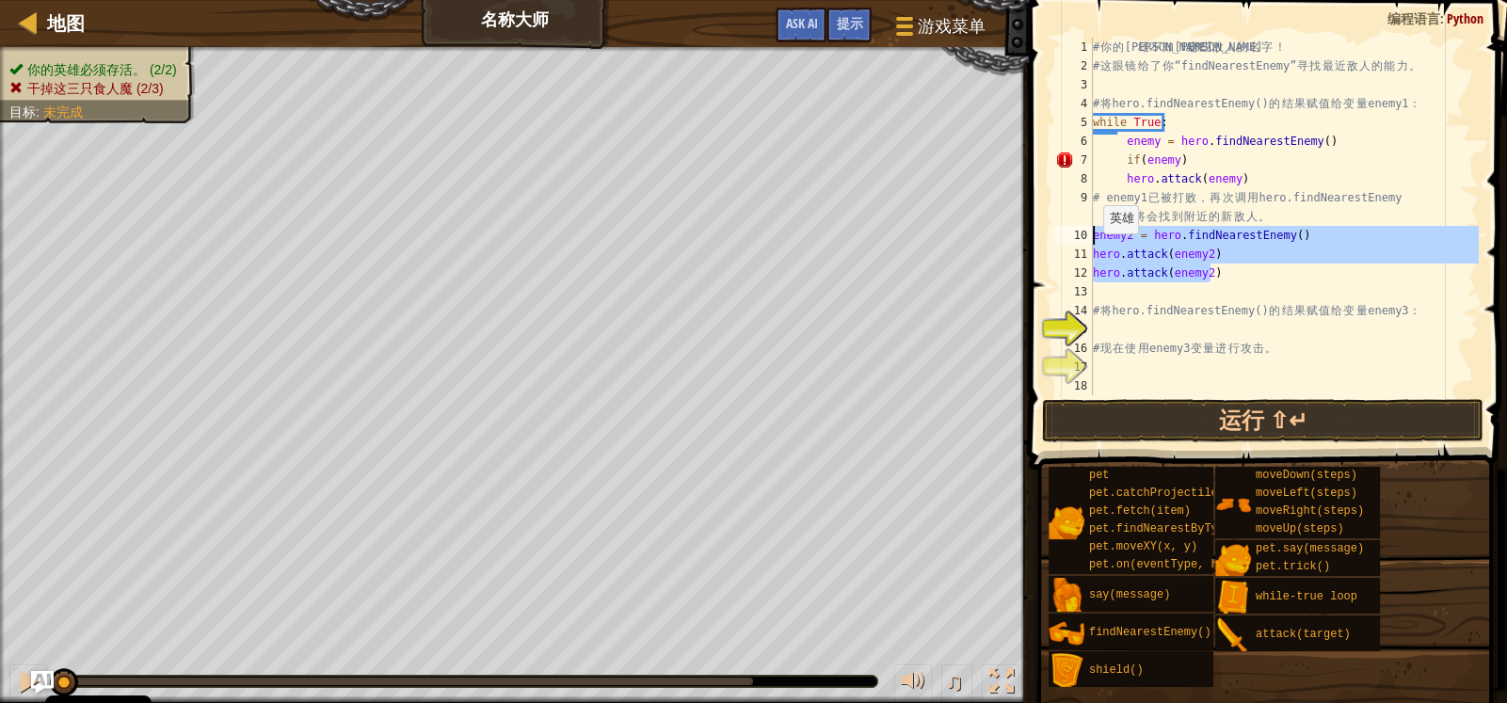
drag, startPoint x: 1234, startPoint y: 274, endPoint x: 1084, endPoint y: 234, distance: 154.8
click at [1067, 243] on div "hero.attack(enemy) 1 2 3 4 5 6 7 8 9 10 11 12 13 14 15 16 17 18 # 你 的 英 雄 不 知 道…" at bounding box center [1264, 217] width 427 height 358
type textarea "enemy2 = hero.findNearestEnemy() hero.attack(enemy2)"
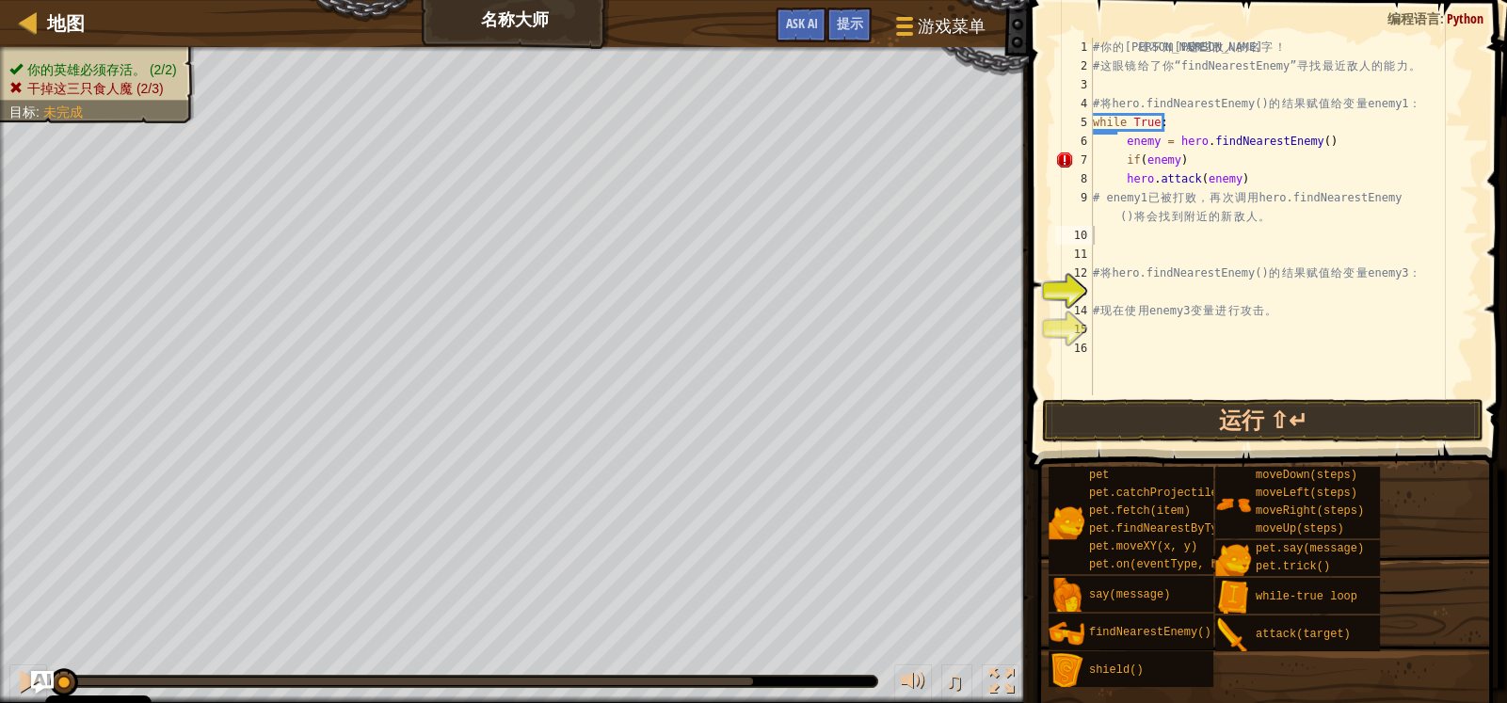
click at [1221, 396] on span at bounding box center [1269, 207] width 493 height 525
click at [1228, 423] on button "运行 ⇧↵" at bounding box center [1262, 420] width 441 height 43
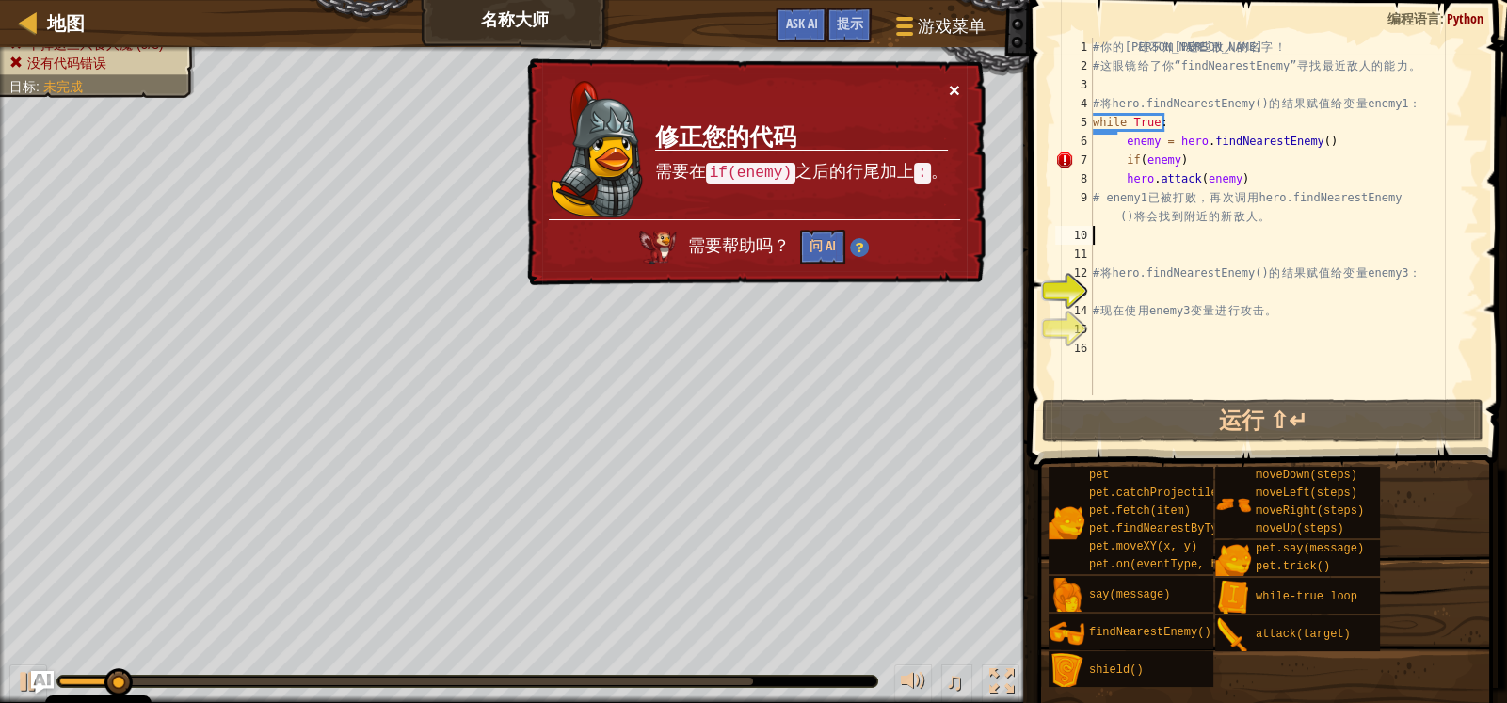
click at [953, 80] on button "×" at bounding box center [954, 90] width 11 height 20
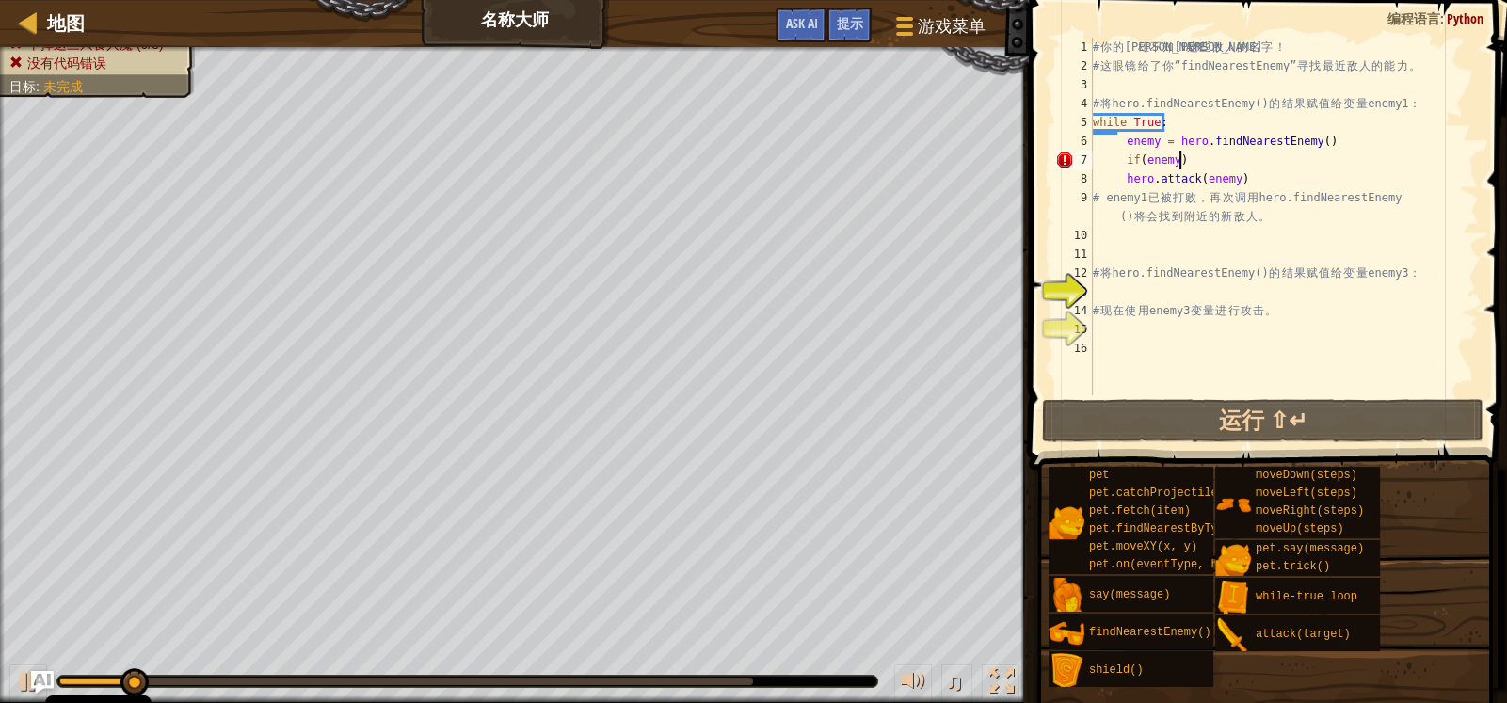
click at [1196, 153] on div "# 你 的 英 雄 不 知 道 这 些 敌 人 的 名 字 ！ # 这 眼 镜 给 了 你 “findNearestEnemy” 寻 找 最 近 敌 人 的 …" at bounding box center [1284, 235] width 390 height 395
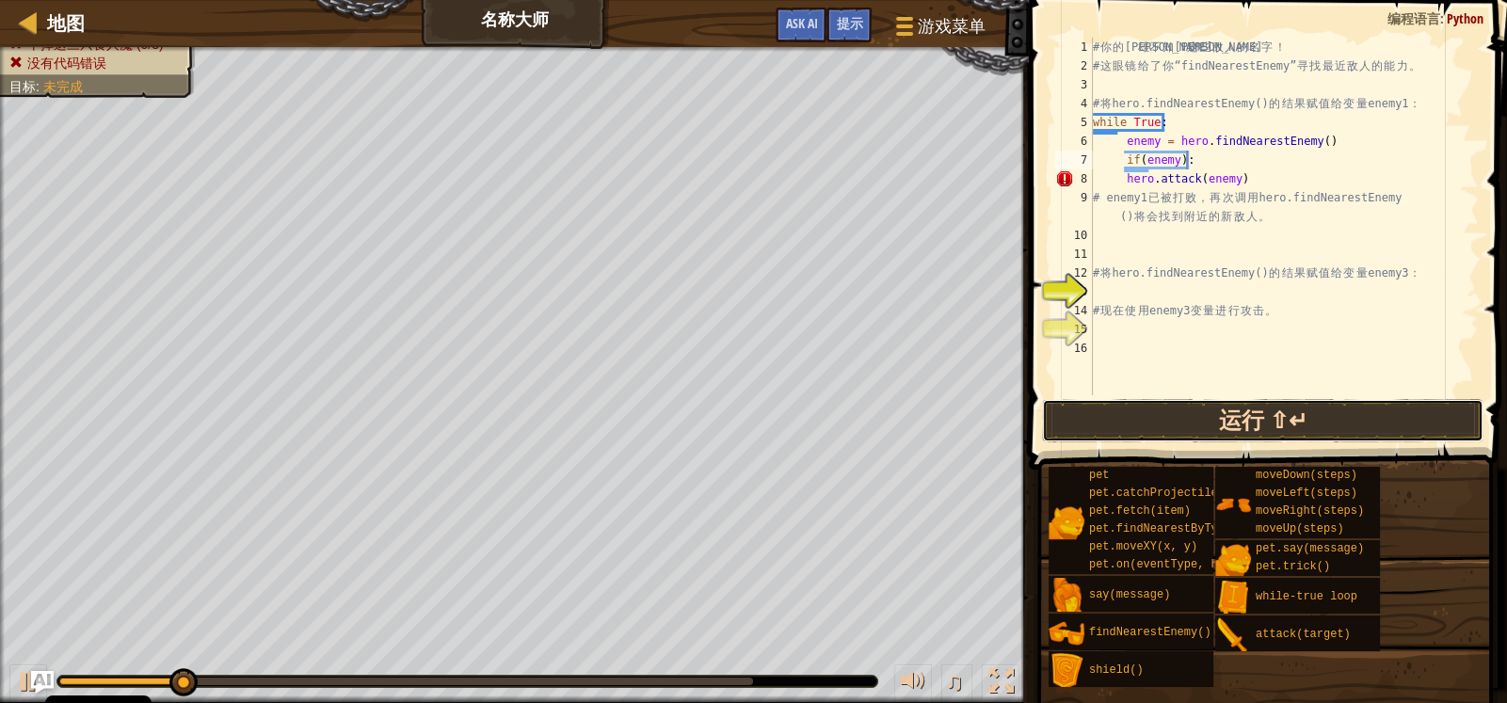
click at [1287, 436] on button "运行 ⇧↵" at bounding box center [1262, 420] width 441 height 43
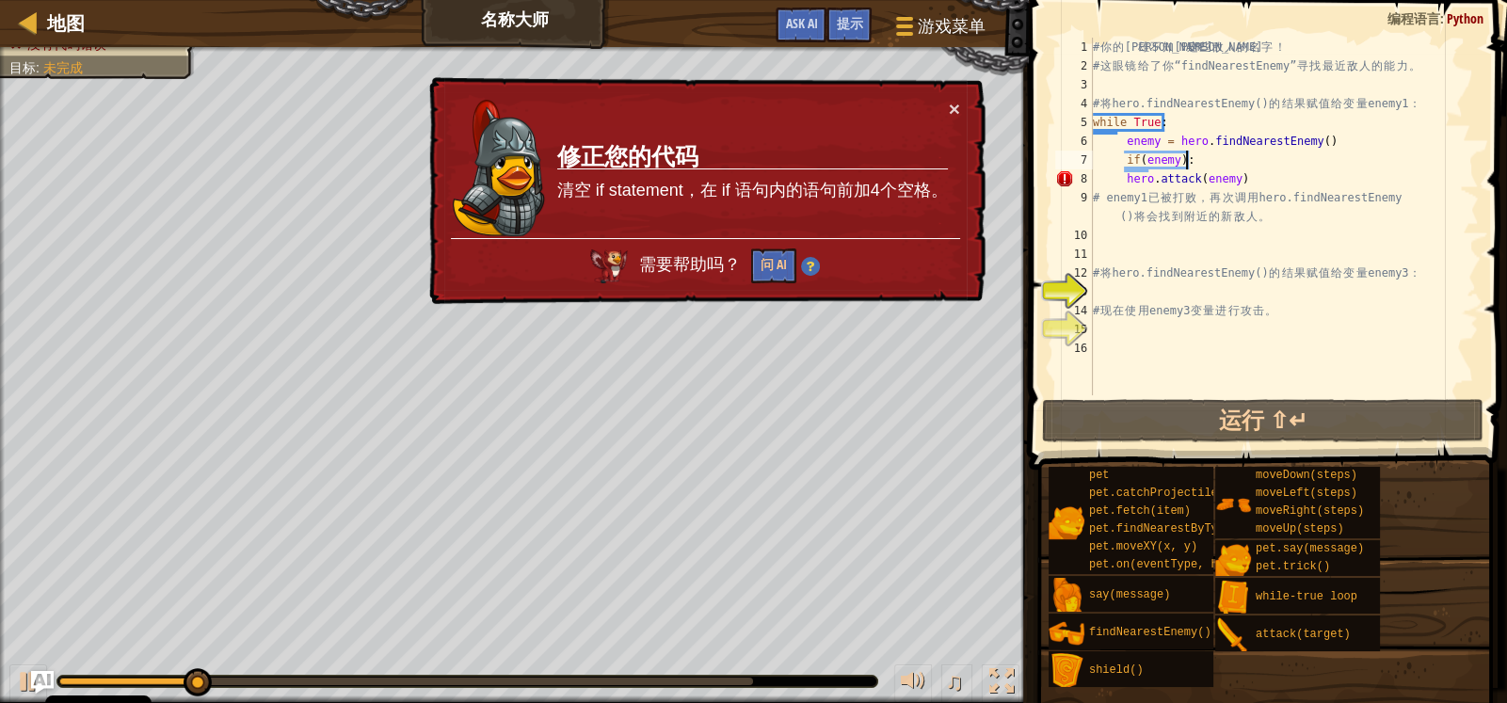
click at [967, 100] on div "× 修正您的代码 清空 if statement，在 if 语句内的语句前加4个空格。 需要帮助吗？ 问 AI" at bounding box center [705, 191] width 560 height 228
click at [961, 100] on div "× 修正您的代码 清空 if statement，在 if 语句内的语句前加4个空格。 需要帮助吗？ 问 AI" at bounding box center [705, 191] width 560 height 228
click at [951, 106] on button "×" at bounding box center [954, 109] width 11 height 20
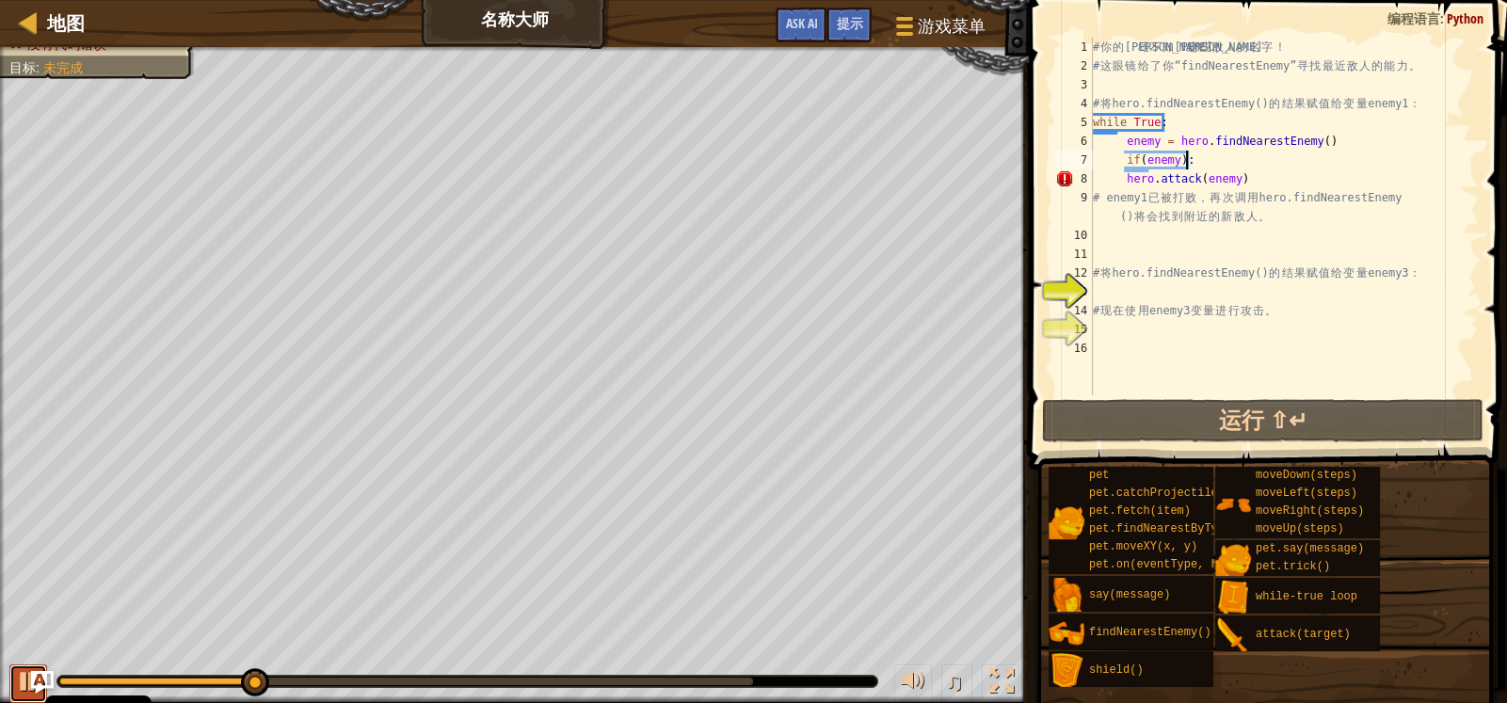
click at [14, 677] on button at bounding box center [28, 684] width 38 height 39
click at [1200, 167] on div "# 你 的 英 雄 不 知 道 这 些 敌 人 的 名 字 ！ # 这 眼 镜 给 了 你 “findNearestEnemy” 寻 找 最 近 敌 人 的 …" at bounding box center [1284, 235] width 390 height 395
click at [1163, 183] on div "# 你 的 英 雄 不 知 道 这 些 敌 人 的 名 字 ！ # 这 眼 镜 给 了 你 “findNearestEnemy” 寻 找 最 近 敌 人 的 …" at bounding box center [1284, 235] width 390 height 395
click at [1120, 173] on div "# 你 的 英 雄 不 知 道 这 些 敌 人 的 名 字 ！ # 这 眼 镜 给 了 你 “findNearestEnemy” 寻 找 最 近 敌 人 的 …" at bounding box center [1284, 235] width 390 height 395
click at [1200, 180] on div "# 你 的 英 雄 不 知 道 这 些 敌 人 的 名 字 ！ # 这 眼 镜 给 了 你 “findNearestEnemy” 寻 找 最 近 敌 人 的 …" at bounding box center [1284, 235] width 390 height 395
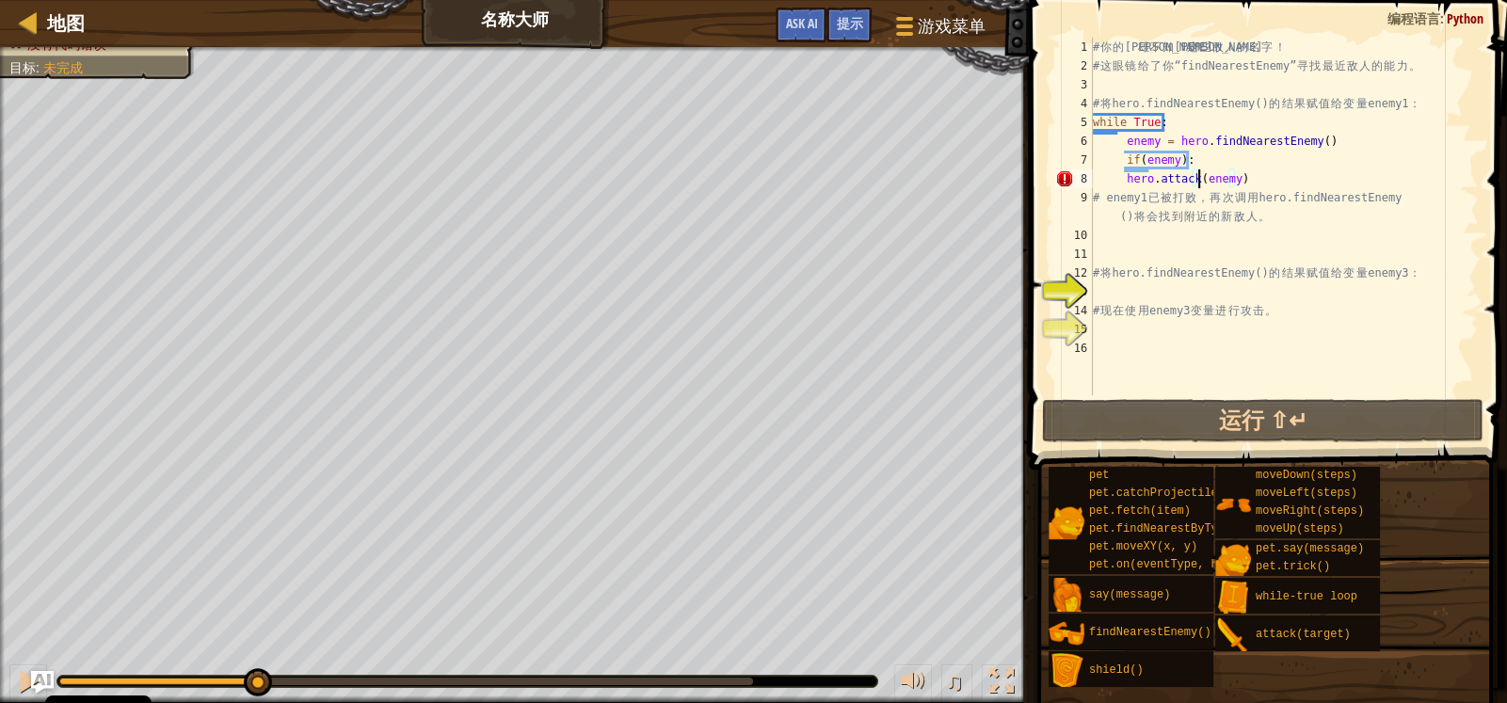
click at [1219, 173] on div "# 你 的 英 雄 不 知 道 这 些 敌 人 的 名 字 ！ # 这 眼 镜 给 了 你 “findNearestEnemy” 寻 找 最 近 敌 人 的 …" at bounding box center [1284, 235] width 390 height 395
click at [1225, 168] on div "# 你 的 英 雄 不 知 道 这 些 敌 人 的 名 字 ！ # 这 眼 镜 给 了 你 “findNearestEnemy” 寻 找 最 近 敌 人 的 …" at bounding box center [1284, 235] width 390 height 395
click at [1229, 181] on div "# 你 的 英 雄 不 知 道 这 些 敌 人 的 名 字 ！ # 这 眼 镜 给 了 你 “findNearestEnemy” 寻 找 最 近 敌 人 的 …" at bounding box center [1284, 235] width 390 height 395
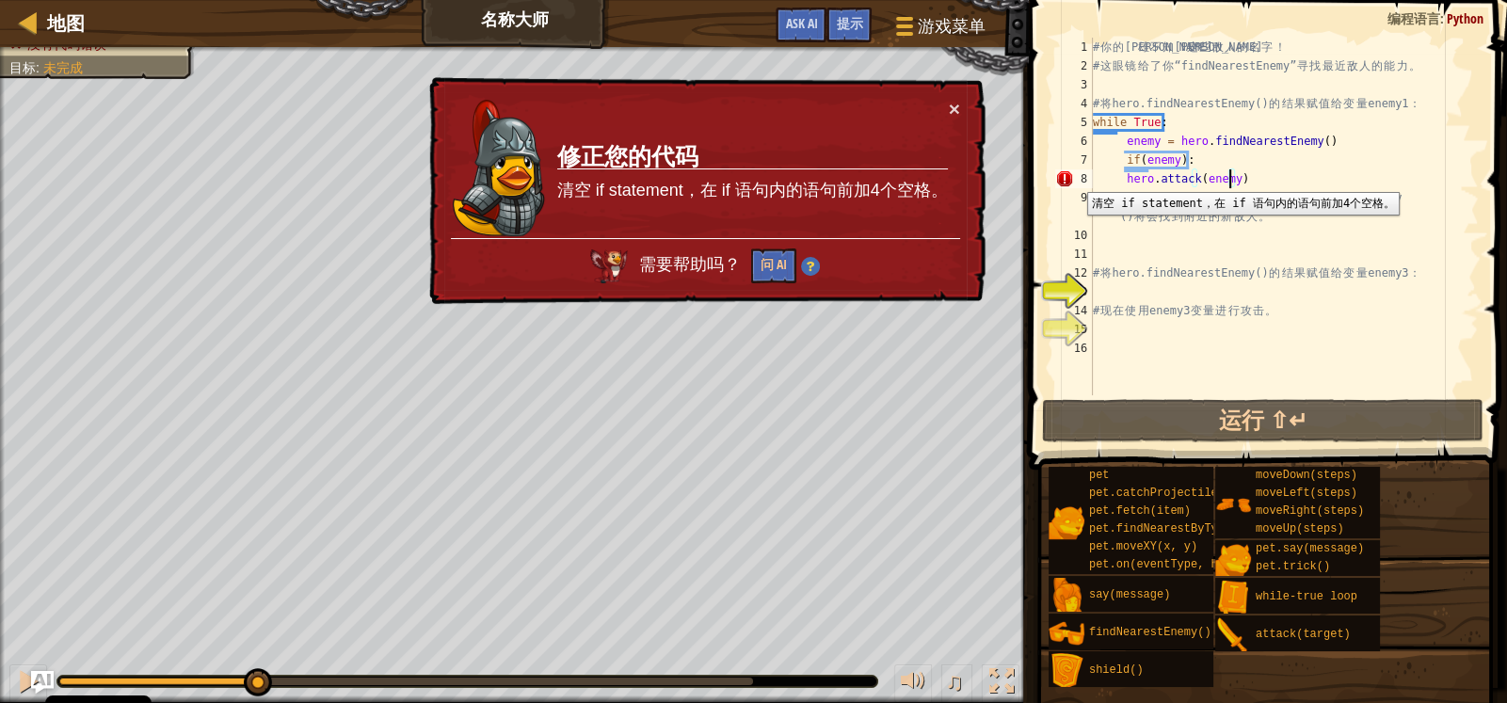
click at [1073, 177] on div "8" at bounding box center [1074, 178] width 38 height 19
click at [1162, 170] on div "# 你 的 英 雄 不 知 道 这 些 敌 人 的 名 字 ！ # 这 眼 镜 给 了 你 “findNearestEnemy” 寻 找 最 近 敌 人 的 …" at bounding box center [1284, 235] width 390 height 395
click at [1124, 153] on div "# 你 的 英 雄 不 知 道 这 些 敌 人 的 名 字 ！ # 这 眼 镜 给 了 你 “findNearestEnemy” 寻 找 最 近 敌 人 的 …" at bounding box center [1284, 235] width 390 height 395
click at [1181, 163] on div "# 你 的 英 雄 不 知 道 这 些 敌 人 的 名 字 ！ # 这 眼 镜 给 了 你 “findNearestEnemy” 寻 找 最 近 敌 人 的 …" at bounding box center [1284, 235] width 390 height 395
click at [1125, 178] on div "# 你 的 英 雄 不 知 道 这 些 敌 人 的 名 字 ！ # 这 眼 镜 给 了 你 “findNearestEnemy” 寻 找 最 近 敌 人 的 …" at bounding box center [1284, 235] width 390 height 395
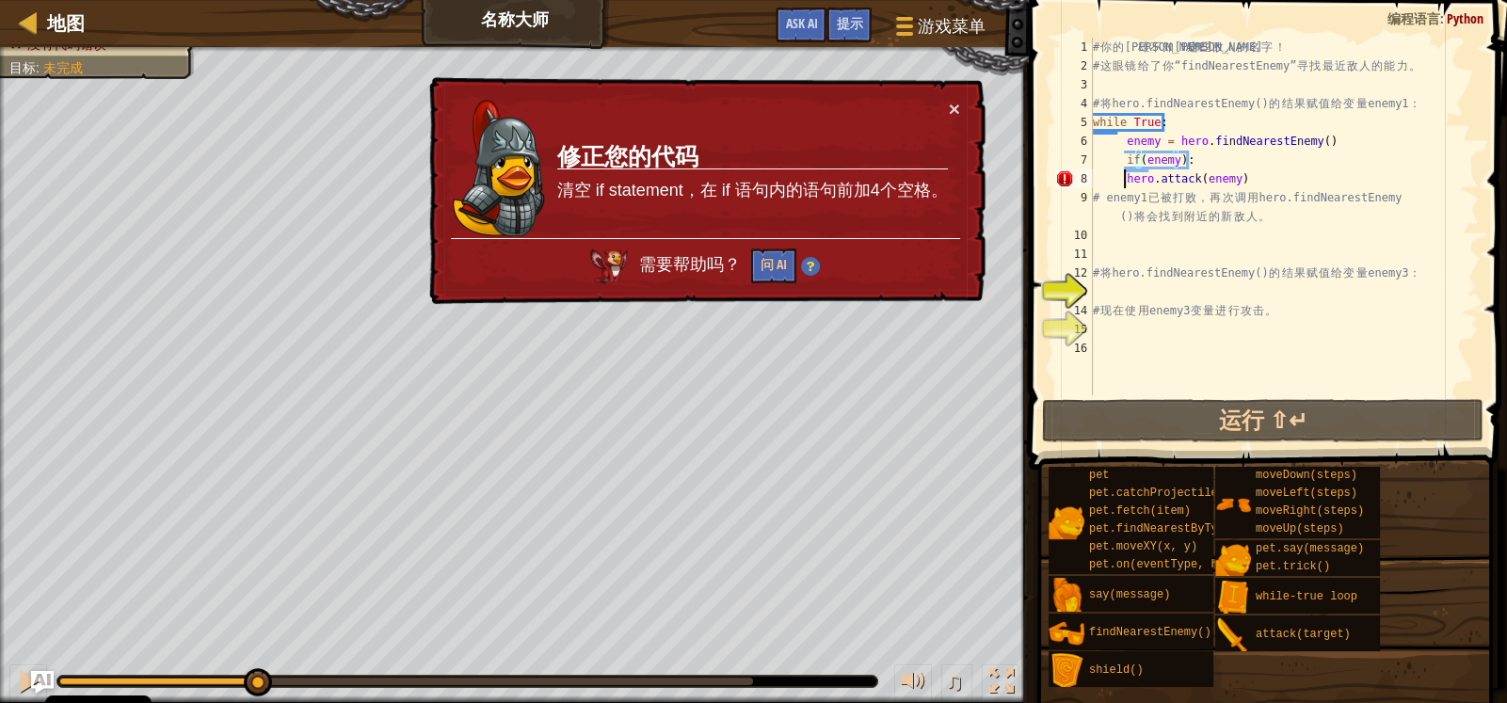
type textarea "hero.attack(enemy)"
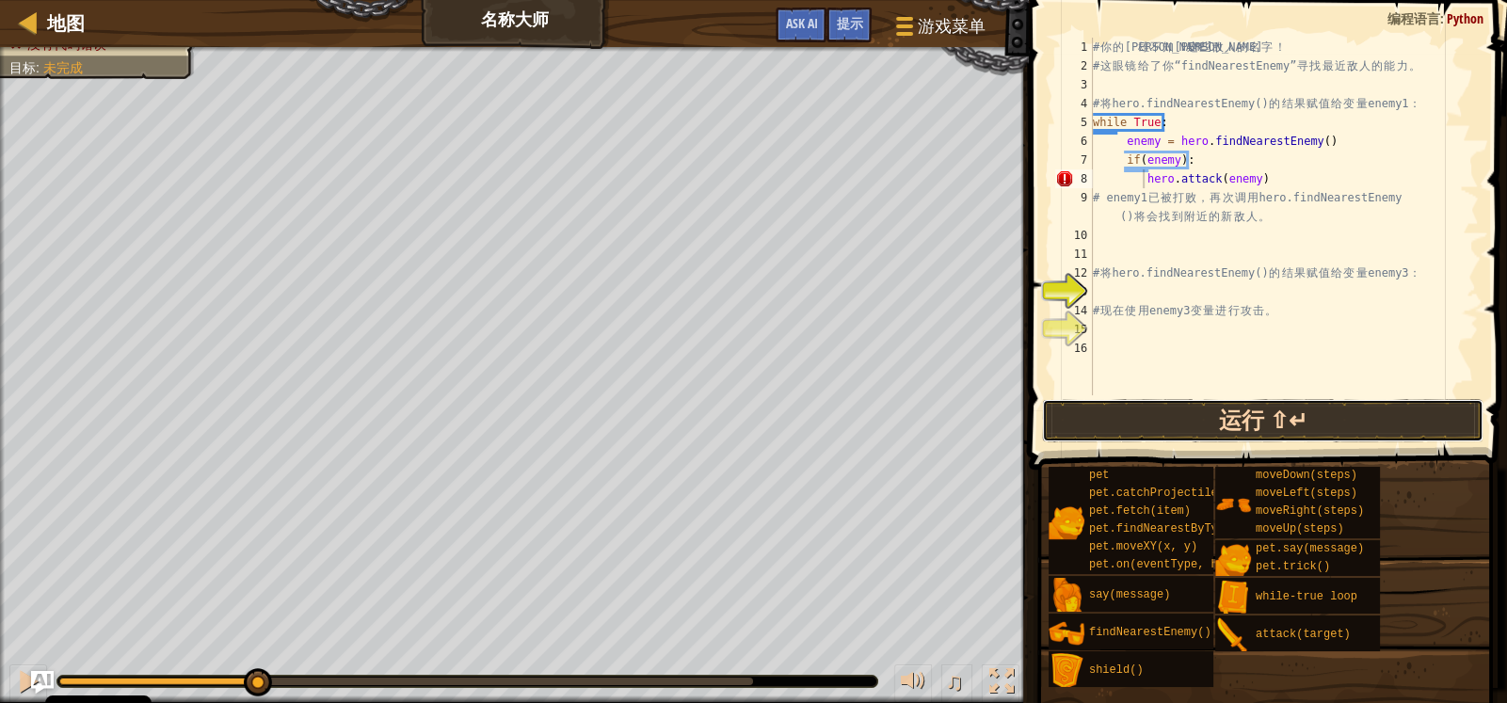
click at [1250, 433] on button "运行 ⇧↵" at bounding box center [1262, 420] width 441 height 43
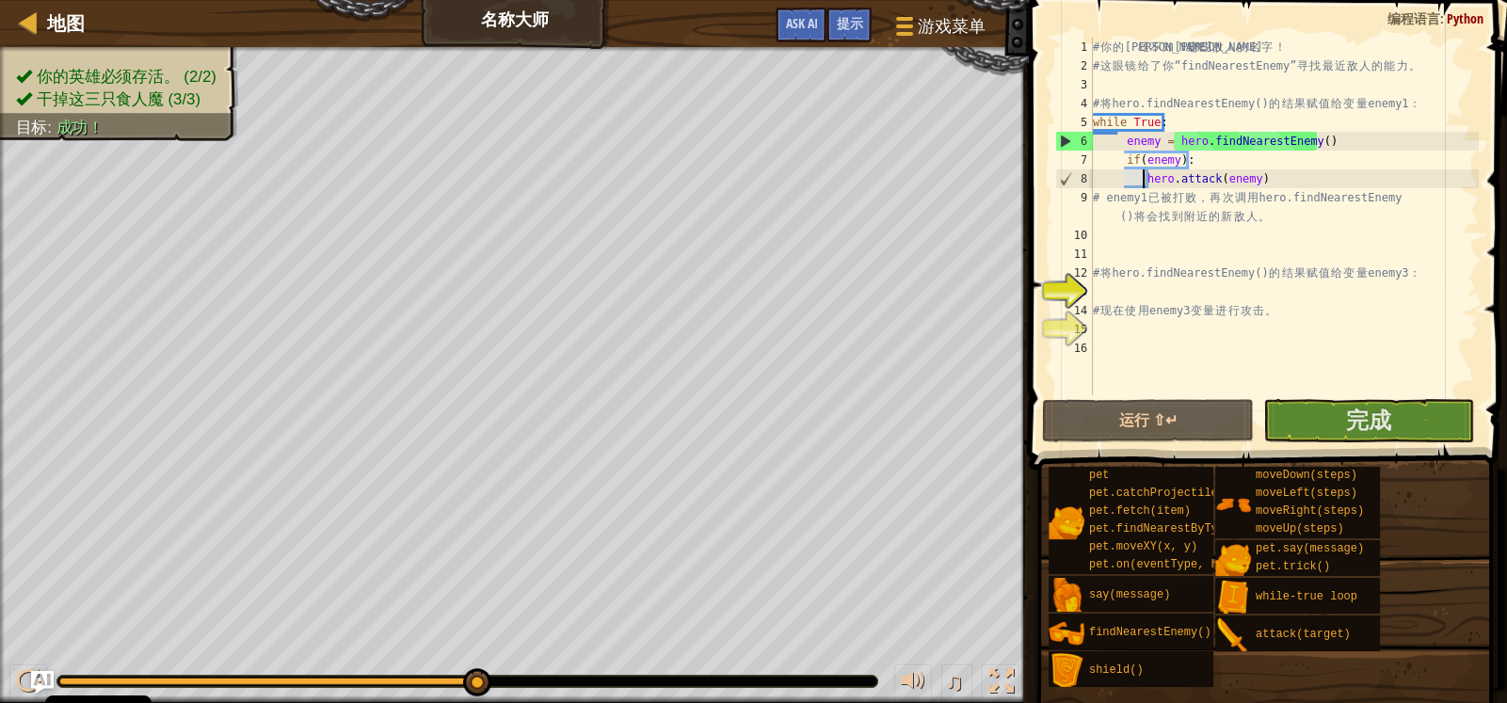
click at [1301, 391] on div "# 你 的 英 雄 不 知 道 这 些 敌 人 的 名 字 ！ # 这 眼 镜 给 了 你 “findNearestEnemy” 寻 找 最 近 敌 人 的 …" at bounding box center [1284, 235] width 390 height 395
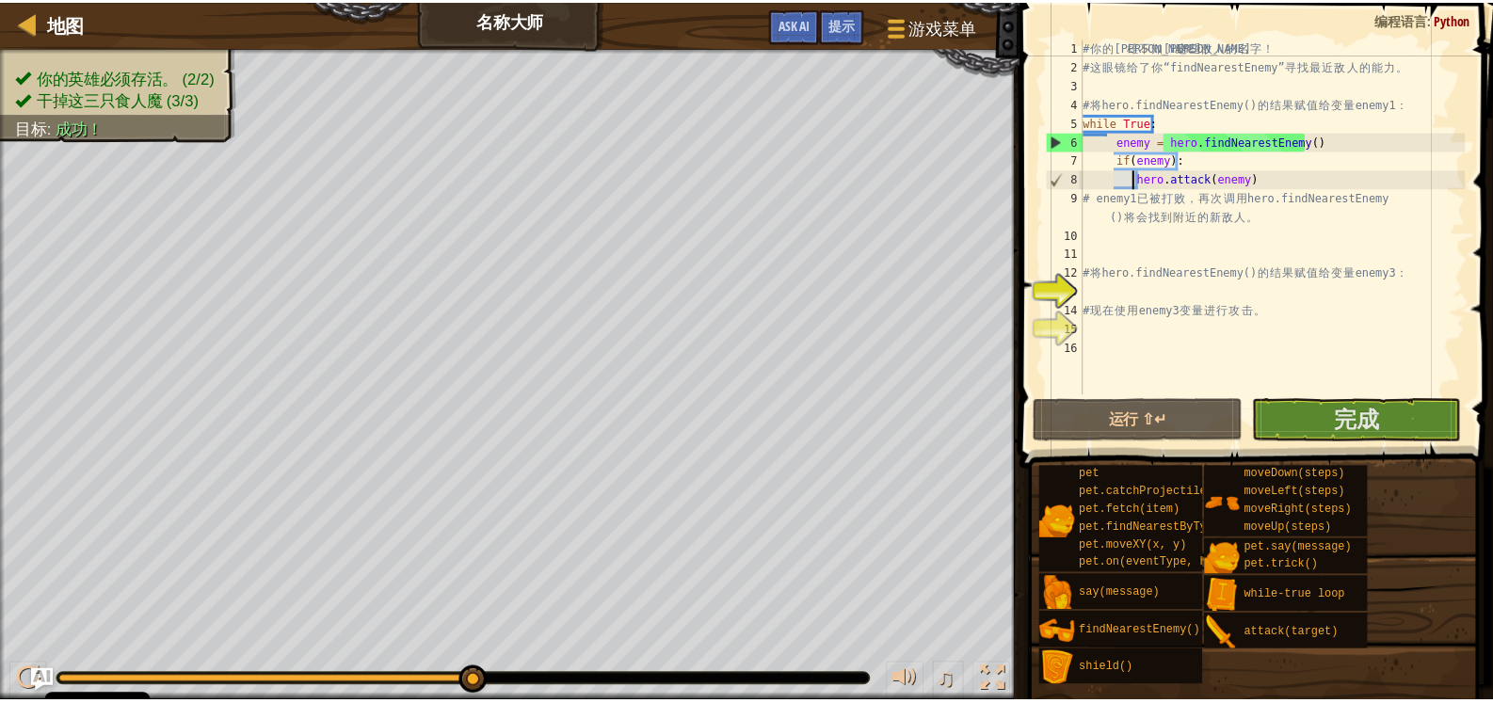
scroll to position [8, 0]
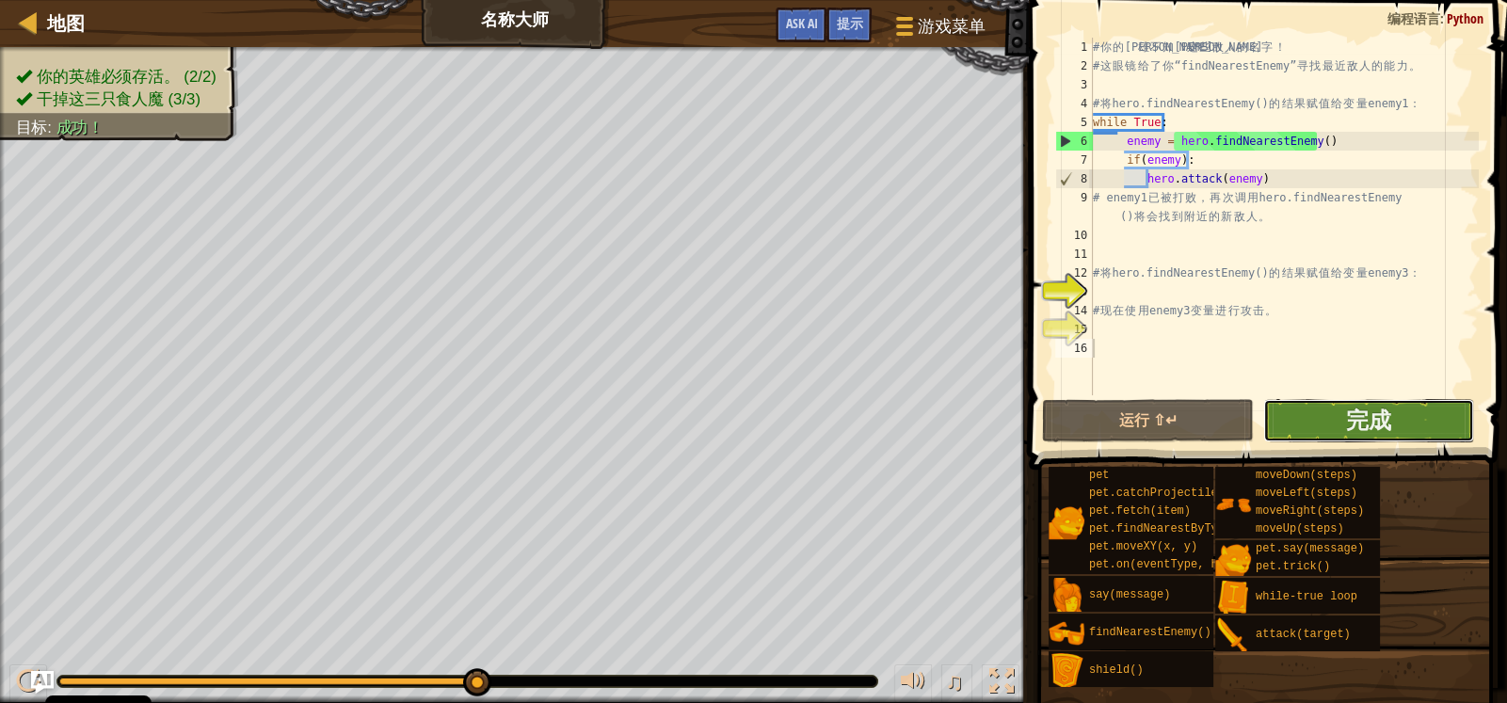
click at [1311, 415] on button "完成" at bounding box center [1369, 420] width 212 height 43
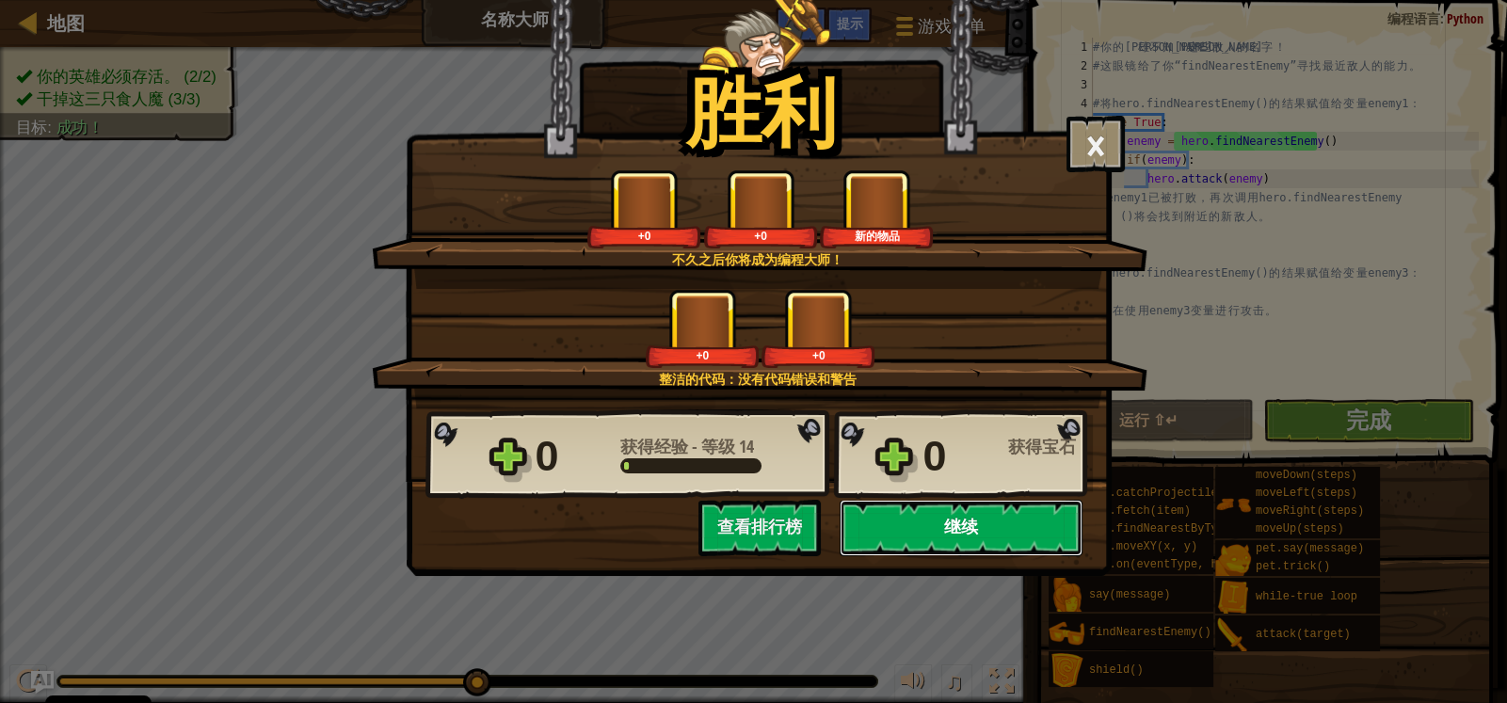
click at [955, 538] on button "继续" at bounding box center [961, 528] width 243 height 56
select select "zh-HANS"
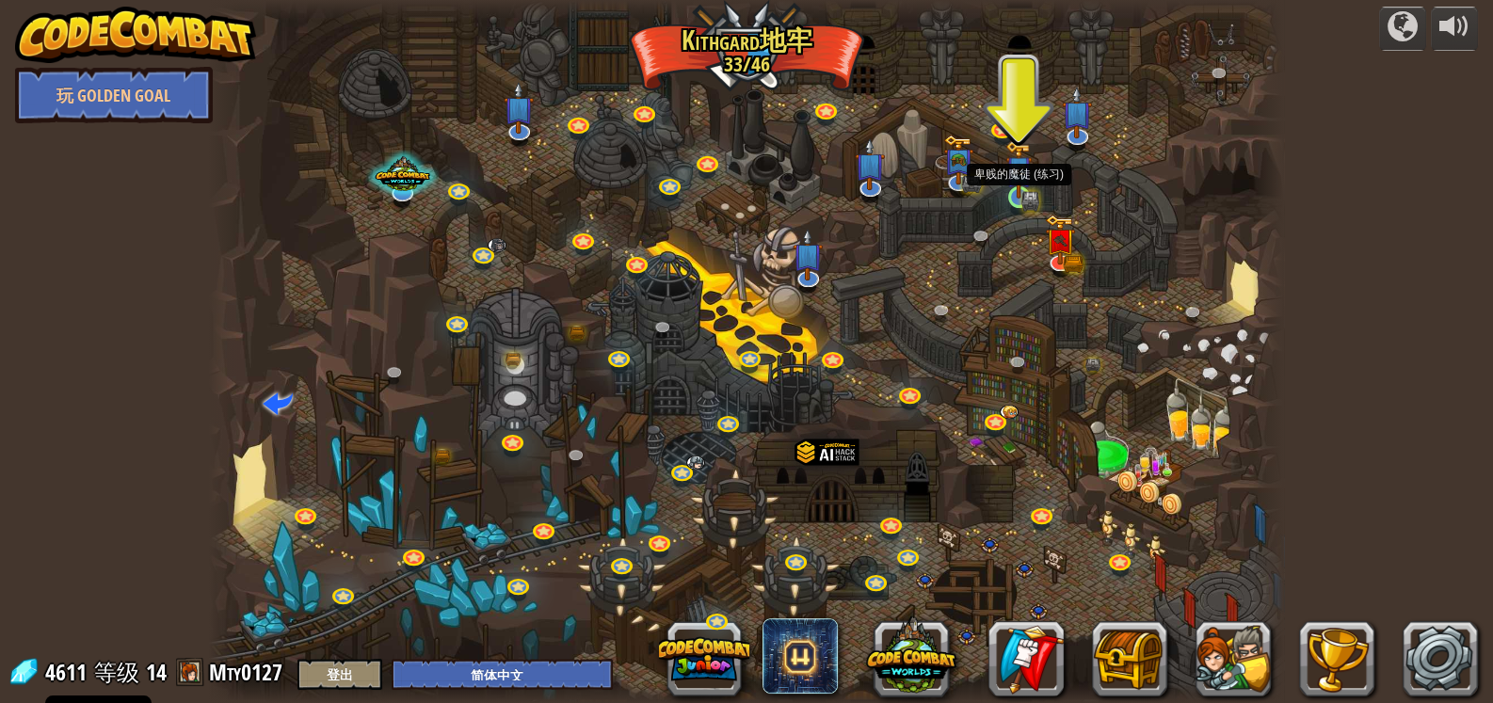
click at [1028, 183] on img at bounding box center [1018, 169] width 27 height 59
